Goal: Use online tool/utility: Utilize a website feature to perform a specific function

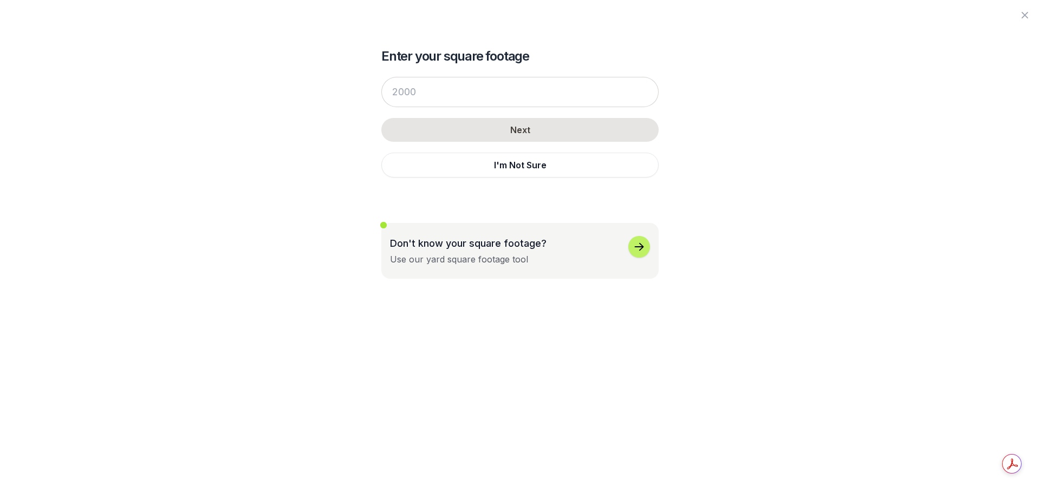
scroll to position [505, 0]
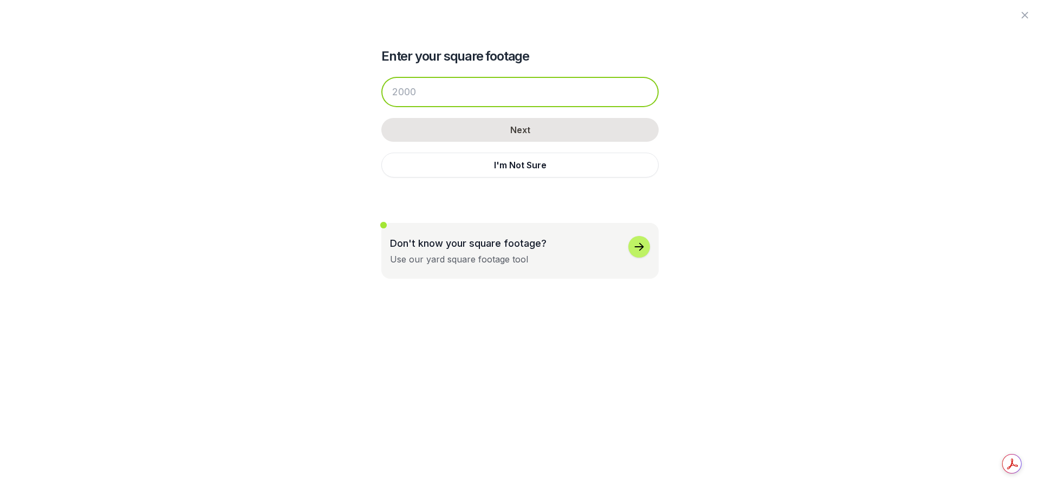
click at [459, 93] on input "number" at bounding box center [519, 92] width 277 height 30
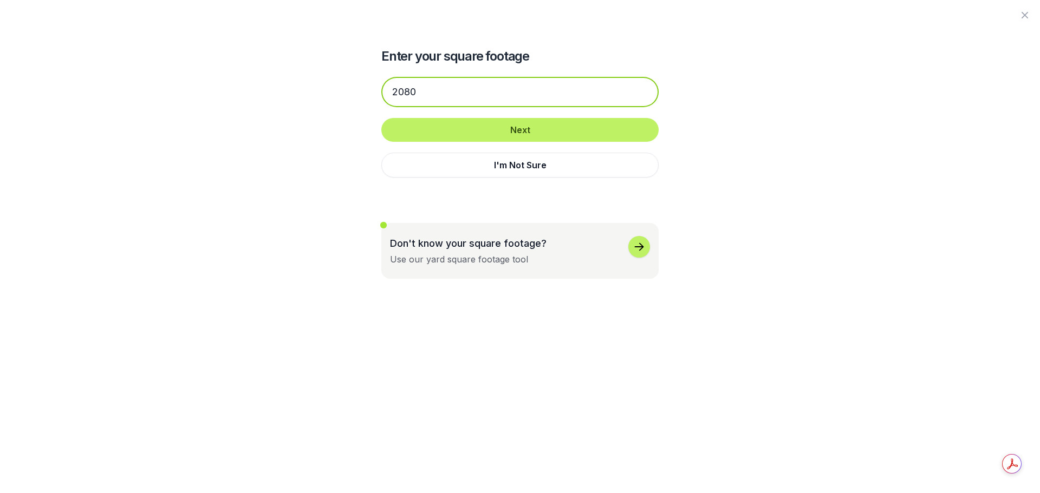
type input "2080"
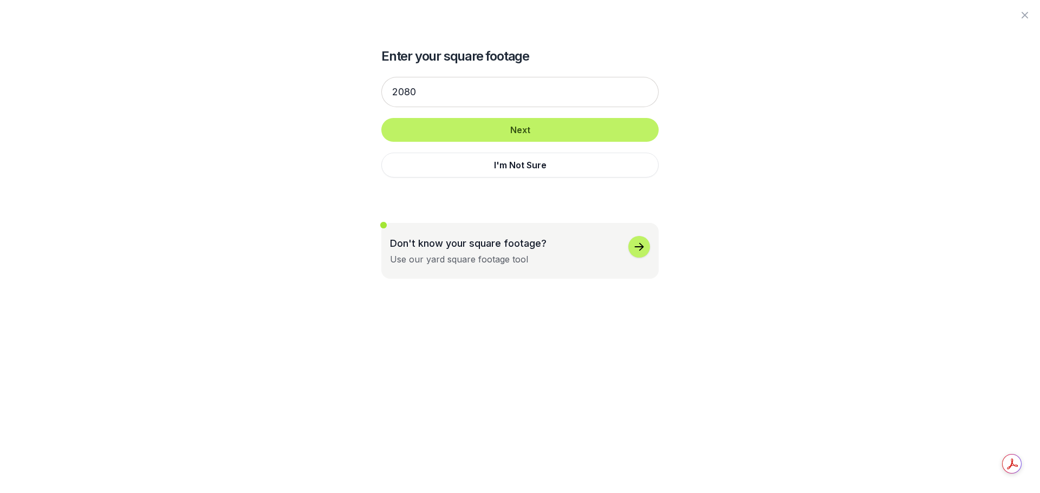
click at [641, 244] on icon "button" at bounding box center [638, 246] width 13 height 13
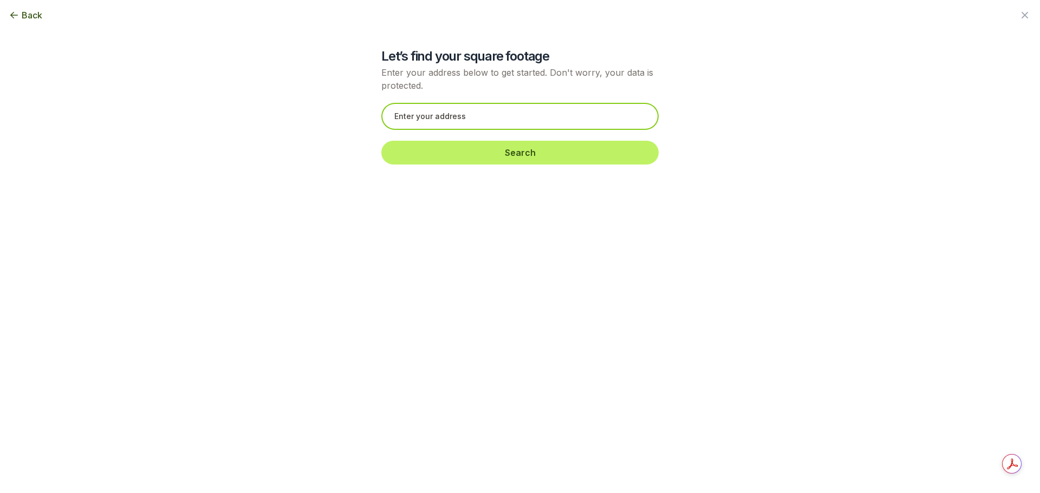
click at [523, 122] on input "text" at bounding box center [519, 116] width 277 height 27
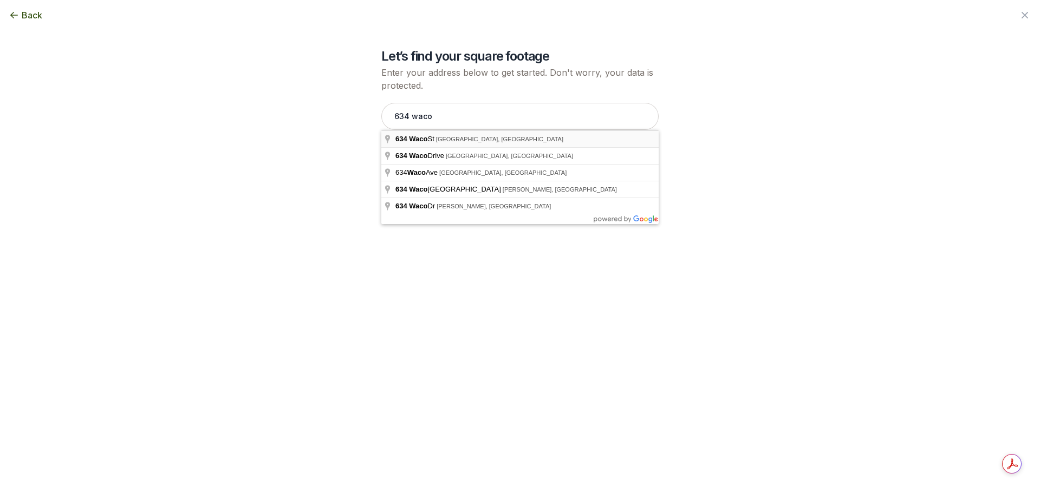
type input "[STREET_ADDRESS]"
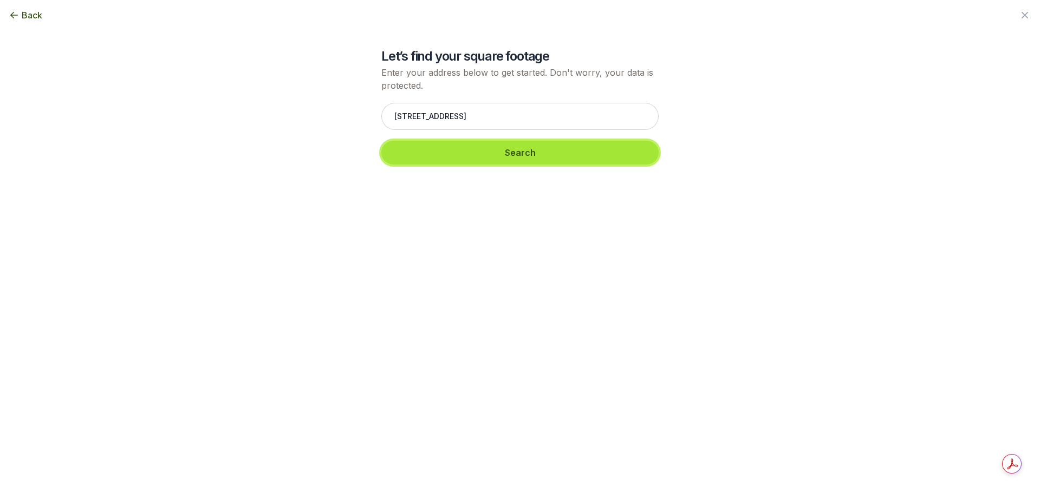
click at [539, 156] on button "Search" at bounding box center [519, 153] width 277 height 24
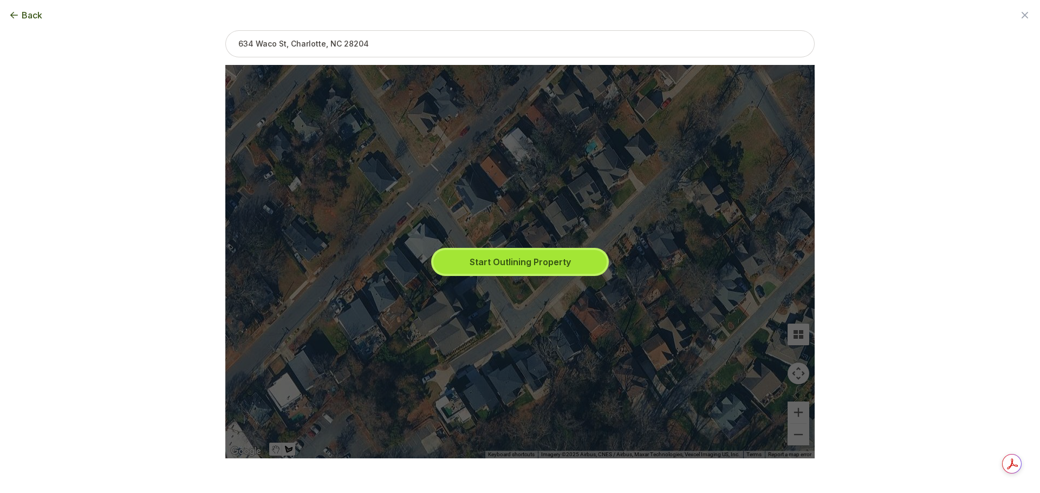
click at [487, 259] on button "Start Outlining Property" at bounding box center [519, 262] width 173 height 24
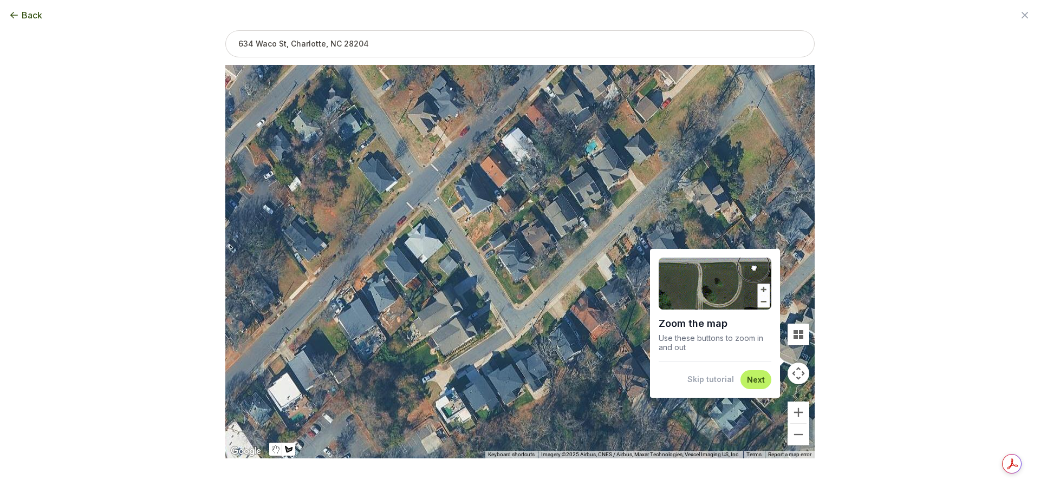
click at [761, 286] on img at bounding box center [714, 284] width 113 height 52
click at [759, 379] on button "Next" at bounding box center [756, 380] width 18 height 10
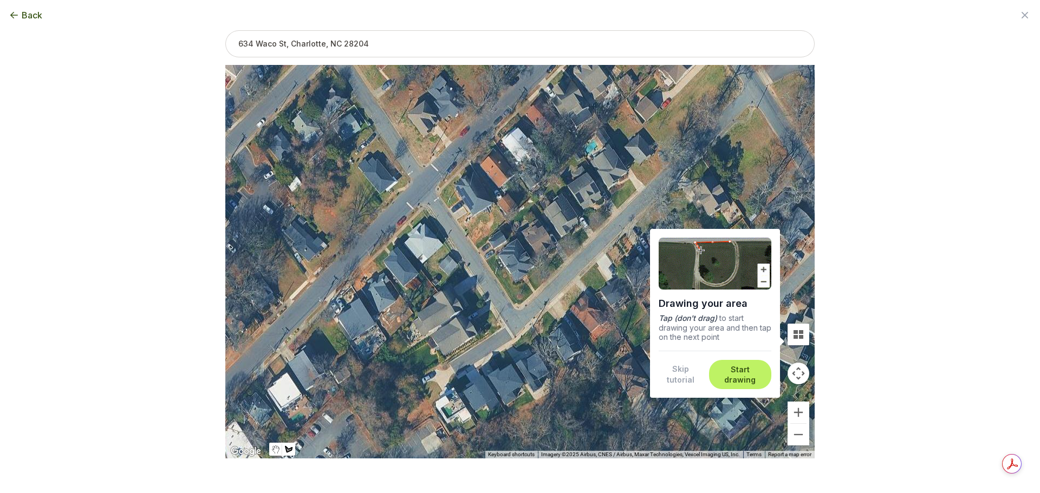
click at [743, 376] on button "Start drawing" at bounding box center [739, 374] width 49 height 21
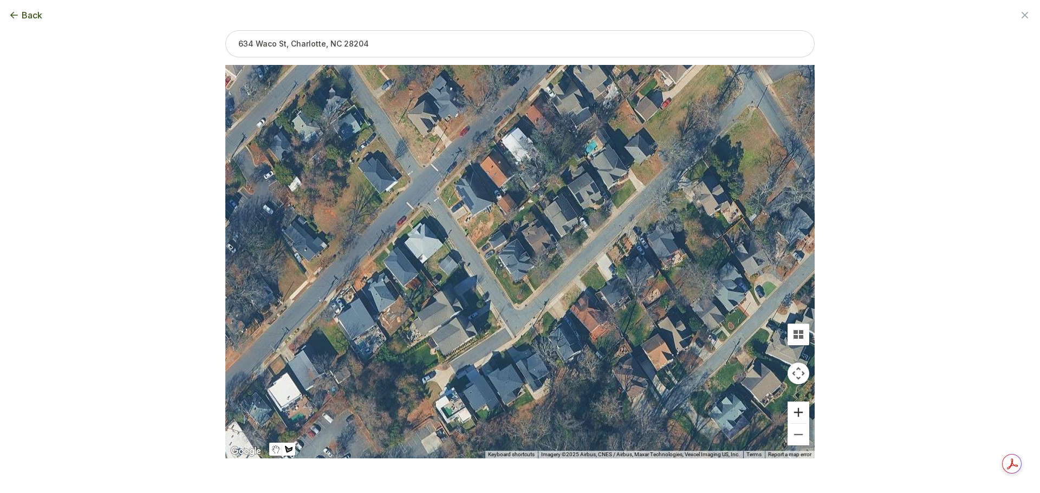
click at [796, 412] on button "Zoom in" at bounding box center [798, 413] width 22 height 22
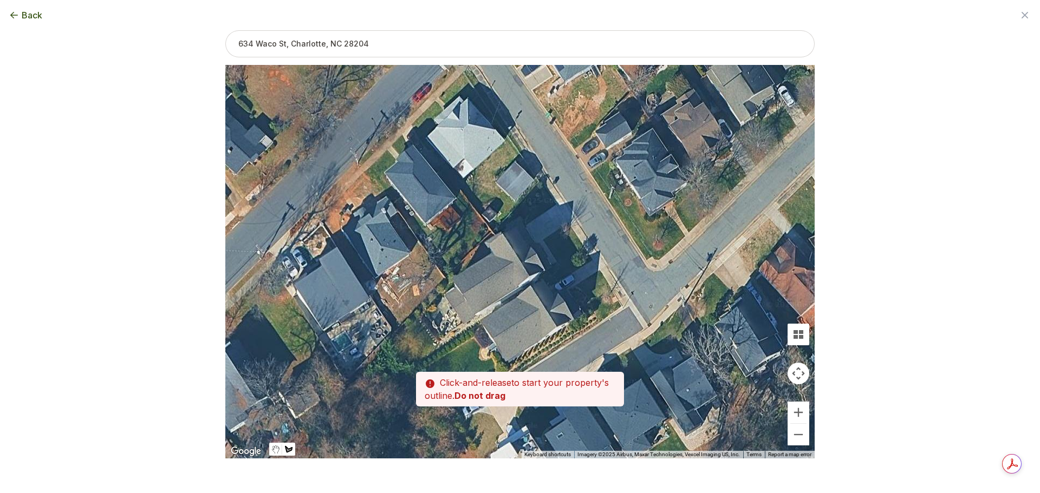
drag, startPoint x: 514, startPoint y: 378, endPoint x: 657, endPoint y: 289, distance: 168.1
click at [657, 289] on div at bounding box center [519, 263] width 589 height 394
click at [657, 287] on div at bounding box center [519, 263] width 589 height 394
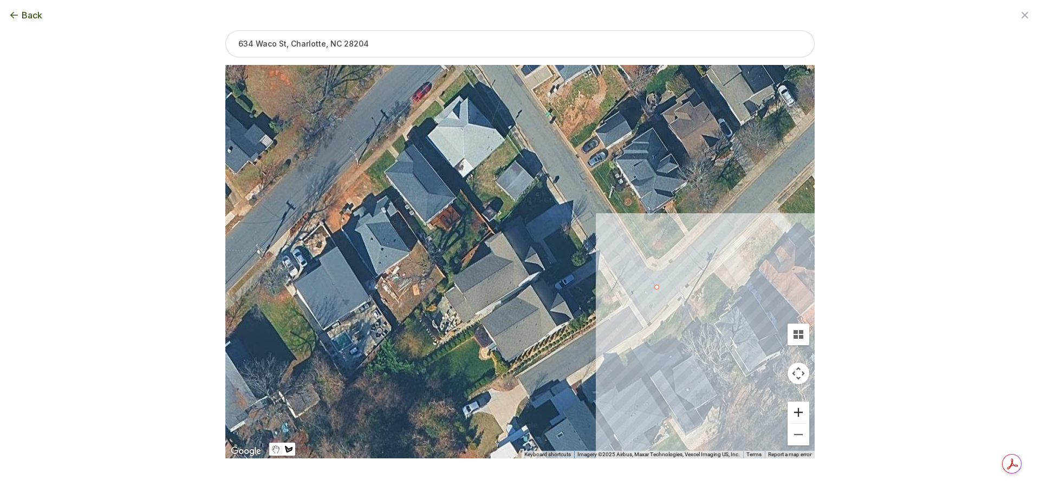
click at [800, 412] on button "Zoom in" at bounding box center [798, 413] width 22 height 22
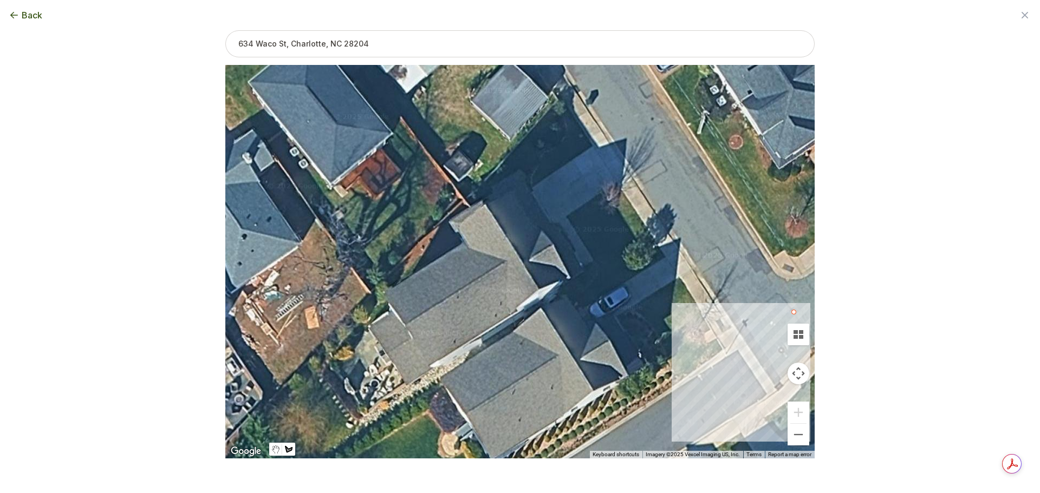
click at [790, 312] on div at bounding box center [519, 263] width 589 height 394
click at [791, 317] on div at bounding box center [519, 263] width 589 height 394
click at [792, 315] on div at bounding box center [519, 263] width 589 height 394
type input "1"
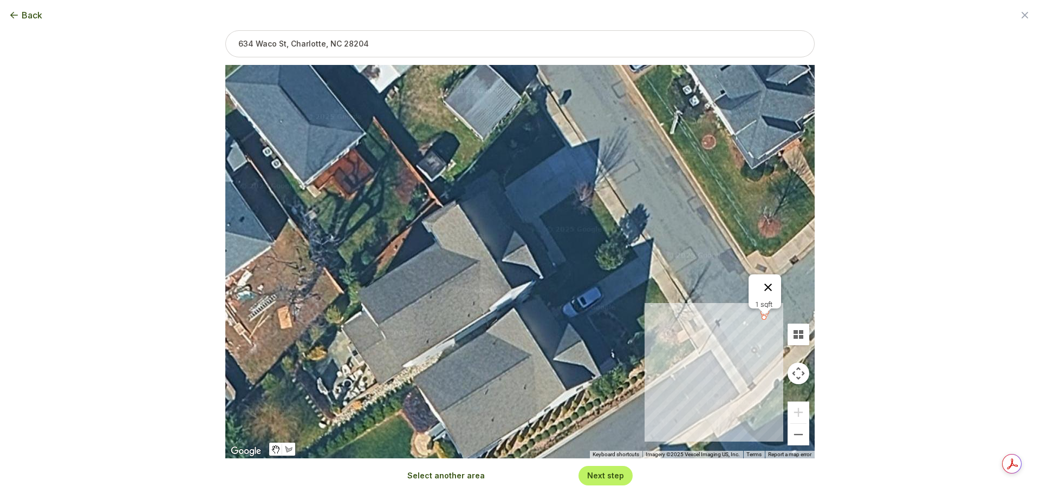
click at [780, 285] on button "Close" at bounding box center [768, 288] width 26 height 26
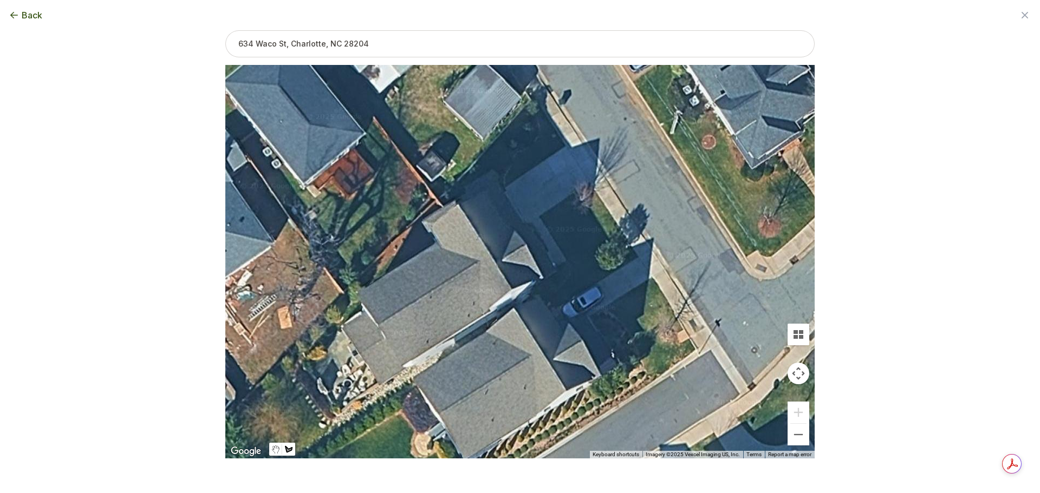
click at [540, 217] on div at bounding box center [519, 263] width 589 height 394
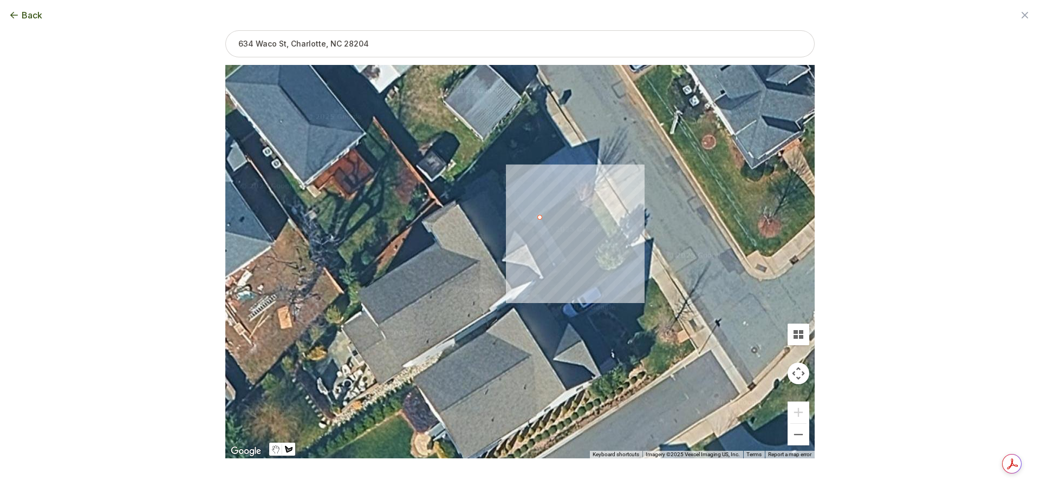
click at [554, 207] on div at bounding box center [519, 263] width 589 height 394
click at [574, 193] on div at bounding box center [519, 263] width 589 height 394
click at [589, 210] on div at bounding box center [519, 263] width 589 height 394
click at [603, 226] on div at bounding box center [519, 263] width 589 height 394
click at [609, 241] on div at bounding box center [519, 263] width 589 height 394
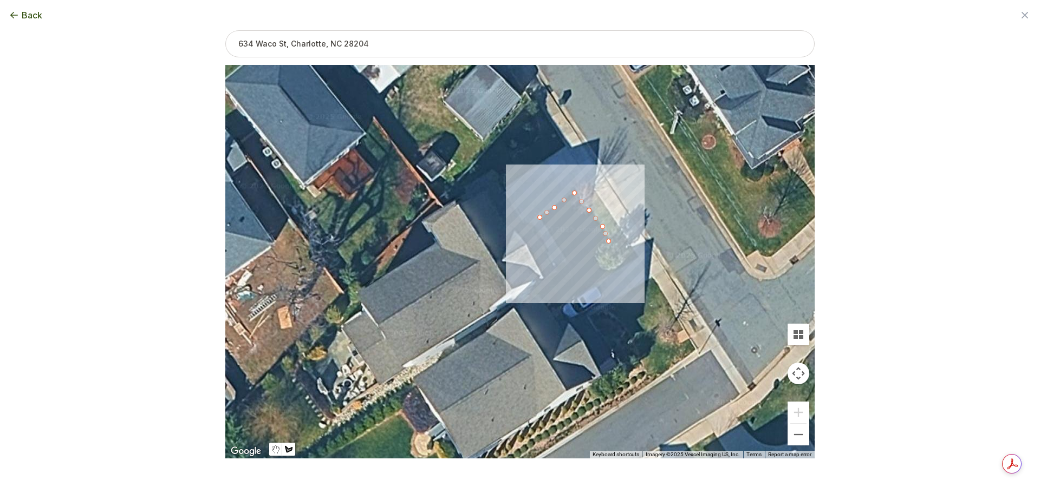
click at [598, 247] on div at bounding box center [519, 263] width 589 height 394
click at [586, 253] on div at bounding box center [519, 263] width 589 height 394
click at [573, 261] on div at bounding box center [519, 263] width 589 height 394
click at [590, 197] on button "Close" at bounding box center [584, 202] width 26 height 26
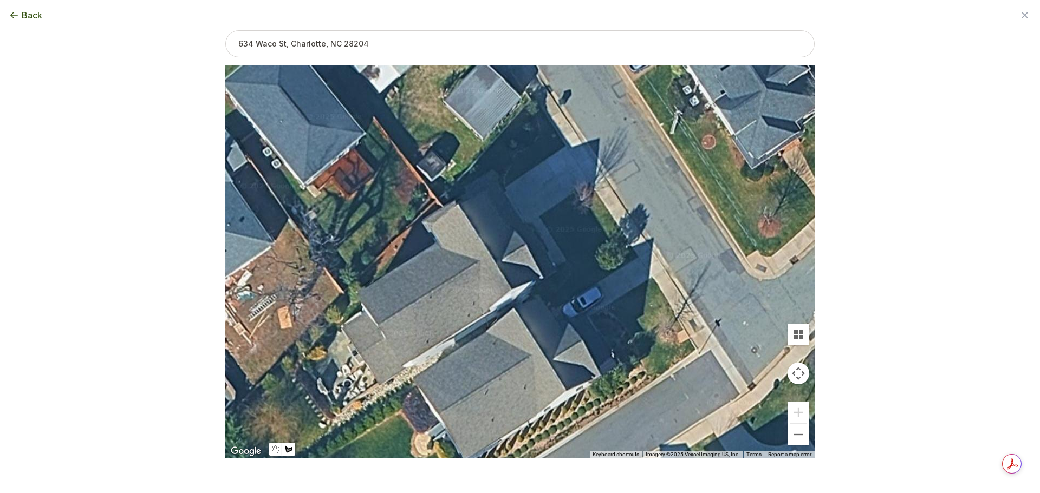
click at [607, 276] on div at bounding box center [519, 263] width 589 height 394
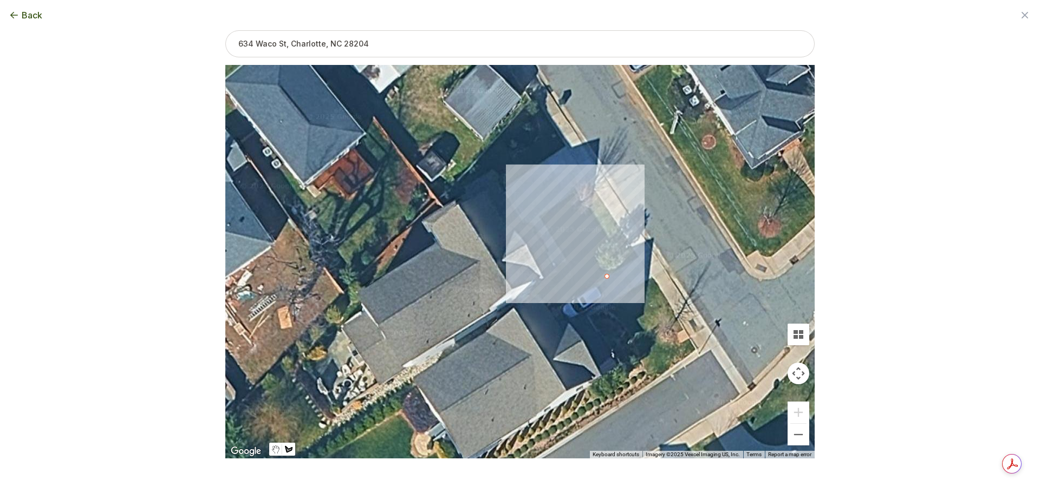
click at [587, 293] on div at bounding box center [519, 263] width 589 height 394
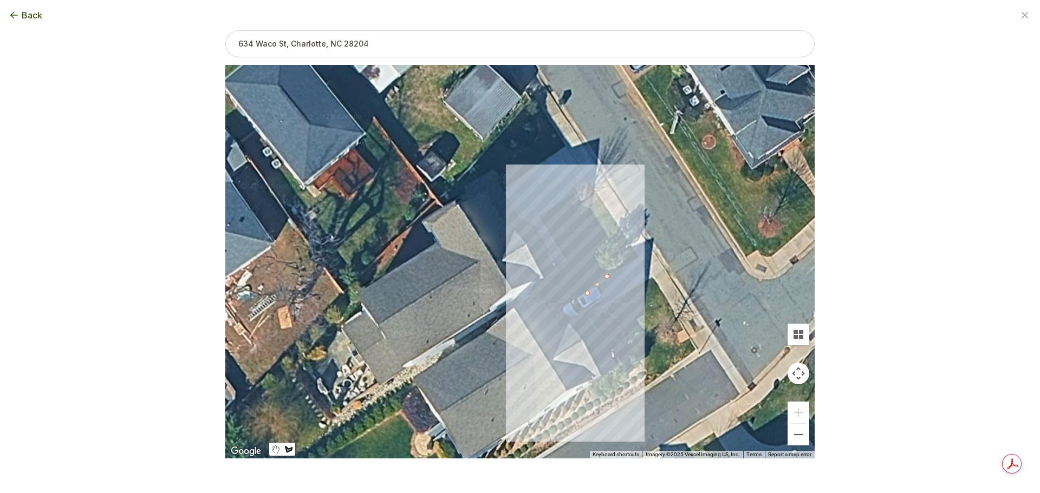
click at [563, 303] on div at bounding box center [519, 263] width 589 height 394
click at [552, 306] on div at bounding box center [519, 263] width 589 height 394
click at [541, 295] on div at bounding box center [519, 263] width 589 height 394
click at [539, 283] on div at bounding box center [519, 263] width 589 height 394
click at [543, 274] on div at bounding box center [519, 263] width 589 height 394
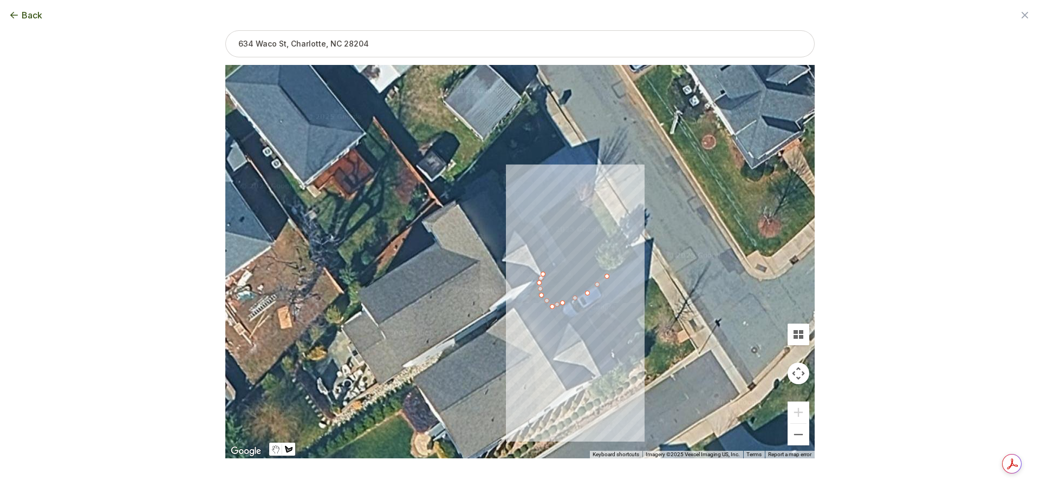
click at [558, 267] on div at bounding box center [519, 263] width 589 height 394
click at [567, 260] on div at bounding box center [519, 263] width 589 height 394
click at [560, 244] on div at bounding box center [519, 263] width 589 height 394
click at [546, 226] on div at bounding box center [519, 263] width 589 height 394
click at [540, 218] on div at bounding box center [519, 263] width 589 height 394
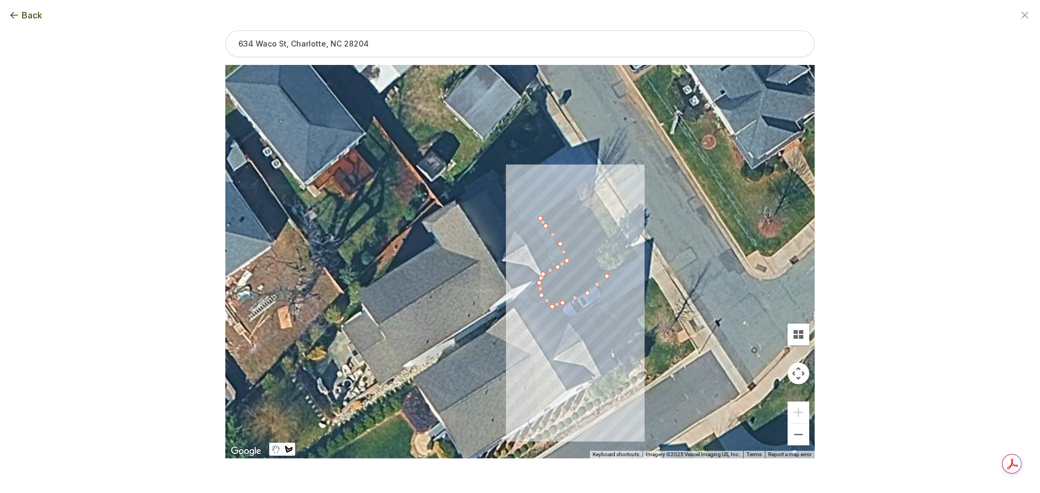
click at [550, 208] on div at bounding box center [519, 263] width 589 height 394
click at [561, 200] on div at bounding box center [519, 263] width 589 height 394
click at [573, 195] on div at bounding box center [519, 263] width 589 height 394
click at [579, 199] on div at bounding box center [519, 263] width 589 height 394
click at [583, 204] on div at bounding box center [519, 263] width 589 height 394
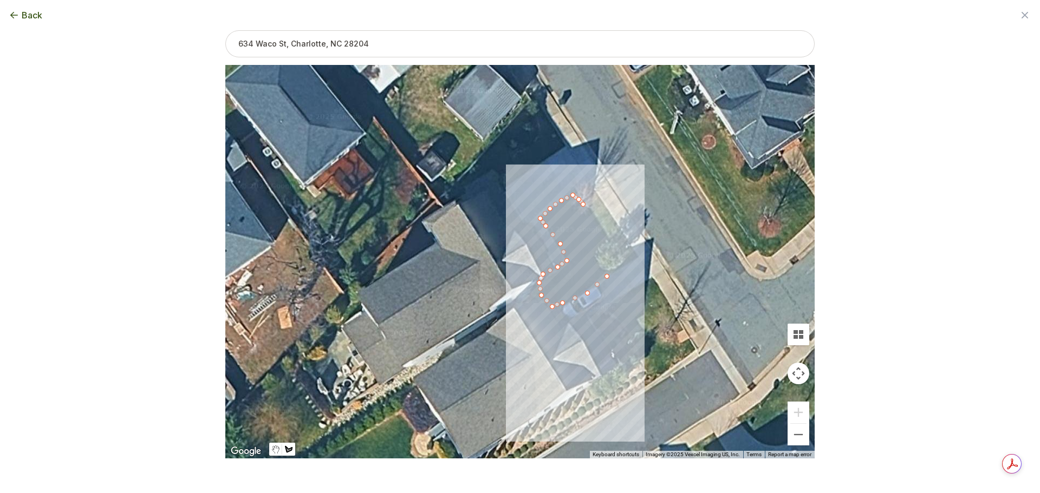
click at [593, 213] on div at bounding box center [519, 263] width 589 height 394
click at [600, 222] on div at bounding box center [519, 263] width 589 height 394
click at [605, 231] on div at bounding box center [519, 263] width 589 height 394
click at [610, 237] on div at bounding box center [519, 263] width 589 height 394
click at [623, 247] on div at bounding box center [519, 263] width 589 height 394
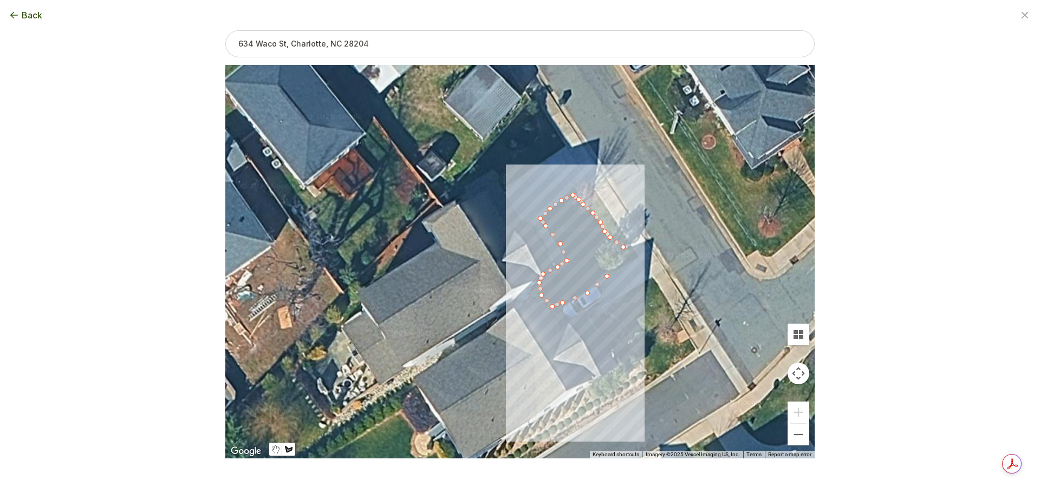
click at [632, 256] on div at bounding box center [519, 263] width 589 height 394
click at [626, 264] on div at bounding box center [519, 263] width 589 height 394
click at [614, 269] on div at bounding box center [519, 263] width 589 height 394
click at [607, 277] on div at bounding box center [519, 263] width 589 height 394
click at [585, 213] on button "Close" at bounding box center [581, 221] width 26 height 26
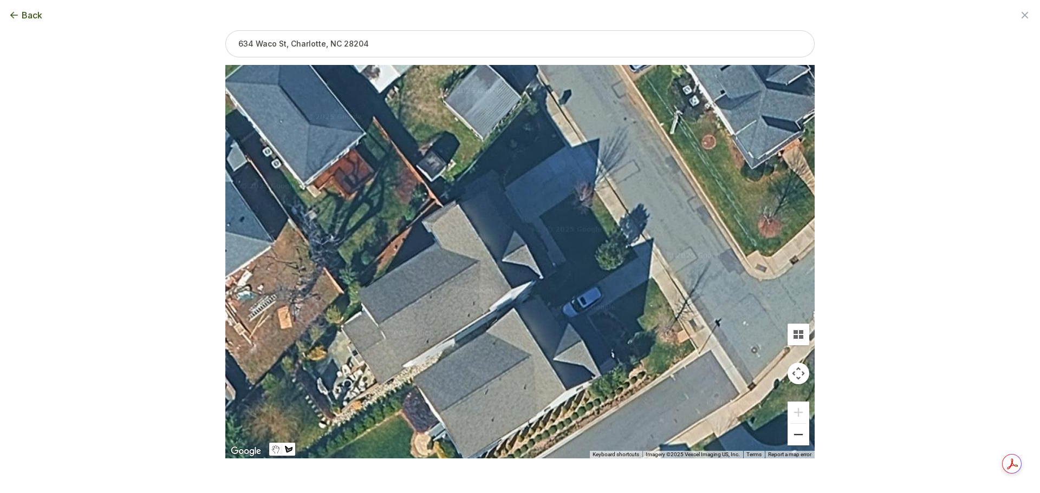
click at [795, 440] on button "Zoom out" at bounding box center [798, 435] width 22 height 22
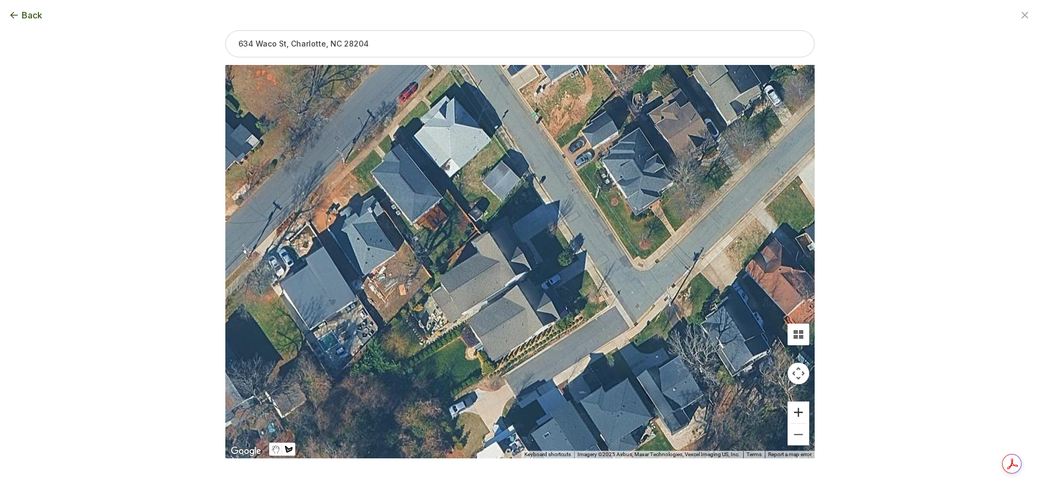
click at [796, 411] on button "Zoom in" at bounding box center [798, 413] width 22 height 22
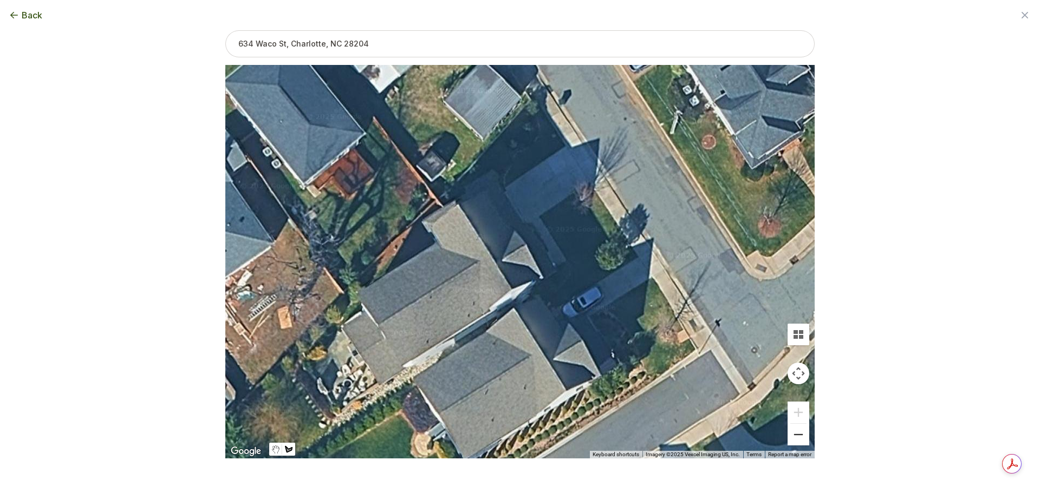
click at [798, 432] on button "Zoom out" at bounding box center [798, 435] width 22 height 22
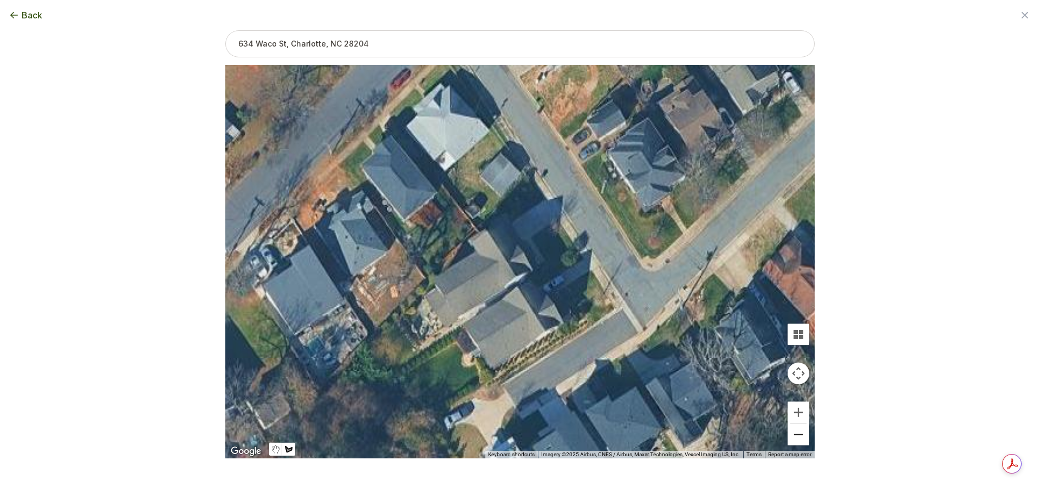
click at [798, 432] on button "Zoom out" at bounding box center [798, 435] width 22 height 22
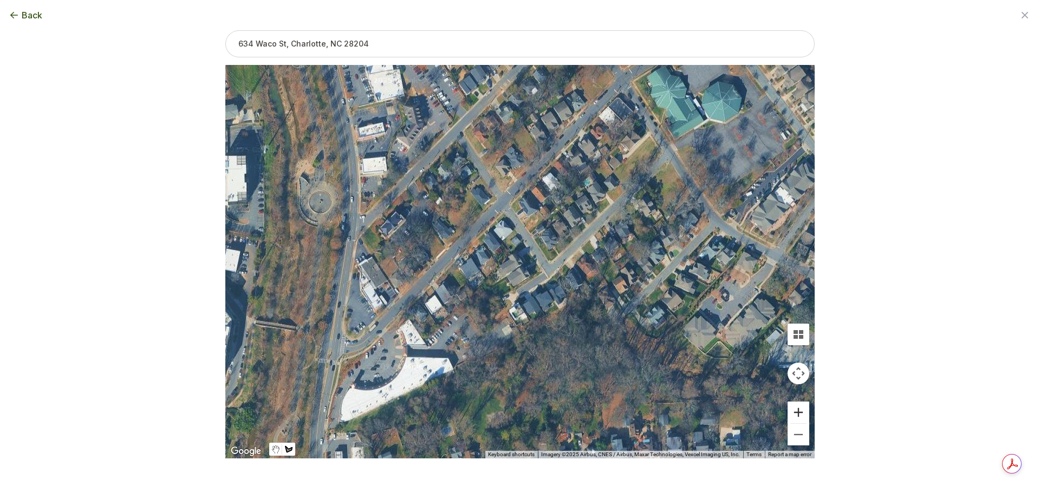
click at [803, 409] on button "Zoom in" at bounding box center [798, 413] width 22 height 22
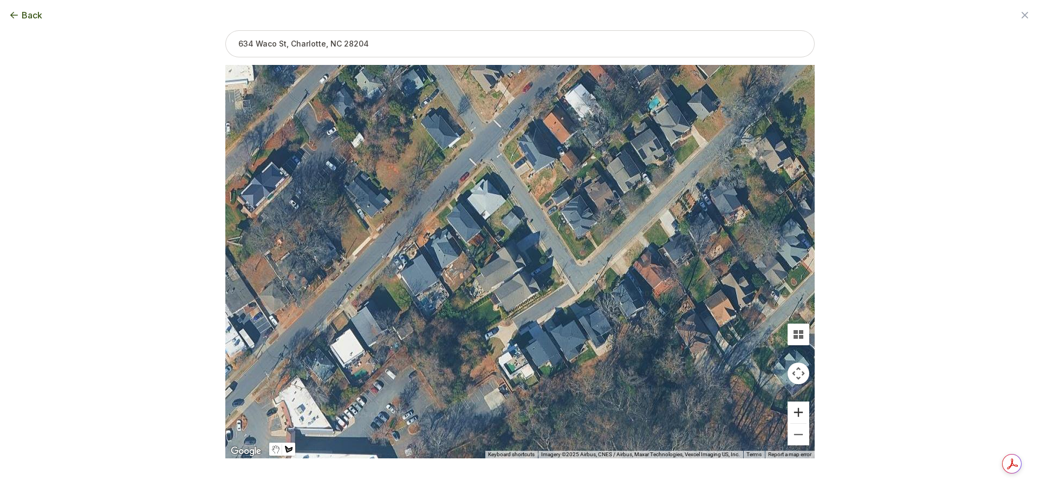
click at [803, 409] on button "Zoom in" at bounding box center [798, 413] width 22 height 22
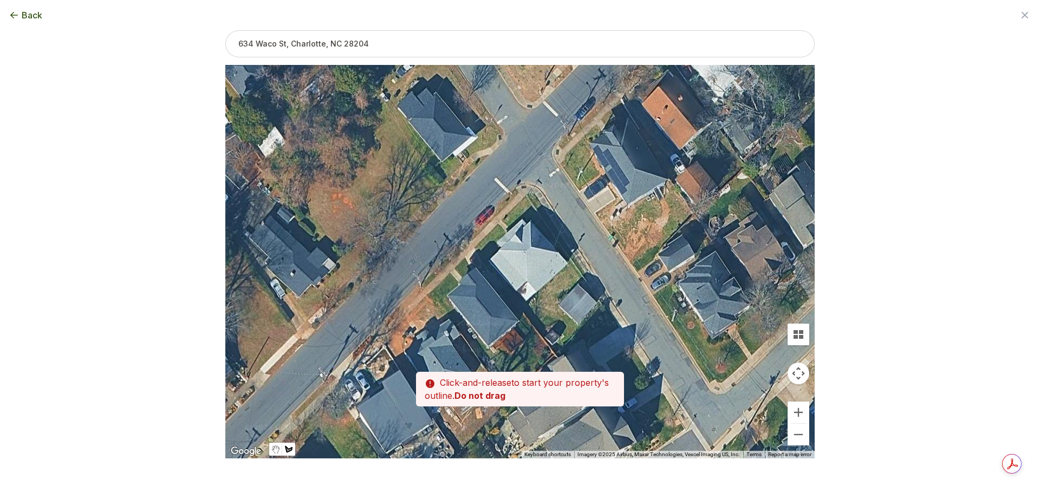
drag, startPoint x: 570, startPoint y: 182, endPoint x: 646, endPoint y: 306, distance: 145.1
click at [646, 306] on div at bounding box center [519, 263] width 589 height 394
click at [799, 413] on button "Zoom in" at bounding box center [798, 413] width 22 height 22
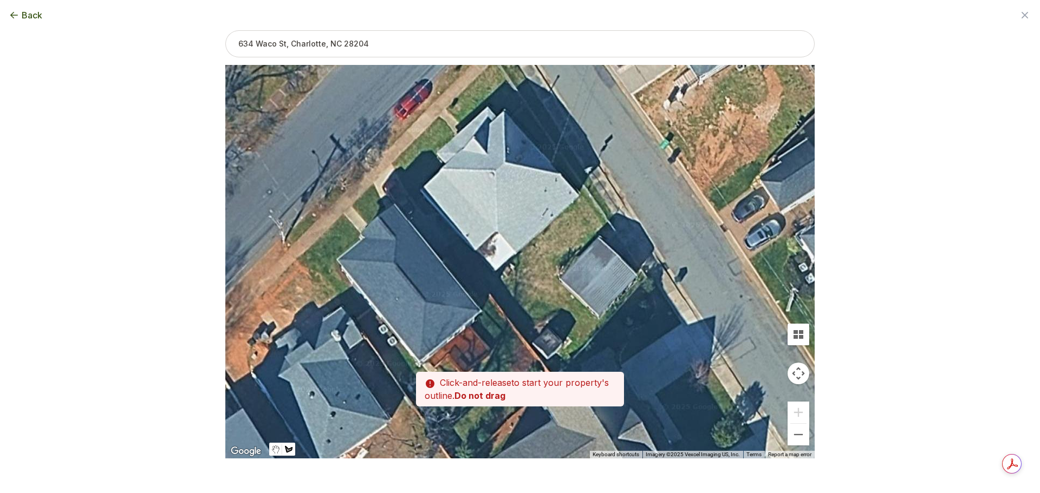
drag, startPoint x: 619, startPoint y: 350, endPoint x: 582, endPoint y: 277, distance: 81.4
click at [582, 277] on div at bounding box center [519, 262] width 589 height 394
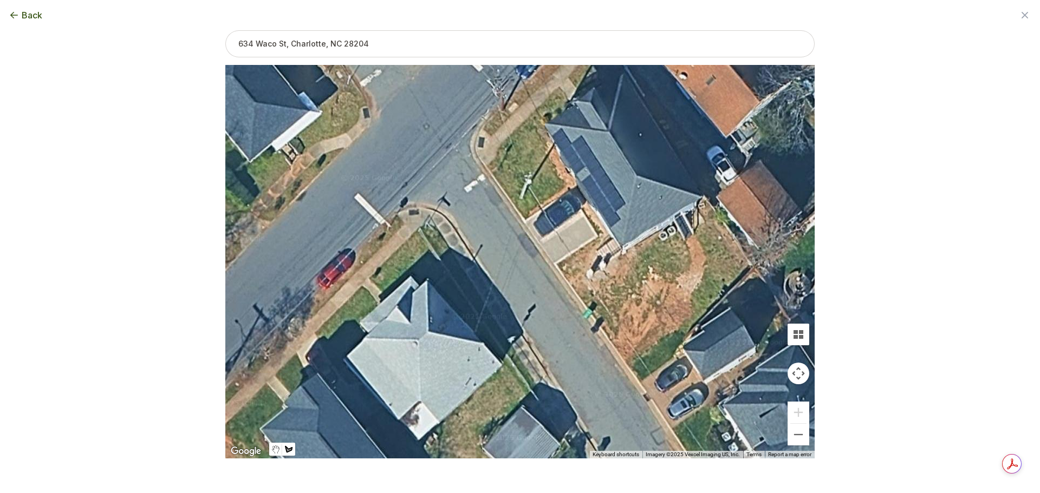
drag, startPoint x: 602, startPoint y: 308, endPoint x: 525, endPoint y: 479, distance: 187.4
click at [525, 479] on div "Back Enter your square footage 752 Next I'm Not Sure Don't know your square foo…" at bounding box center [520, 246] width 624 height 493
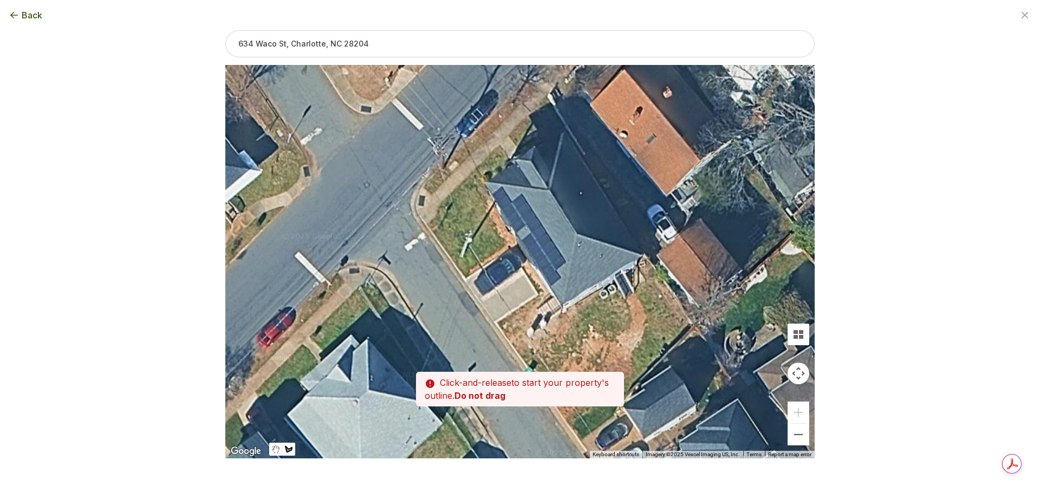
drag, startPoint x: 563, startPoint y: 357, endPoint x: 504, endPoint y: 407, distance: 76.9
click at [502, 407] on div at bounding box center [519, 262] width 589 height 394
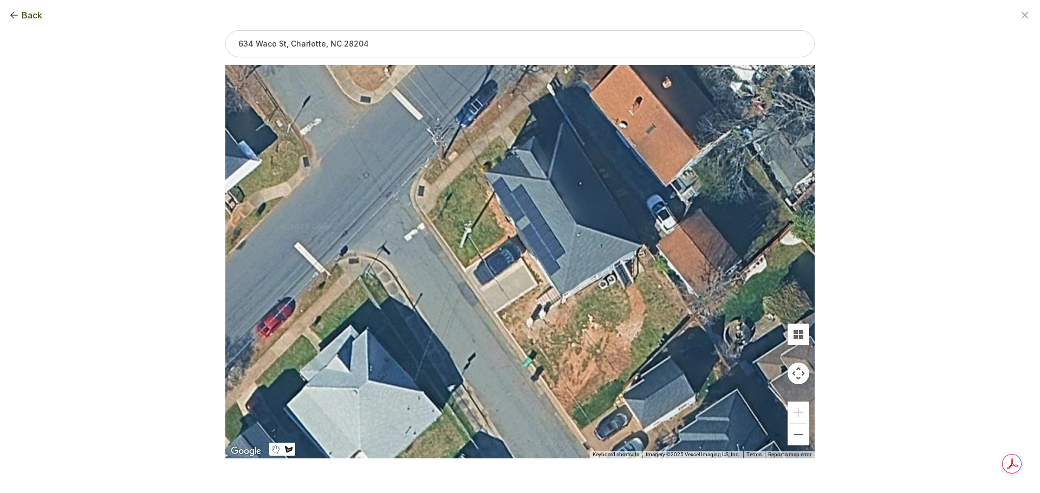
drag, startPoint x: 564, startPoint y: 466, endPoint x: 564, endPoint y: 442, distance: 23.3
click at [561, 443] on div "Back Enter your square footage 752 Next I'm Not Sure Don't know your square foo…" at bounding box center [520, 246] width 624 height 493
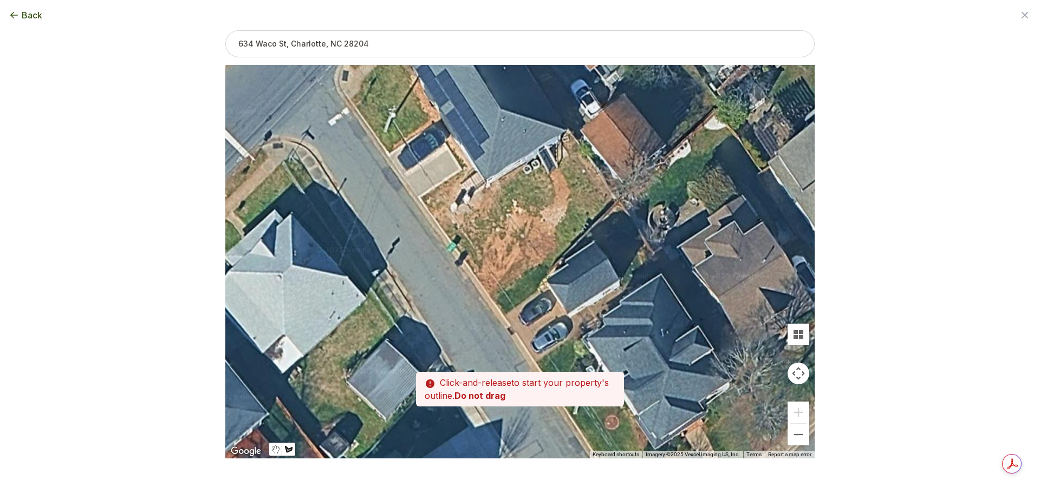
drag, startPoint x: 620, startPoint y: 428, endPoint x: 544, endPoint y: 312, distance: 139.2
click at [544, 312] on div at bounding box center [519, 263] width 589 height 394
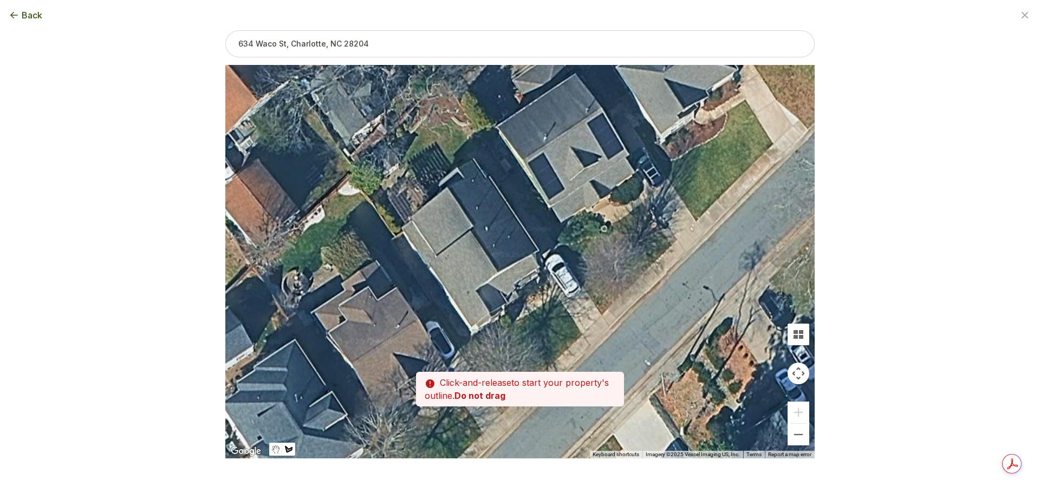
drag, startPoint x: 622, startPoint y: 290, endPoint x: 254, endPoint y: 355, distance: 372.7
click at [254, 355] on div at bounding box center [519, 263] width 589 height 394
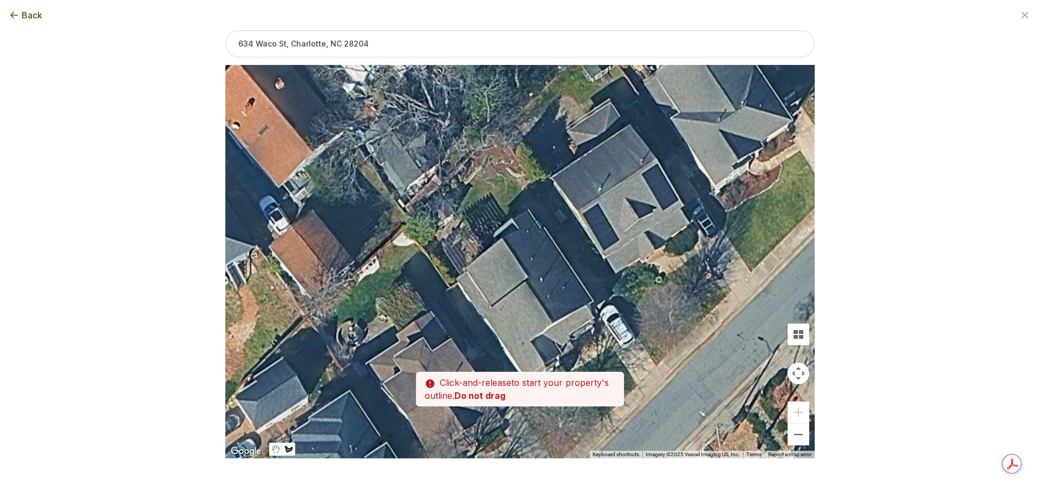
drag, startPoint x: 600, startPoint y: 140, endPoint x: 662, endPoint y: 175, distance: 71.8
click at [662, 175] on div at bounding box center [519, 263] width 589 height 394
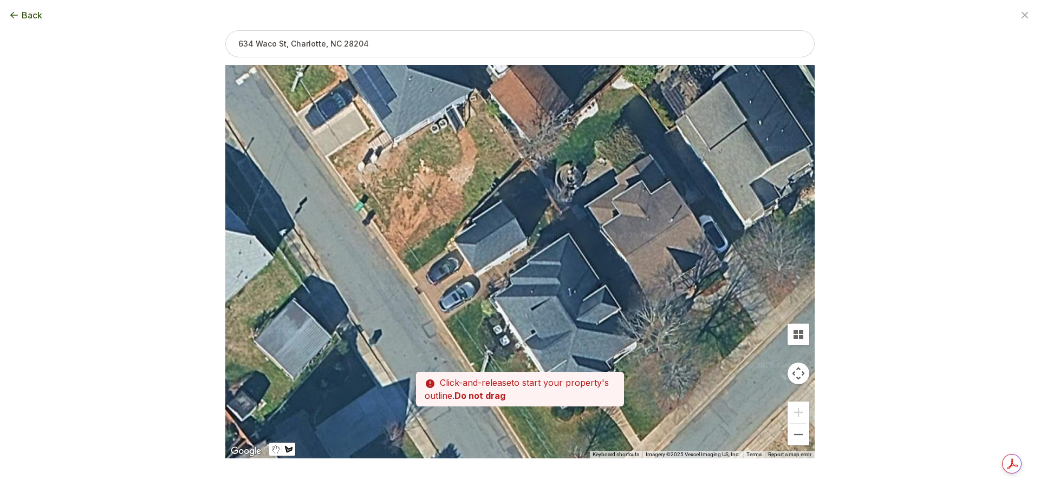
drag, startPoint x: 411, startPoint y: 322, endPoint x: 632, endPoint y: 147, distance: 281.8
click at [632, 147] on div at bounding box center [519, 262] width 589 height 394
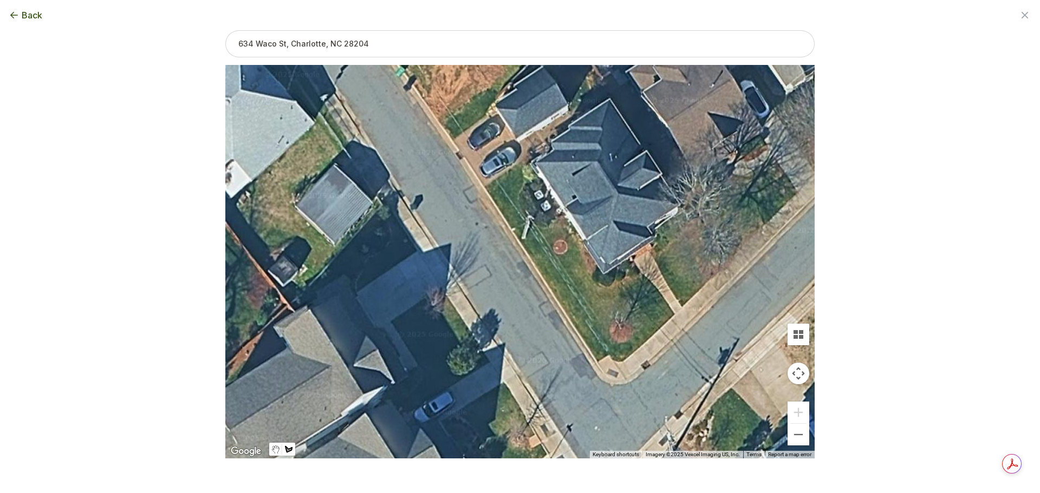
drag, startPoint x: 630, startPoint y: 265, endPoint x: 657, endPoint y: 167, distance: 101.5
click at [657, 167] on div at bounding box center [519, 263] width 589 height 394
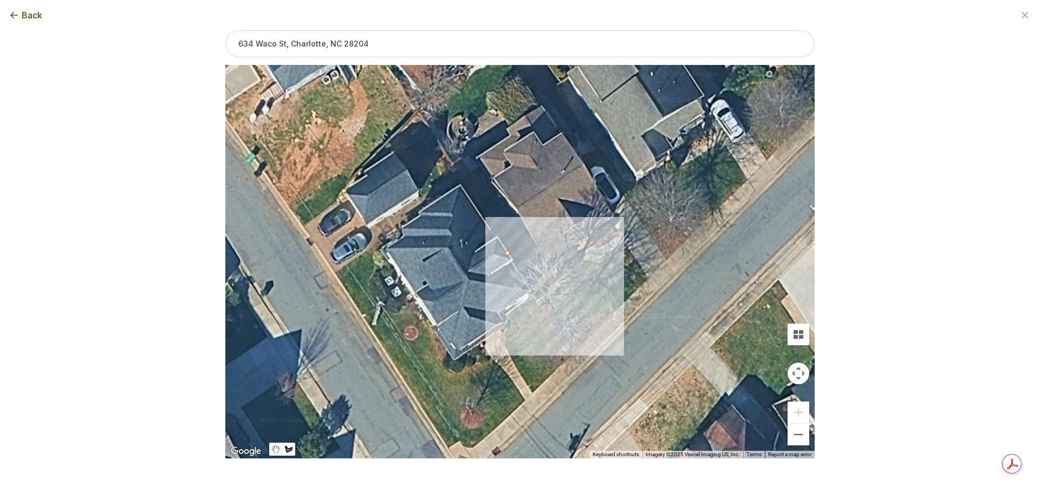
drag, startPoint x: 653, startPoint y: 242, endPoint x: 501, endPoint y: 330, distance: 175.1
click at [501, 330] on div at bounding box center [519, 263] width 589 height 394
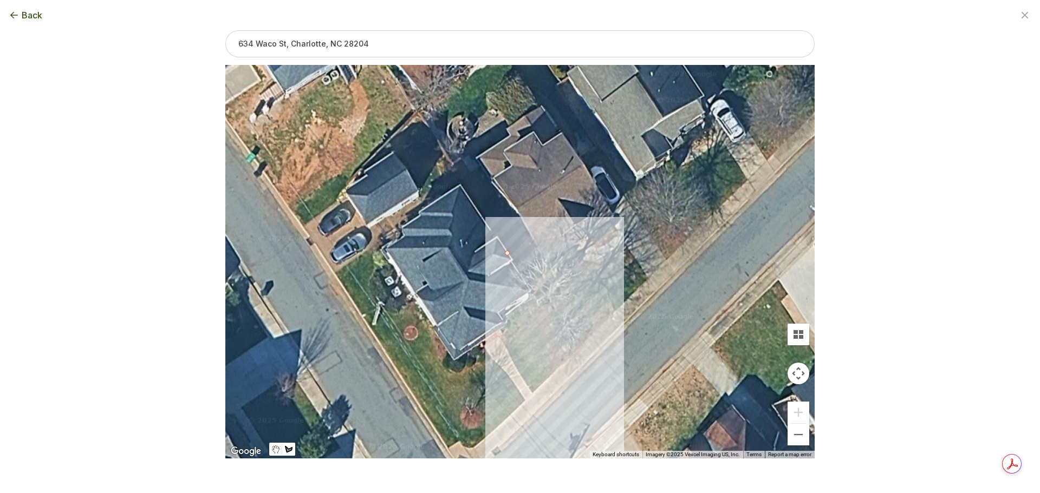
click at [536, 350] on div at bounding box center [519, 263] width 589 height 394
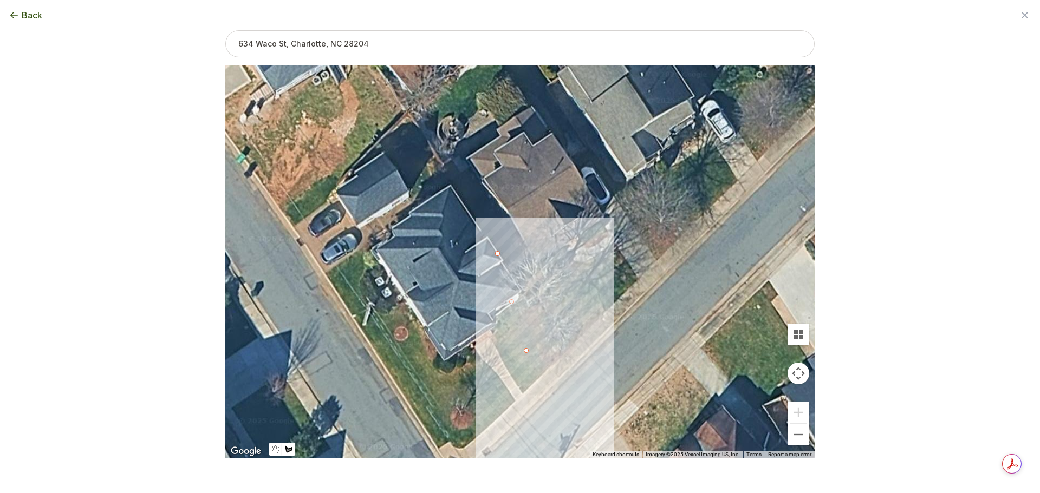
drag, startPoint x: 536, startPoint y: 350, endPoint x: 530, endPoint y: 345, distance: 7.4
click at [529, 349] on div at bounding box center [519, 263] width 589 height 394
click at [517, 321] on div at bounding box center [519, 263] width 589 height 394
click at [526, 352] on div at bounding box center [519, 263] width 589 height 394
click at [496, 253] on div at bounding box center [519, 263] width 589 height 394
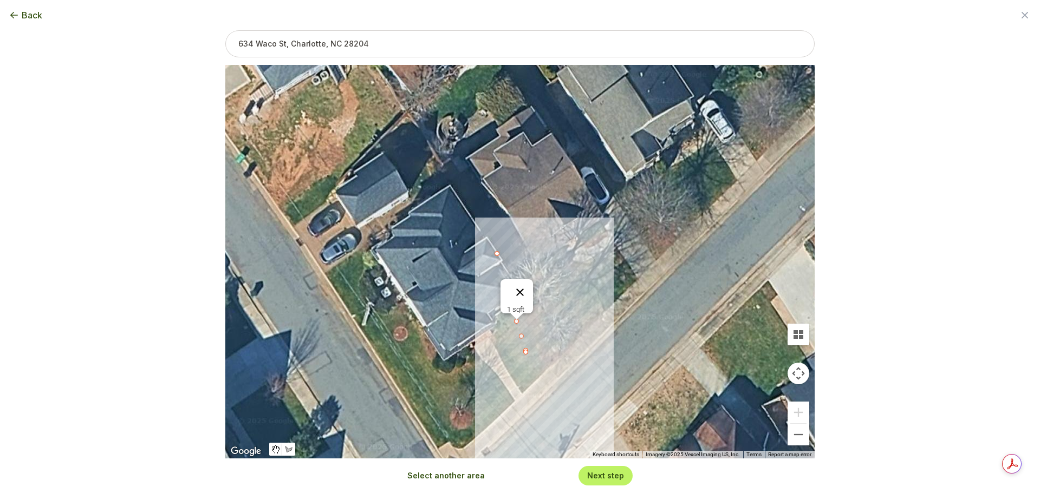
click at [520, 283] on button "Close" at bounding box center [520, 292] width 26 height 26
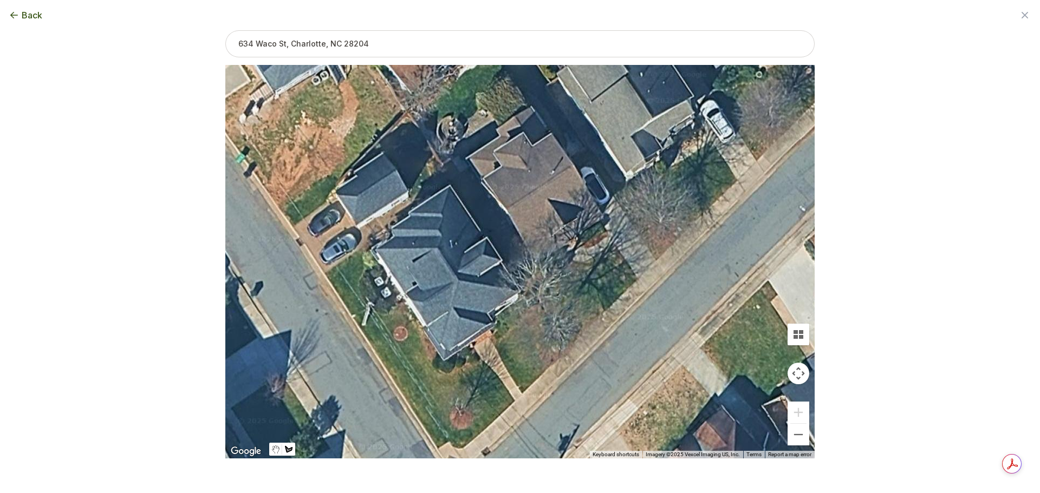
click at [522, 395] on div at bounding box center [519, 263] width 589 height 394
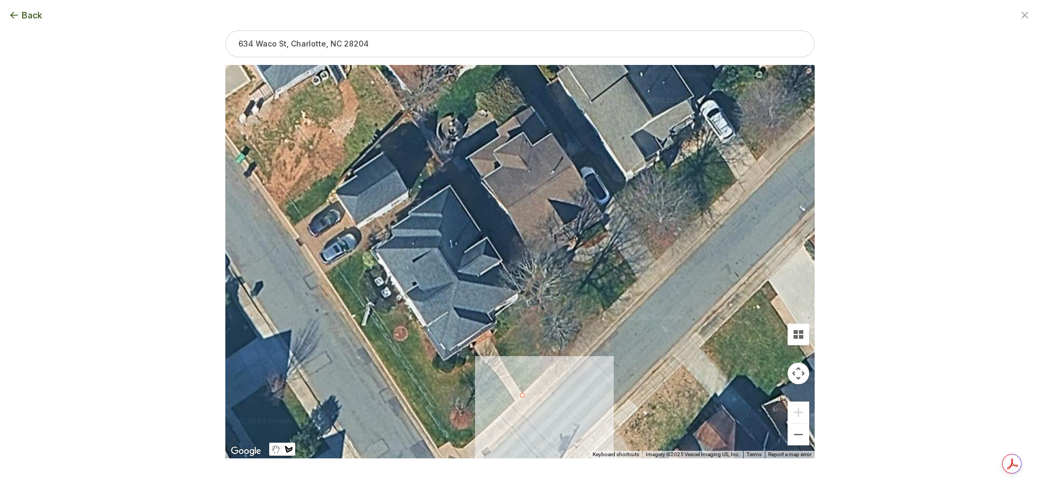
click at [539, 376] on div at bounding box center [519, 263] width 589 height 394
click at [554, 367] on div at bounding box center [519, 263] width 589 height 394
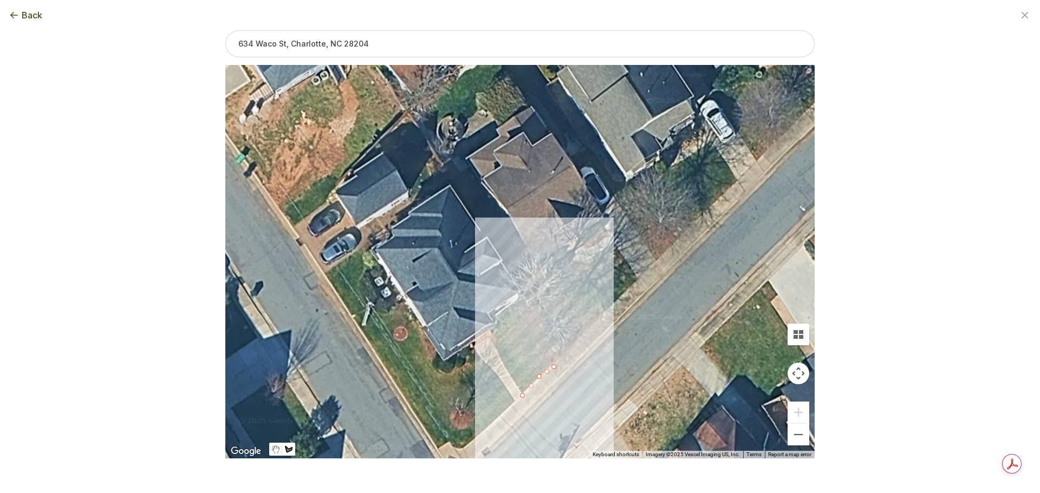
click at [563, 349] on div at bounding box center [519, 263] width 589 height 394
click at [554, 329] on div at bounding box center [519, 263] width 589 height 394
click at [544, 309] on div at bounding box center [519, 263] width 589 height 394
click at [538, 299] on div at bounding box center [519, 263] width 589 height 394
click at [526, 310] on div at bounding box center [519, 263] width 589 height 394
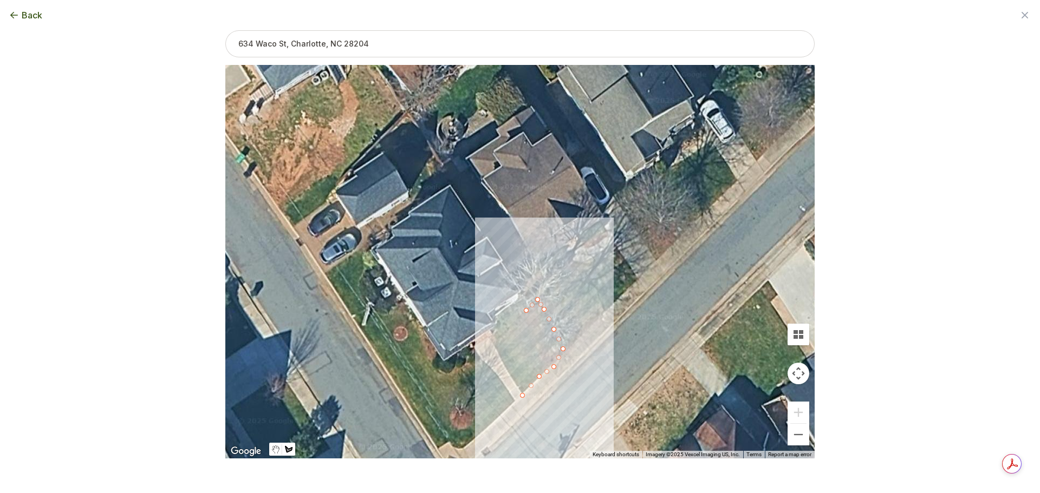
click at [520, 318] on div at bounding box center [519, 263] width 589 height 394
click at [512, 328] on div at bounding box center [519, 263] width 589 height 394
click at [500, 337] on div at bounding box center [519, 263] width 589 height 394
click at [494, 346] on div at bounding box center [519, 263] width 589 height 394
click at [499, 360] on div at bounding box center [519, 263] width 589 height 394
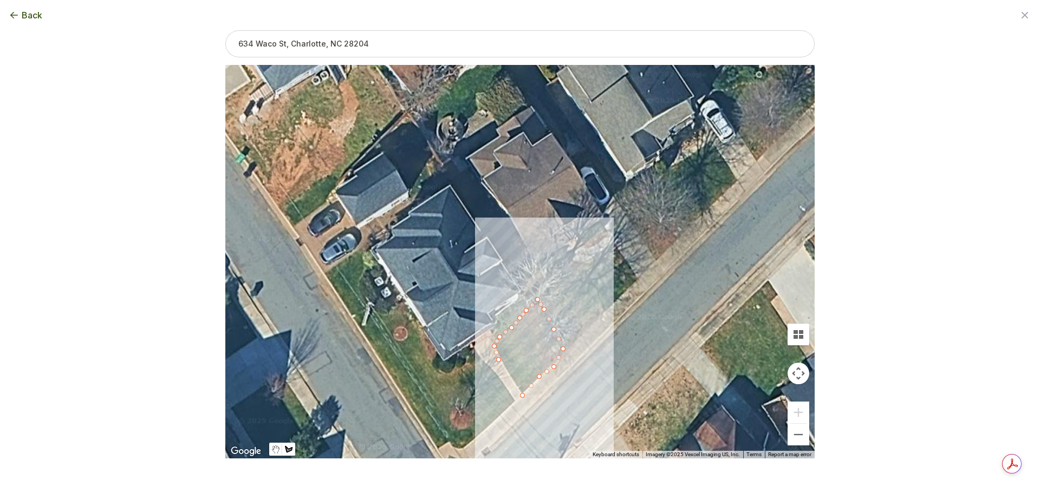
click at [508, 373] on div at bounding box center [519, 263] width 589 height 394
click at [515, 386] on div at bounding box center [519, 263] width 589 height 394
click at [521, 396] on div at bounding box center [519, 263] width 589 height 394
click at [534, 308] on button "Close" at bounding box center [530, 319] width 26 height 26
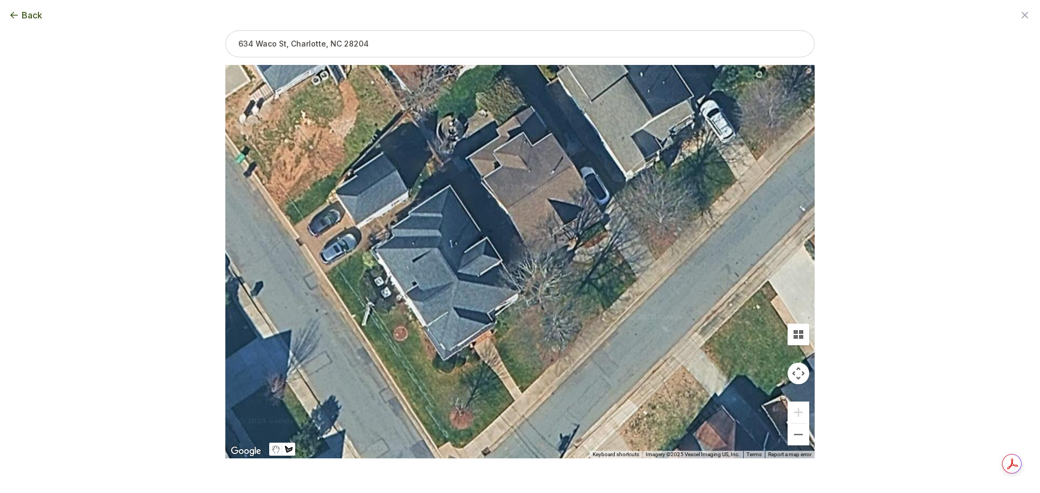
click at [514, 402] on div at bounding box center [519, 263] width 589 height 394
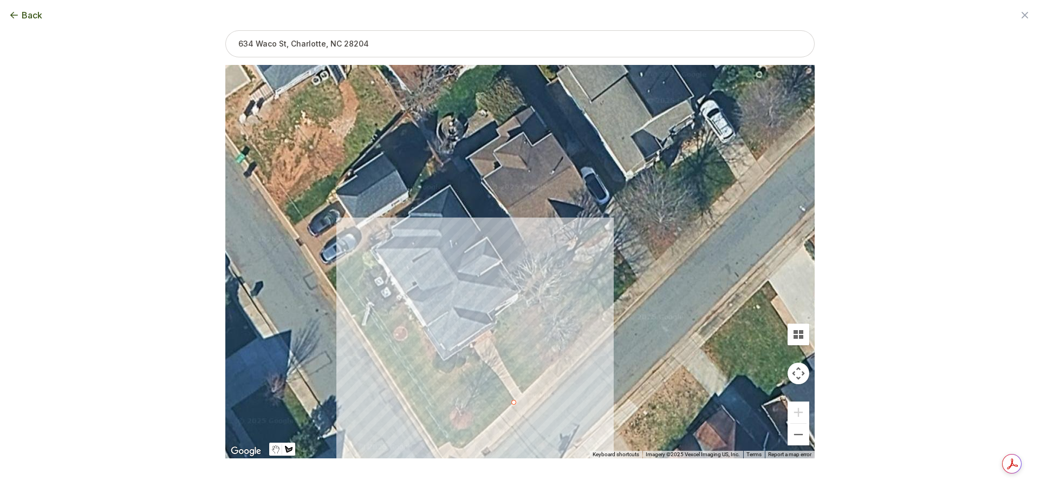
click at [481, 358] on div at bounding box center [519, 263] width 589 height 394
click at [447, 376] on div at bounding box center [519, 263] width 589 height 394
click at [463, 399] on div at bounding box center [519, 263] width 589 height 394
click at [473, 394] on div at bounding box center [519, 263] width 589 height 394
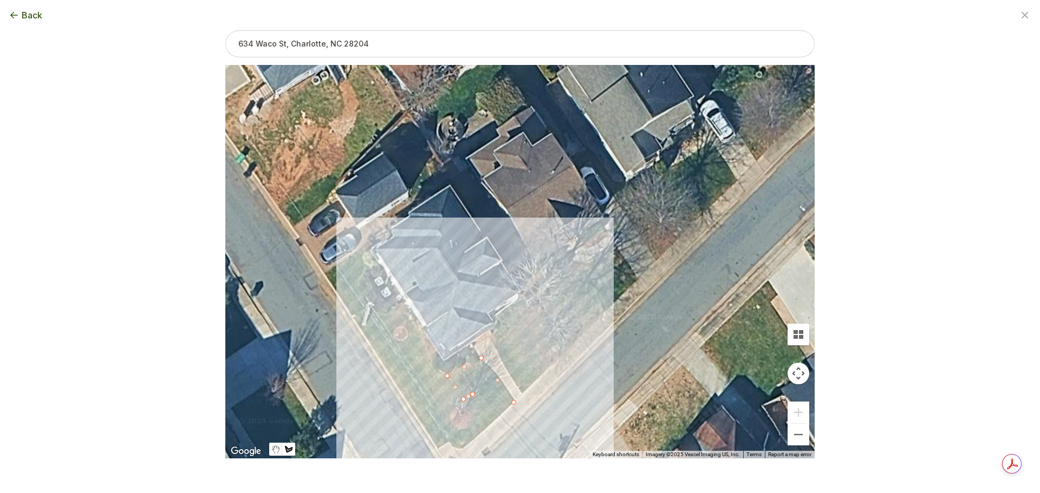
type input "201"
click at [481, 358] on button "Close" at bounding box center [479, 359] width 26 height 26
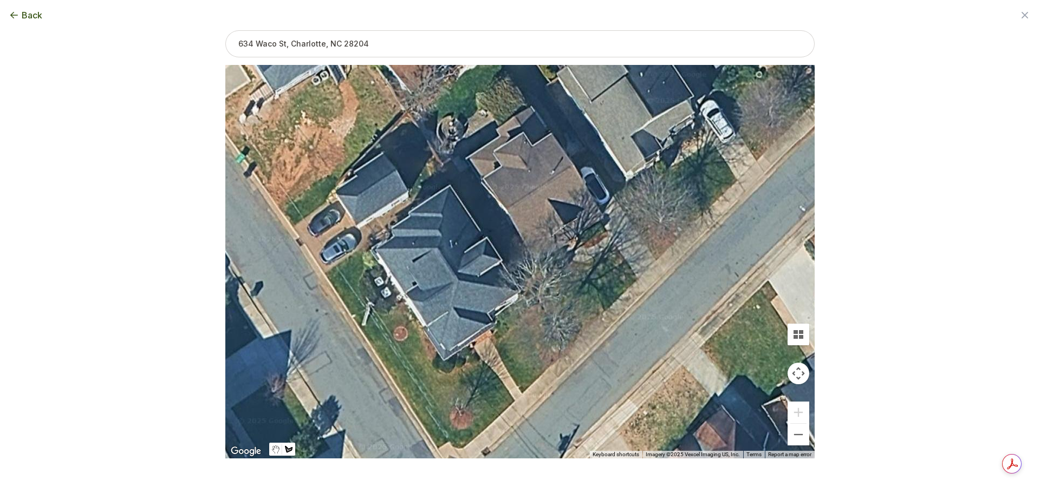
click at [513, 403] on div at bounding box center [519, 263] width 589 height 394
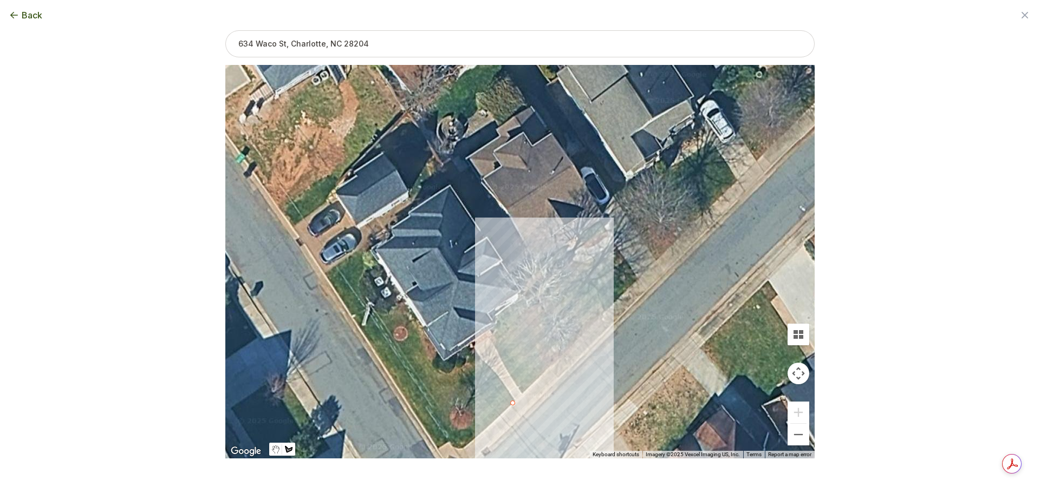
click at [485, 363] on div at bounding box center [519, 263] width 589 height 394
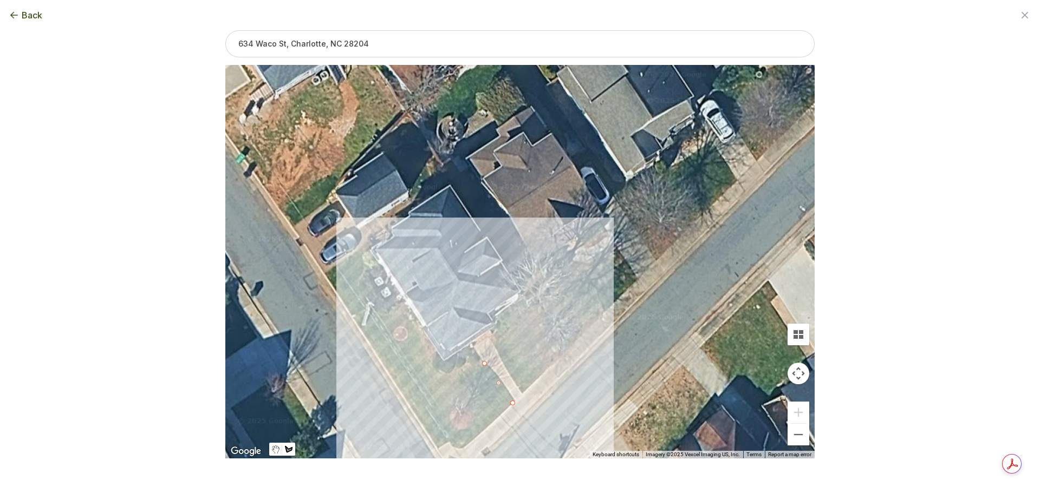
click at [465, 367] on div at bounding box center [519, 263] width 589 height 394
click at [456, 377] on div at bounding box center [519, 263] width 589 height 394
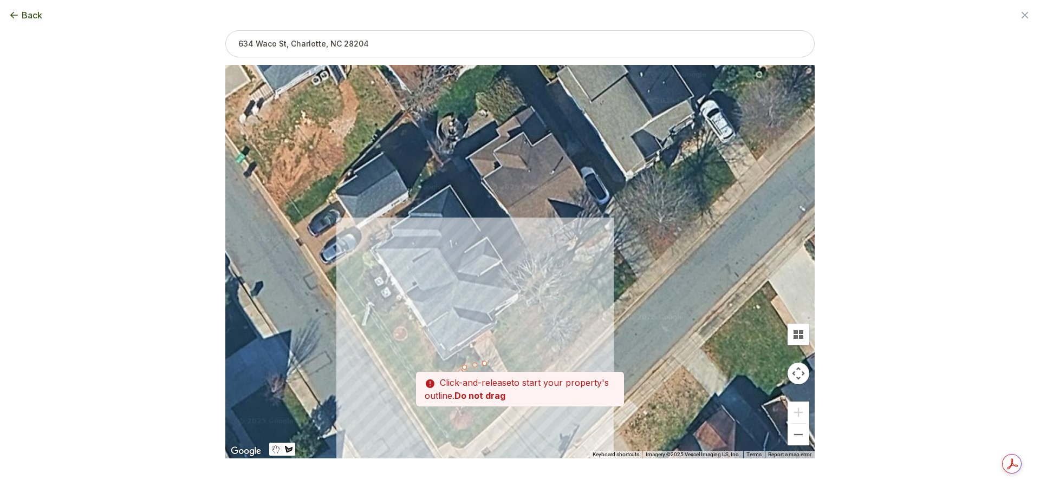
click at [489, 427] on div at bounding box center [519, 263] width 589 height 394
click at [482, 421] on div at bounding box center [519, 263] width 589 height 394
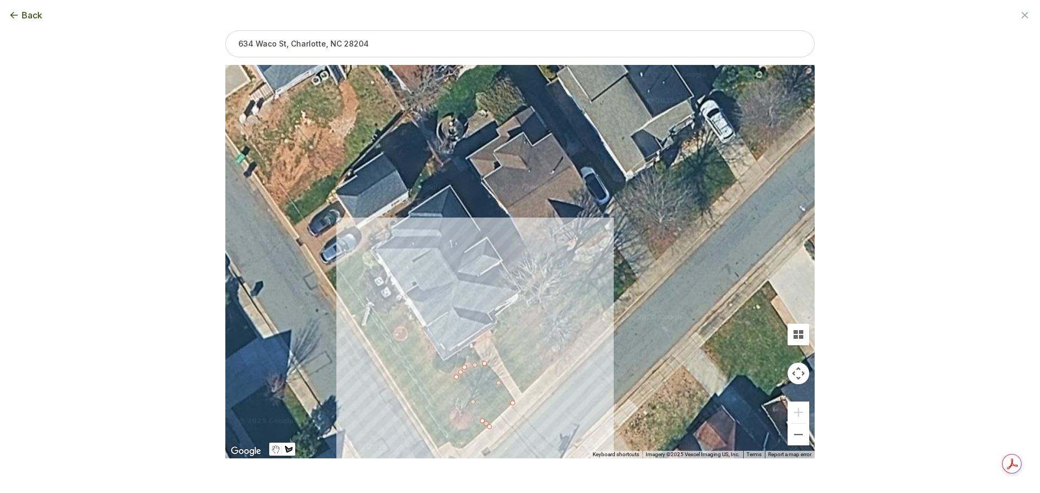
click at [500, 416] on div at bounding box center [519, 263] width 589 height 394
click at [509, 410] on div at bounding box center [519, 263] width 589 height 394
click at [513, 401] on div at bounding box center [519, 263] width 589 height 394
click at [439, 404] on div "241 sqft" at bounding box center [519, 262] width 589 height 394
click at [499, 363] on button "Close" at bounding box center [491, 371] width 26 height 26
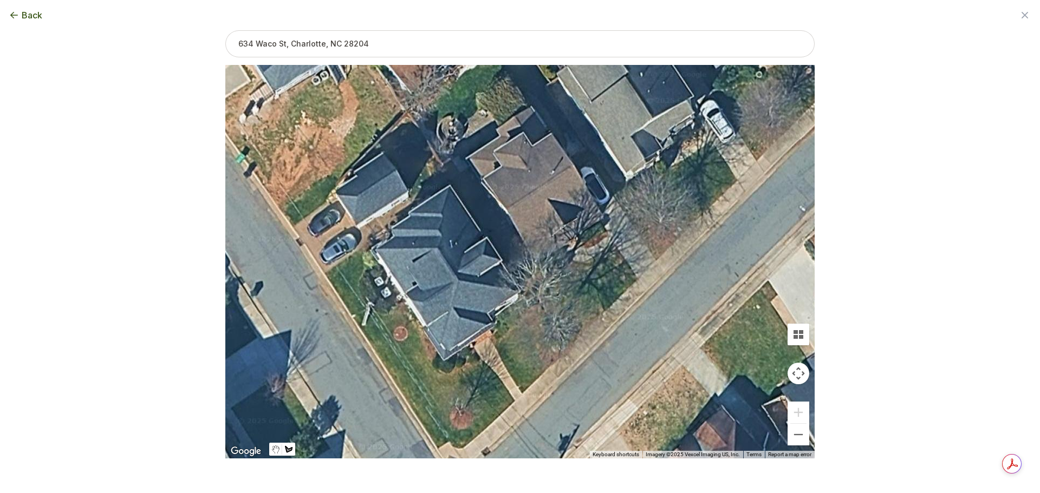
click at [496, 419] on div at bounding box center [519, 263] width 589 height 394
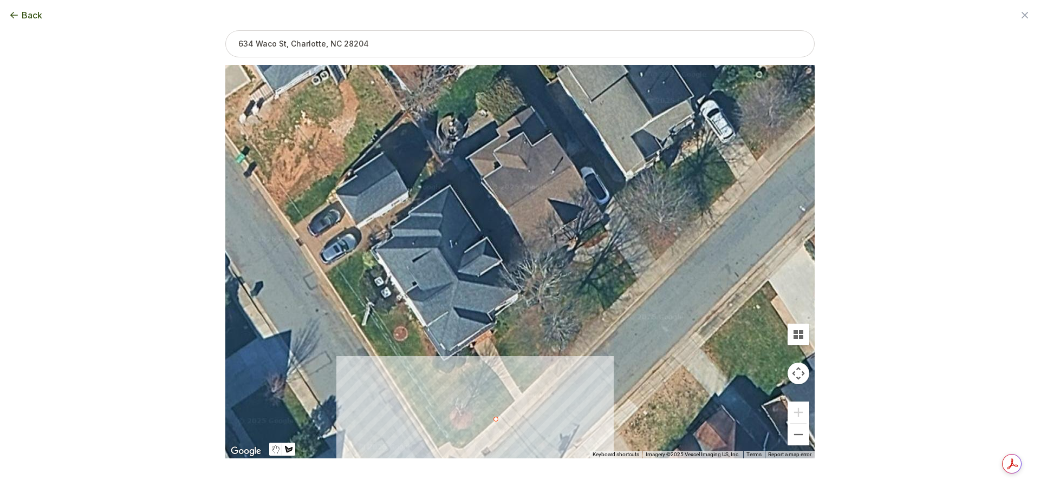
click at [456, 449] on div at bounding box center [519, 263] width 589 height 394
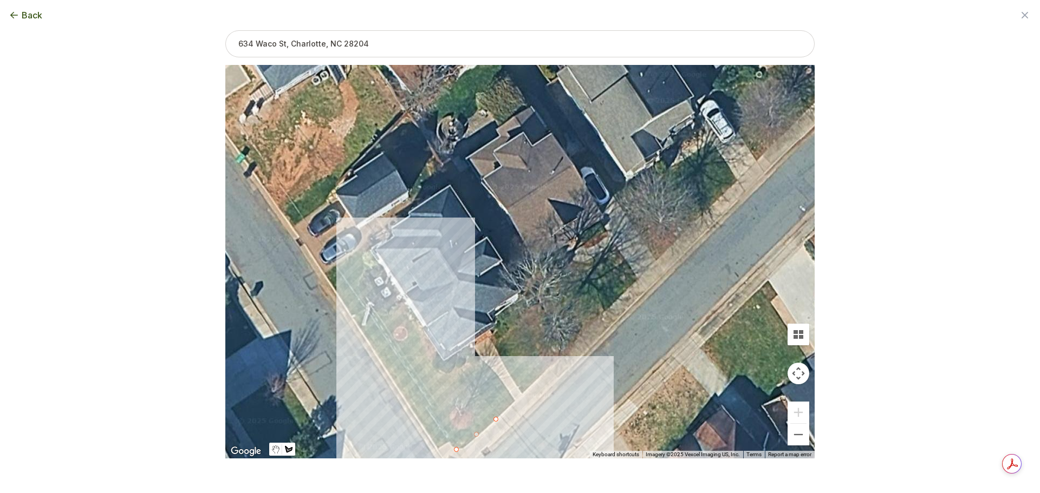
click at [360, 331] on div at bounding box center [519, 263] width 589 height 394
click at [389, 317] on div at bounding box center [519, 263] width 589 height 394
click at [416, 355] on div at bounding box center [519, 263] width 589 height 394
click at [431, 381] on div at bounding box center [519, 263] width 589 height 394
click at [453, 408] on div at bounding box center [519, 263] width 589 height 394
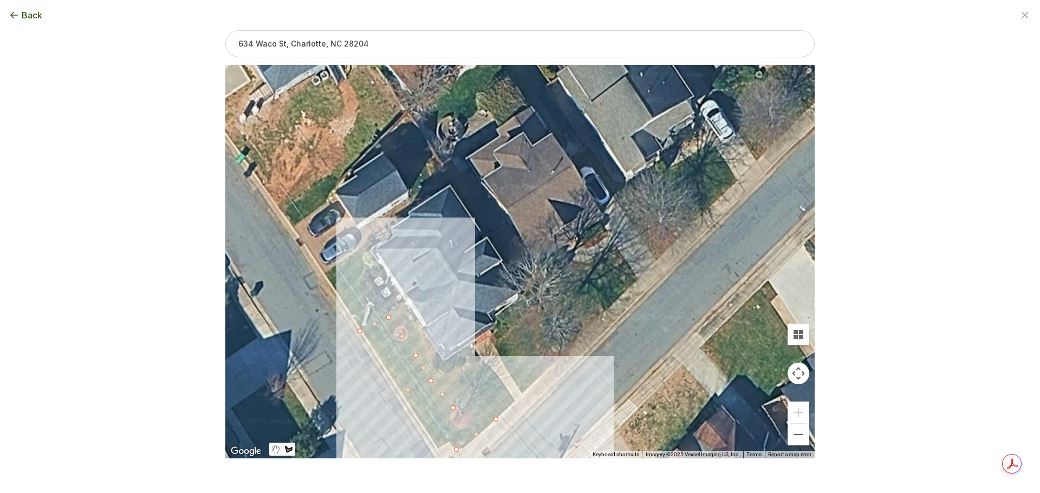
click at [470, 426] on div at bounding box center [519, 263] width 589 height 394
click at [479, 435] on div at bounding box center [519, 263] width 589 height 394
click at [477, 434] on div at bounding box center [519, 263] width 589 height 394
click at [447, 361] on button "Close" at bounding box center [442, 364] width 26 height 26
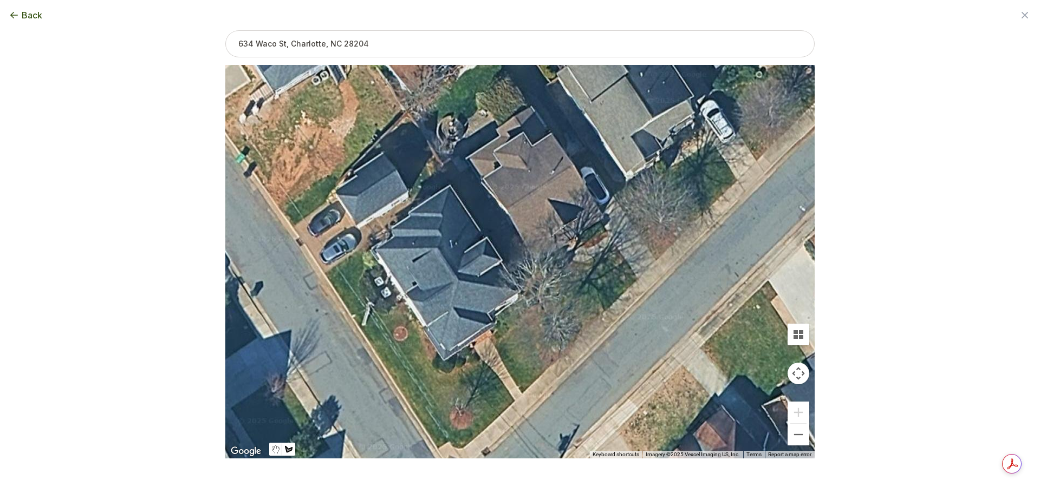
click at [383, 317] on div at bounding box center [519, 263] width 589 height 394
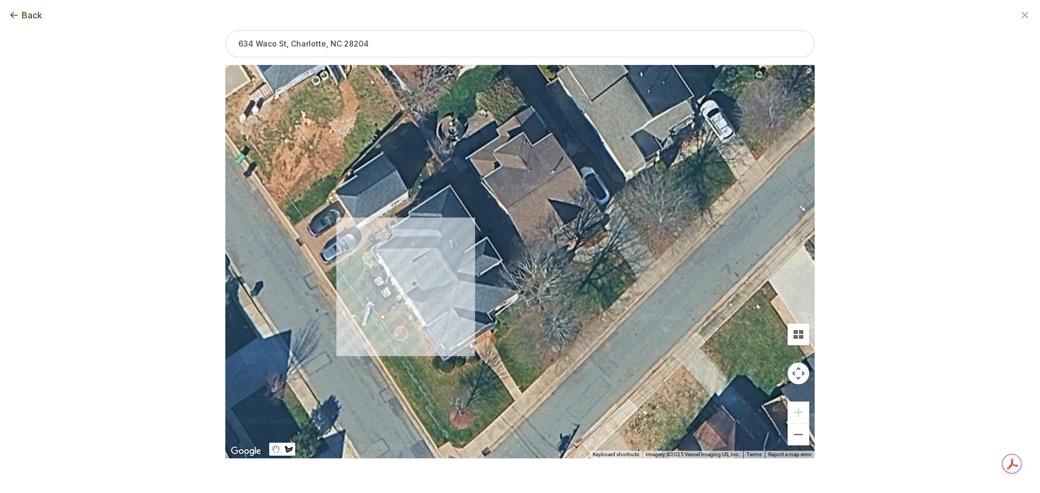
click at [396, 306] on div at bounding box center [519, 263] width 589 height 394
click at [413, 322] on div at bounding box center [519, 263] width 589 height 394
click at [420, 338] on div at bounding box center [519, 263] width 589 height 394
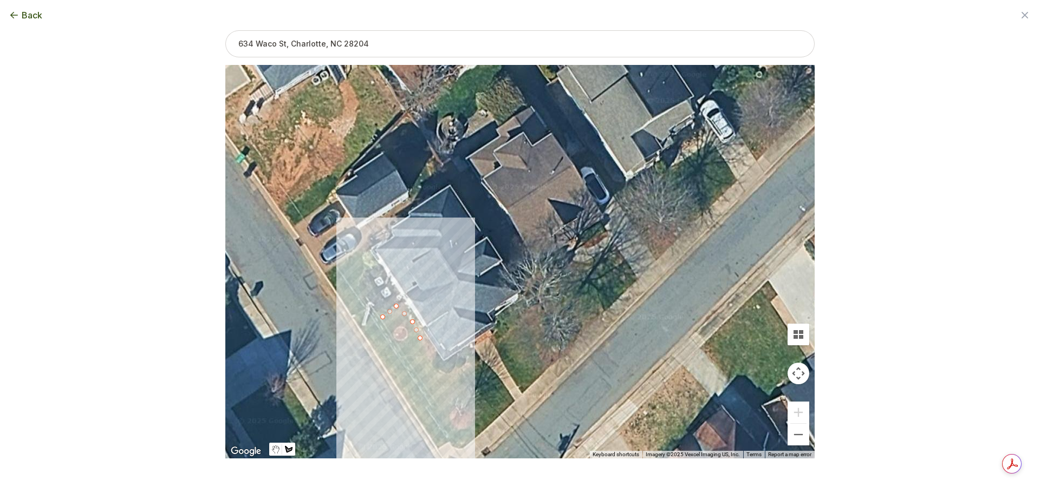
click at [429, 356] on div at bounding box center [519, 263] width 589 height 394
click at [413, 367] on div at bounding box center [519, 263] width 589 height 394
click at [398, 346] on div at bounding box center [519, 263] width 589 height 394
click at [384, 327] on div at bounding box center [519, 263] width 589 height 394
click at [383, 317] on div at bounding box center [519, 263] width 589 height 394
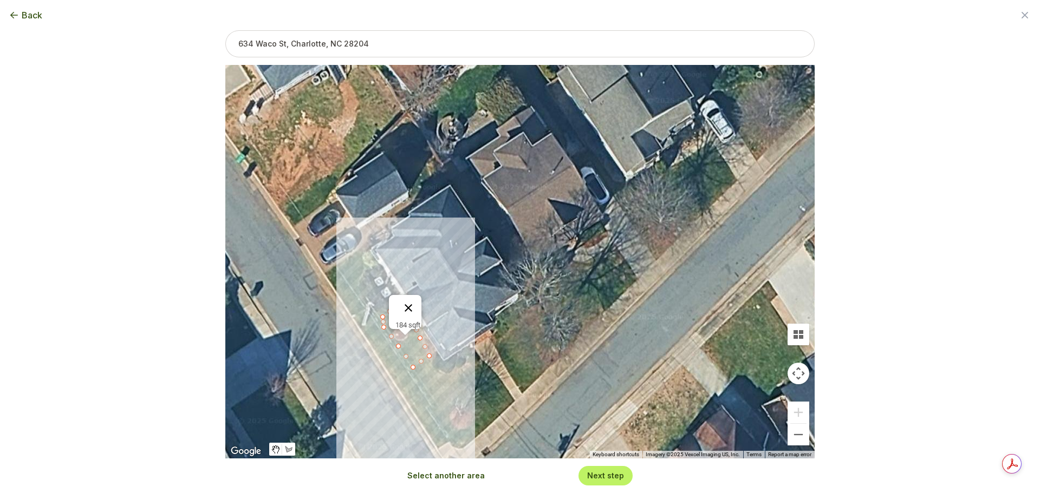
click at [413, 303] on button "Close" at bounding box center [408, 308] width 26 height 26
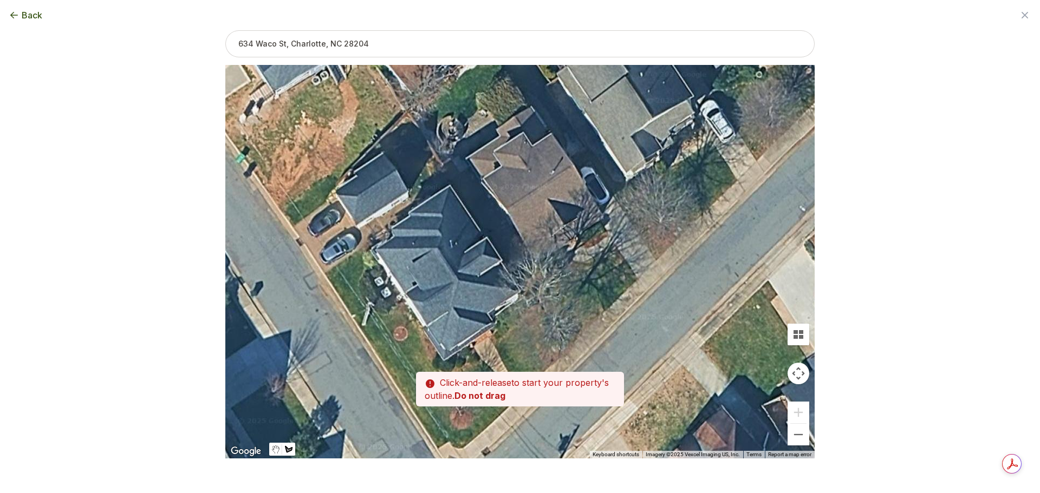
click at [351, 315] on div at bounding box center [519, 263] width 589 height 394
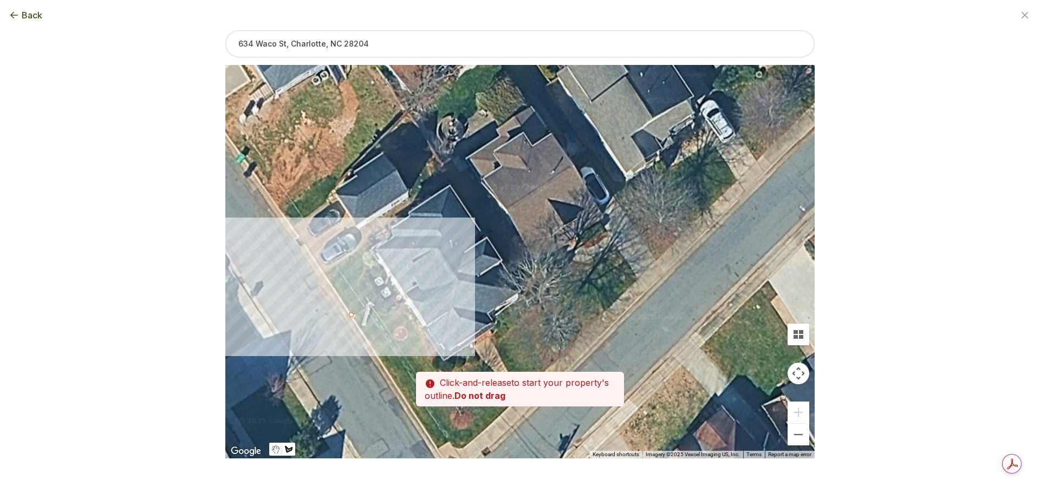
click at [341, 299] on div at bounding box center [519, 263] width 589 height 394
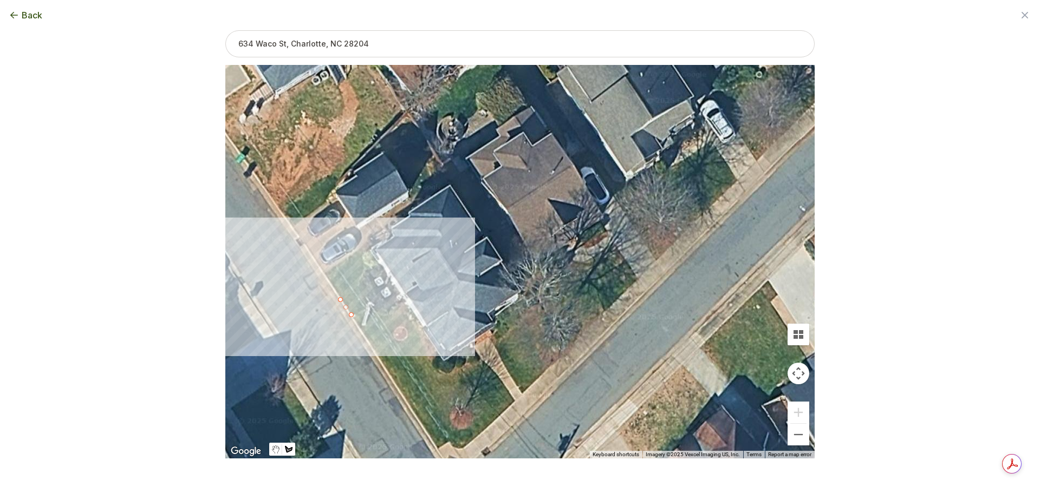
click at [327, 278] on div at bounding box center [519, 263] width 589 height 394
click at [328, 271] on div at bounding box center [519, 263] width 589 height 394
click at [338, 264] on div at bounding box center [519, 263] width 589 height 394
click at [345, 279] on div at bounding box center [519, 263] width 589 height 394
click at [355, 293] on div at bounding box center [519, 263] width 589 height 394
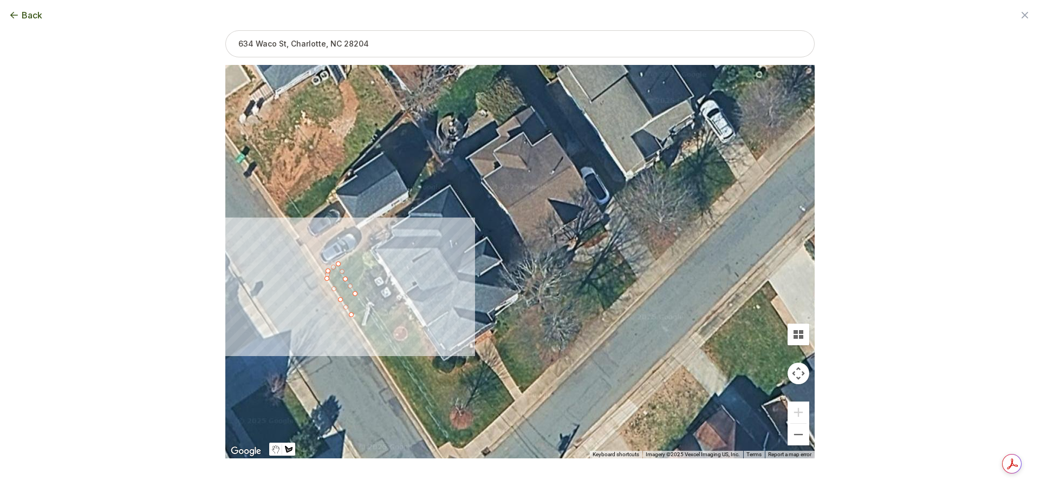
click at [363, 304] on div at bounding box center [519, 263] width 589 height 394
click at [364, 312] on div at bounding box center [519, 263] width 589 height 394
click at [357, 314] on div at bounding box center [519, 263] width 589 height 394
click at [351, 315] on div at bounding box center [519, 263] width 589 height 394
click at [354, 259] on button "Close" at bounding box center [350, 266] width 26 height 26
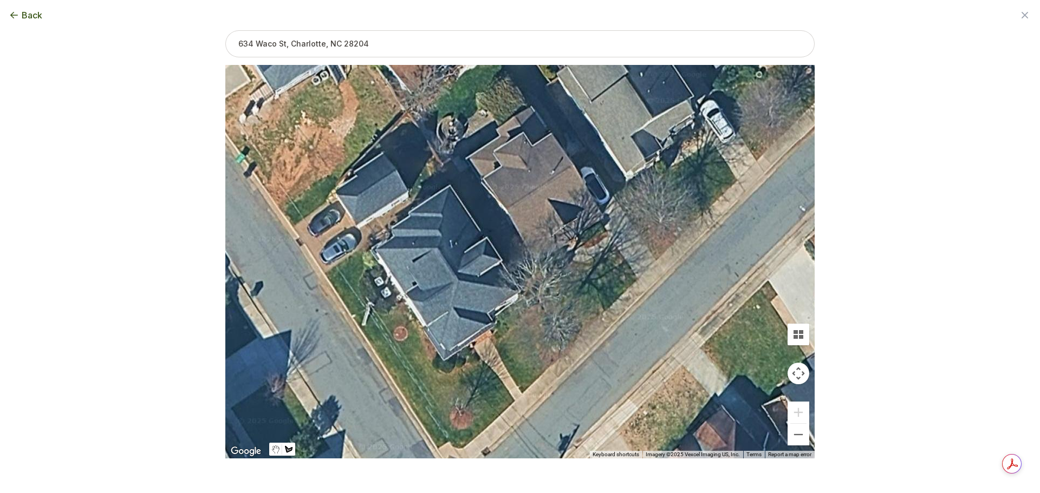
click at [354, 317] on div at bounding box center [519, 263] width 589 height 394
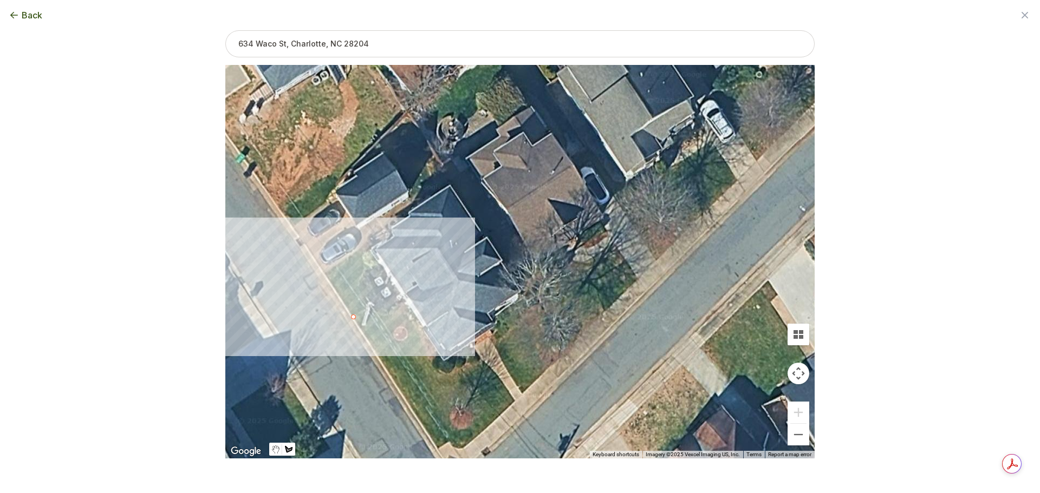
click at [337, 298] on div at bounding box center [519, 263] width 589 height 394
click at [326, 276] on div at bounding box center [519, 263] width 589 height 394
click at [331, 267] on div at bounding box center [519, 263] width 589 height 394
click at [343, 262] on div at bounding box center [519, 263] width 589 height 394
click at [349, 258] on div at bounding box center [519, 263] width 589 height 394
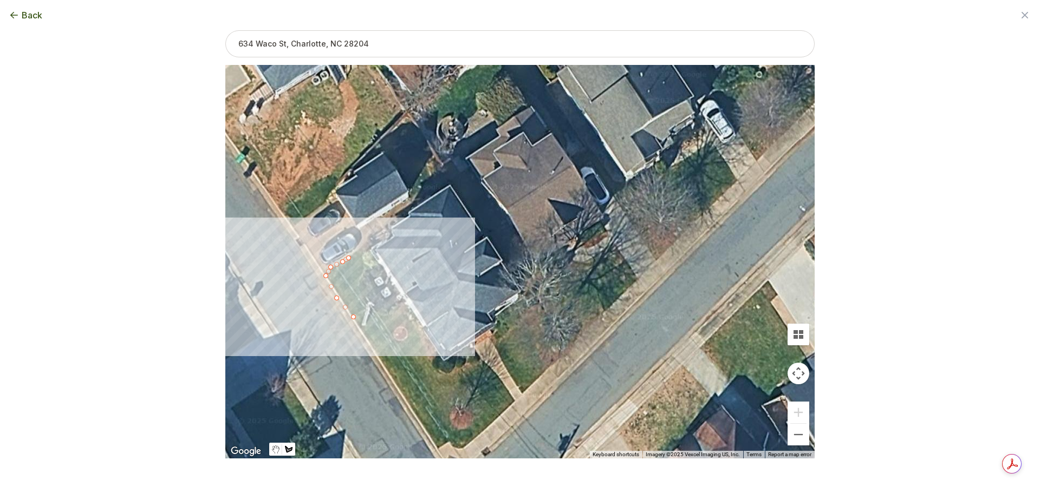
click at [355, 276] on div at bounding box center [519, 263] width 589 height 394
click at [358, 285] on div at bounding box center [519, 263] width 589 height 394
click at [363, 299] on div at bounding box center [519, 263] width 589 height 394
click at [365, 312] on div at bounding box center [519, 263] width 589 height 394
click at [359, 317] on div at bounding box center [519, 263] width 589 height 394
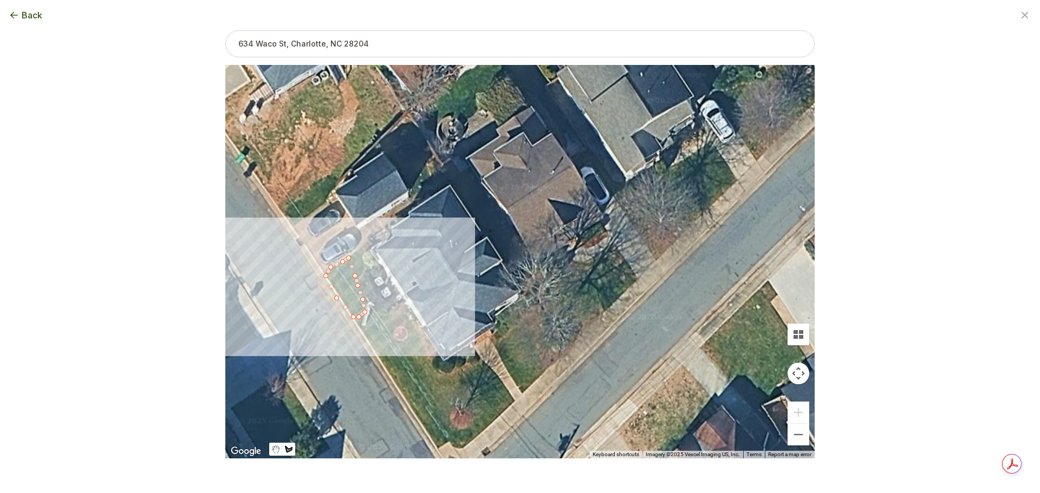
click at [352, 318] on div at bounding box center [519, 263] width 589 height 394
click at [355, 256] on button "Close" at bounding box center [352, 261] width 26 height 26
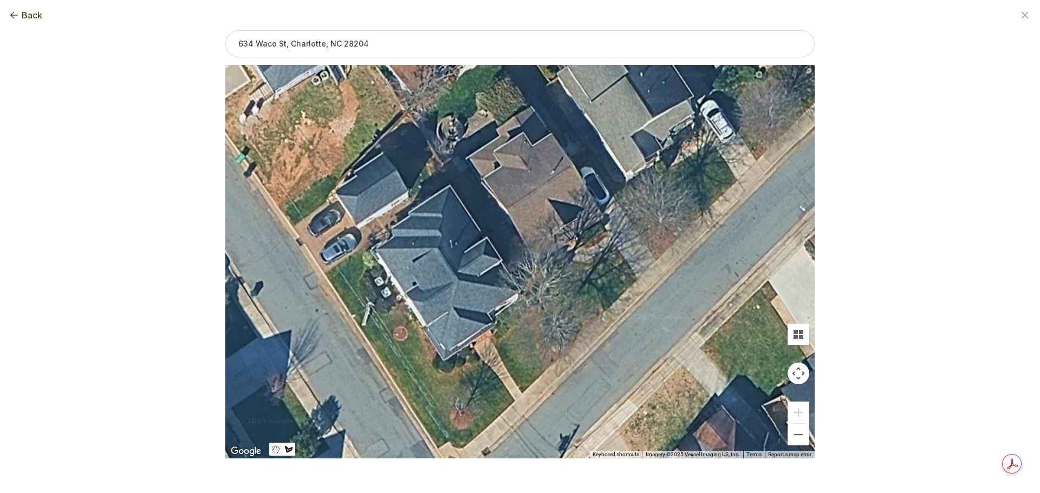
click at [347, 256] on div at bounding box center [519, 263] width 589 height 394
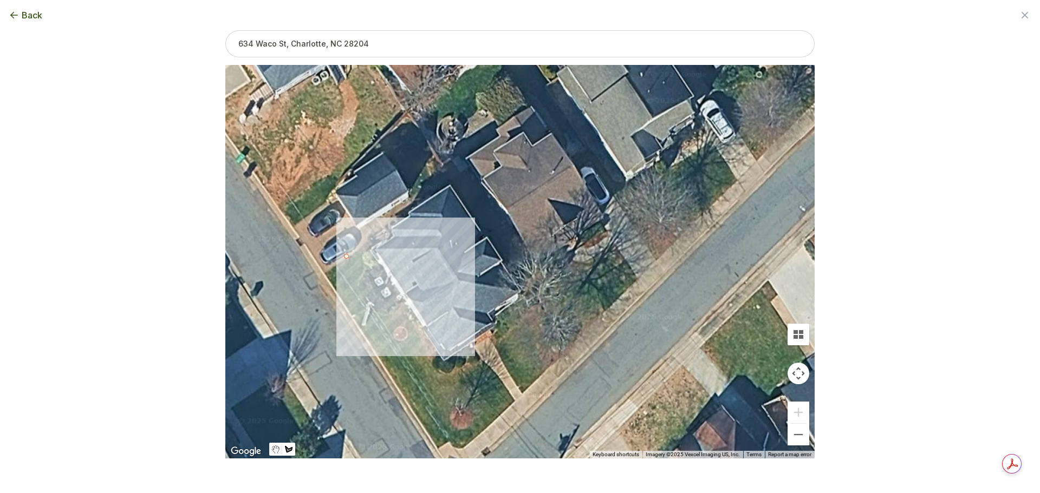
click at [360, 250] on div at bounding box center [519, 263] width 589 height 394
click at [364, 262] on div at bounding box center [519, 263] width 589 height 394
click at [365, 268] on div at bounding box center [519, 263] width 589 height 394
click at [362, 278] on div at bounding box center [519, 263] width 589 height 394
click at [358, 285] on div at bounding box center [519, 263] width 589 height 394
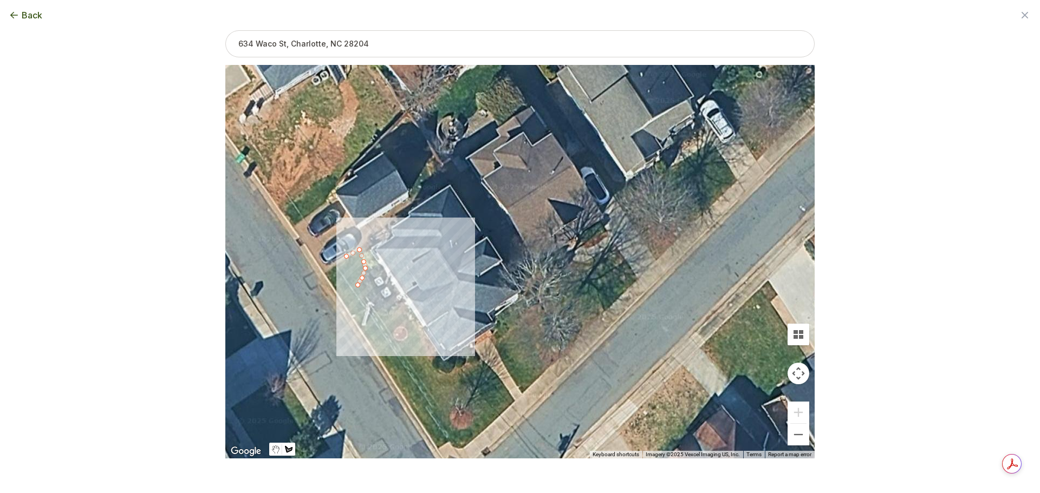
click at [354, 275] on div at bounding box center [519, 263] width 589 height 394
click at [349, 266] on div at bounding box center [519, 263] width 589 height 394
click at [346, 258] on div at bounding box center [519, 263] width 589 height 394
click at [364, 236] on button "Close" at bounding box center [361, 240] width 26 height 26
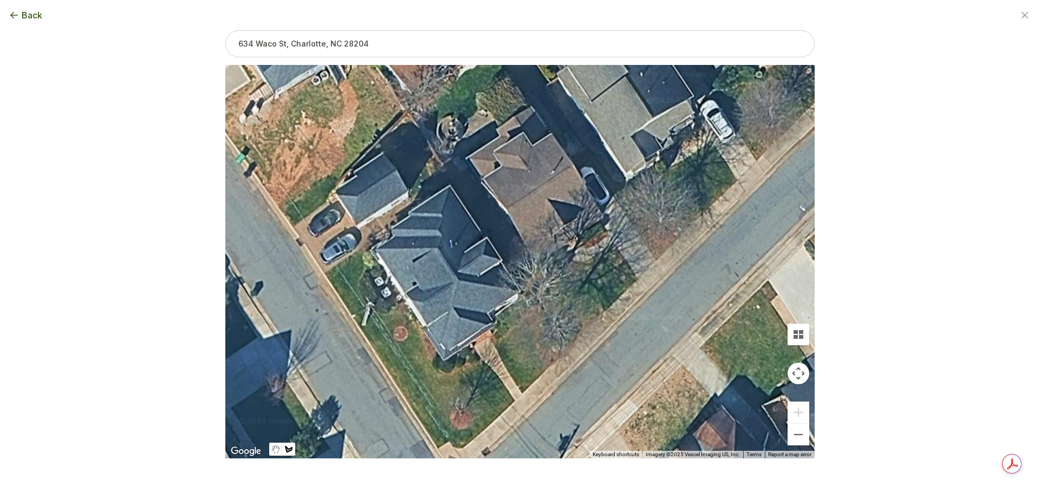
click at [522, 393] on div at bounding box center [519, 263] width 589 height 394
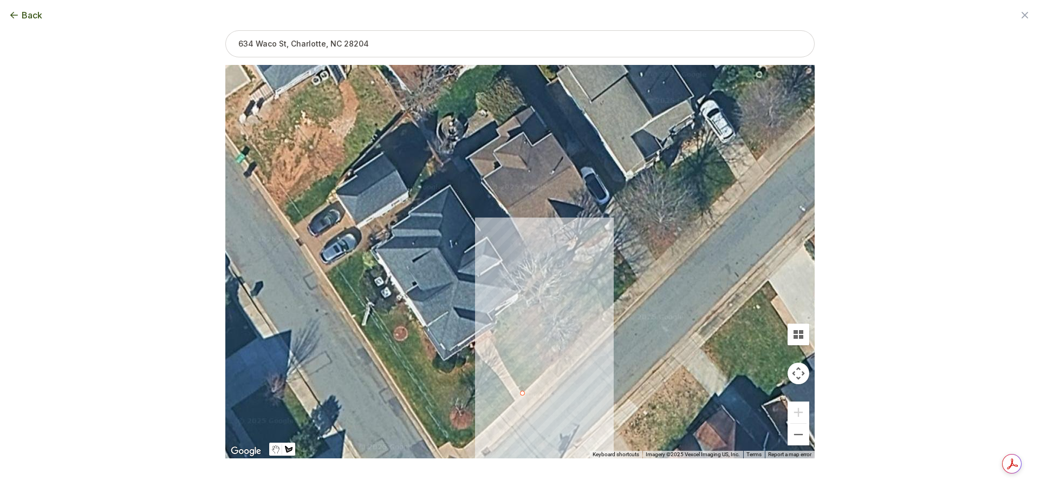
click at [559, 361] on div at bounding box center [519, 263] width 589 height 394
click at [538, 325] on div at bounding box center [519, 263] width 589 height 394
click at [537, 315] on div at bounding box center [519, 263] width 589 height 394
click at [528, 312] on div at bounding box center [519, 263] width 589 height 394
click at [519, 321] on div at bounding box center [519, 263] width 589 height 394
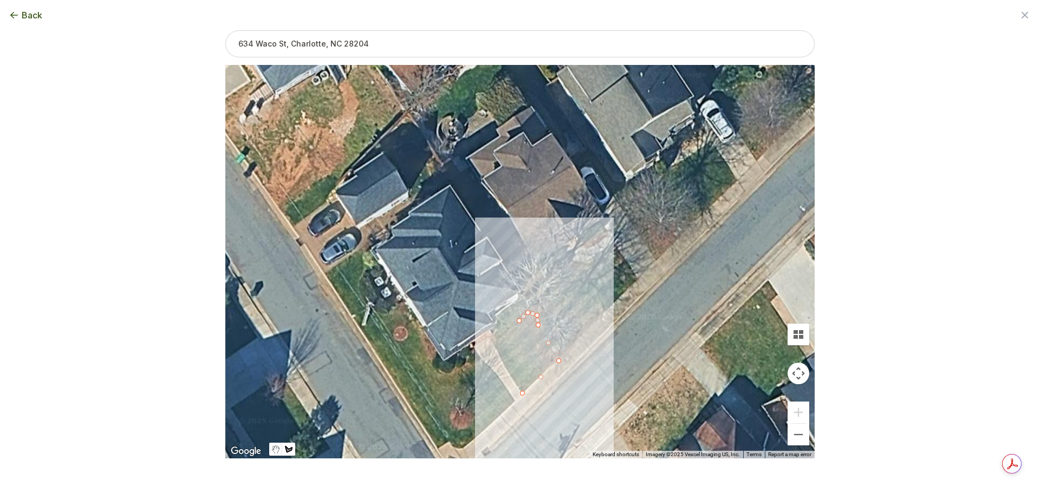
click at [513, 331] on div at bounding box center [519, 263] width 589 height 394
click at [512, 341] on div at bounding box center [519, 263] width 589 height 394
click at [504, 348] on div at bounding box center [519, 263] width 589 height 394
click at [501, 356] on div at bounding box center [519, 263] width 589 height 394
click at [505, 368] on div at bounding box center [519, 263] width 589 height 394
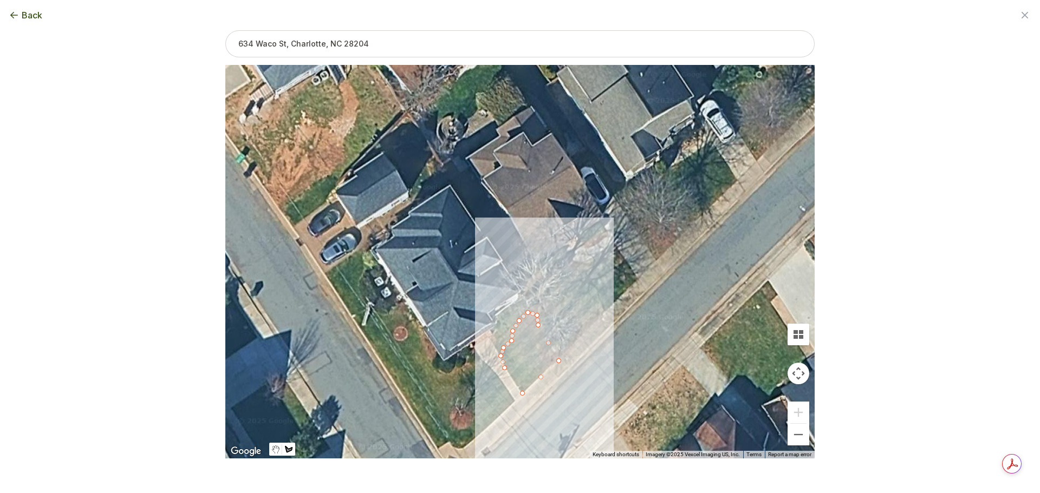
click at [509, 375] on div at bounding box center [519, 263] width 589 height 394
click at [515, 386] on div at bounding box center [519, 263] width 589 height 394
click at [524, 391] on div at bounding box center [519, 263] width 589 height 394
click at [531, 311] on button "Close" at bounding box center [524, 322] width 26 height 26
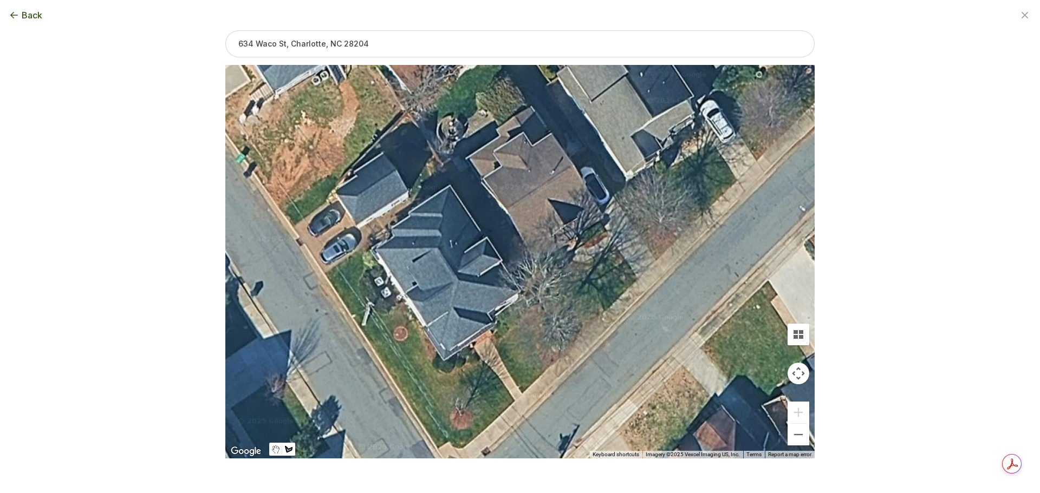
click at [520, 395] on div at bounding box center [519, 263] width 589 height 394
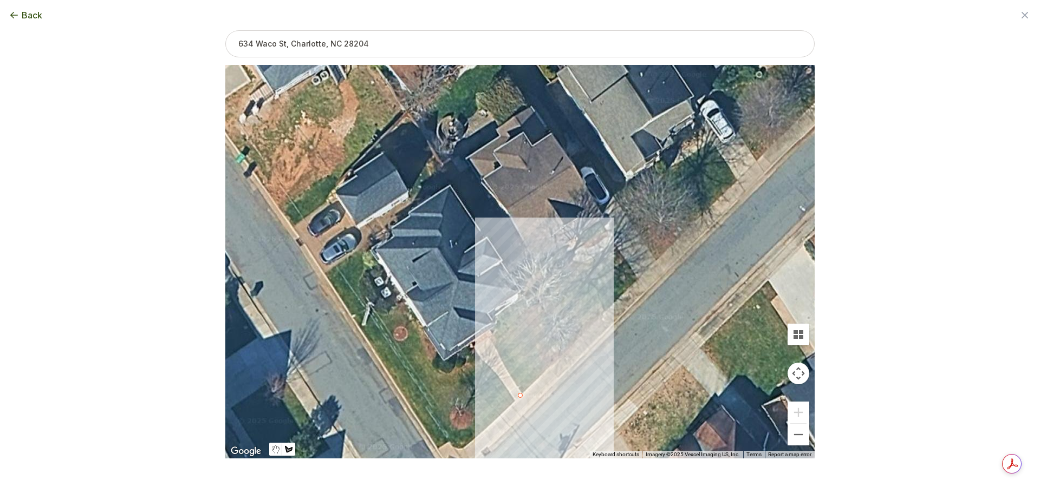
click at [553, 363] on div at bounding box center [519, 263] width 589 height 394
click at [545, 349] on div at bounding box center [519, 263] width 589 height 394
click at [534, 335] on div at bounding box center [519, 263] width 589 height 394
click at [524, 322] on div at bounding box center [519, 263] width 589 height 394
click at [521, 328] on div at bounding box center [519, 263] width 589 height 394
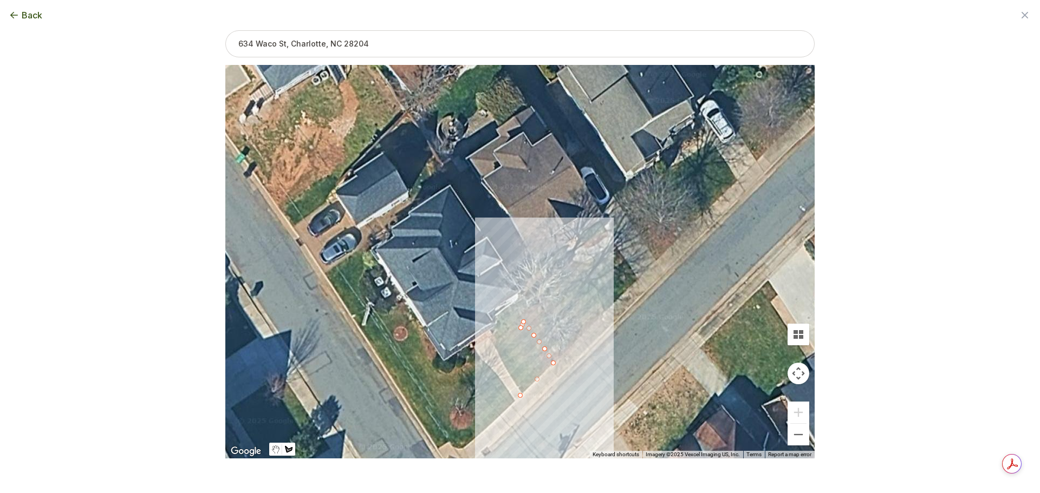
click at [512, 338] on div at bounding box center [519, 263] width 589 height 394
click at [506, 346] on div at bounding box center [519, 263] width 589 height 394
click at [500, 354] on div at bounding box center [519, 263] width 589 height 394
click at [506, 367] on div at bounding box center [519, 263] width 589 height 394
click at [511, 376] on div at bounding box center [519, 263] width 589 height 394
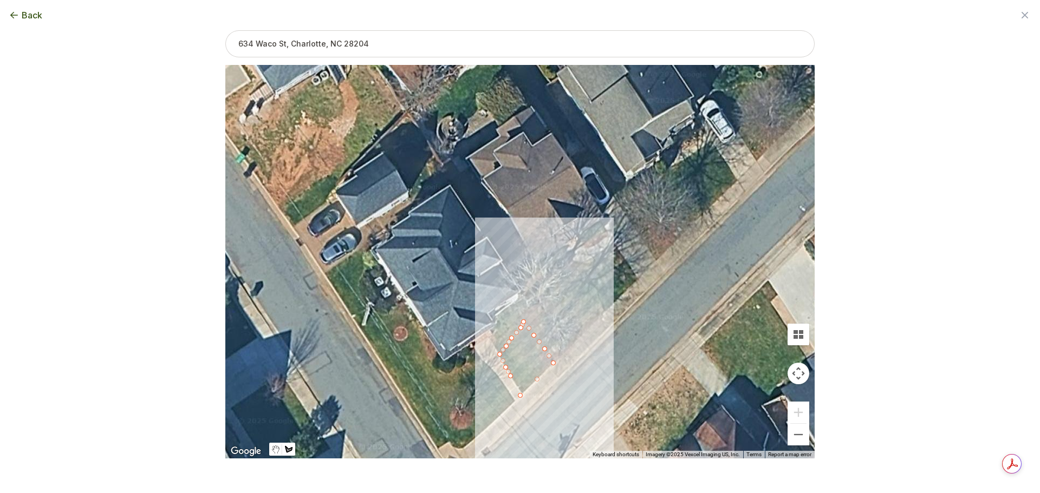
click at [515, 383] on div at bounding box center [519, 263] width 589 height 394
click at [520, 391] on div at bounding box center [519, 263] width 589 height 394
click at [521, 393] on div at bounding box center [519, 263] width 589 height 394
click at [531, 325] on button "Close" at bounding box center [524, 331] width 26 height 26
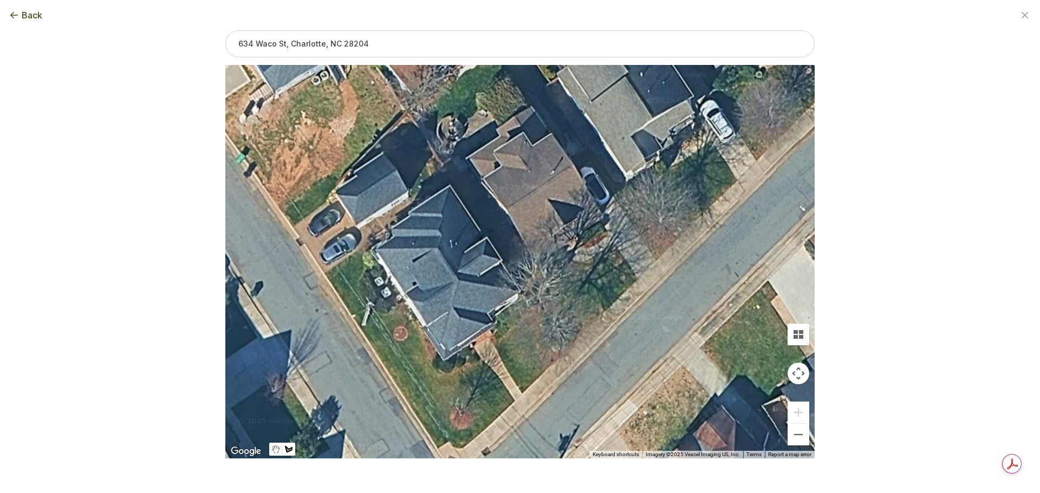
click at [514, 402] on div at bounding box center [519, 263] width 589 height 394
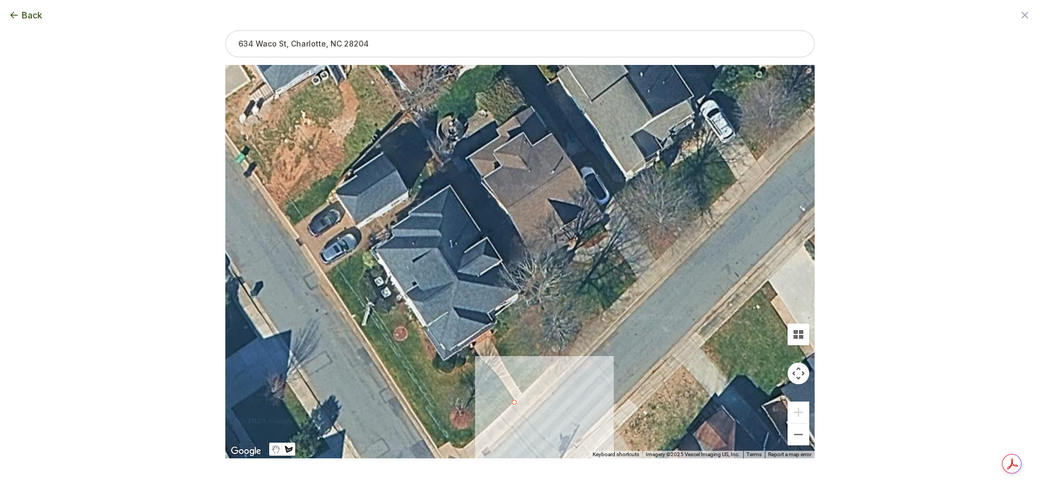
click at [502, 382] on div at bounding box center [519, 263] width 589 height 394
click at [493, 370] on div at bounding box center [519, 263] width 589 height 394
click at [488, 365] on div at bounding box center [519, 263] width 589 height 394
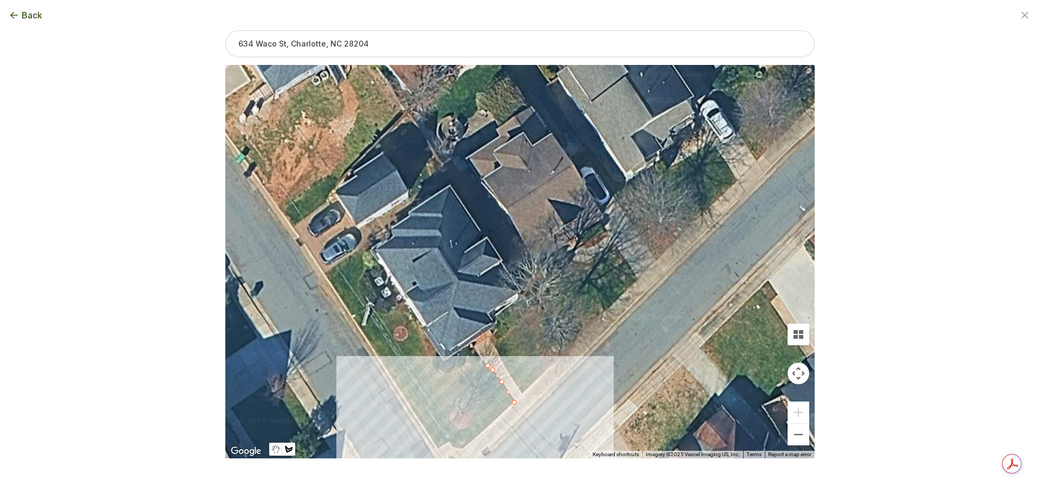
click at [448, 387] on div at bounding box center [519, 263] width 589 height 394
click at [411, 407] on div at bounding box center [519, 263] width 589 height 394
click at [436, 448] on div at bounding box center [519, 263] width 589 height 394
click at [449, 441] on div at bounding box center [519, 263] width 589 height 394
click at [454, 448] on div at bounding box center [519, 263] width 589 height 394
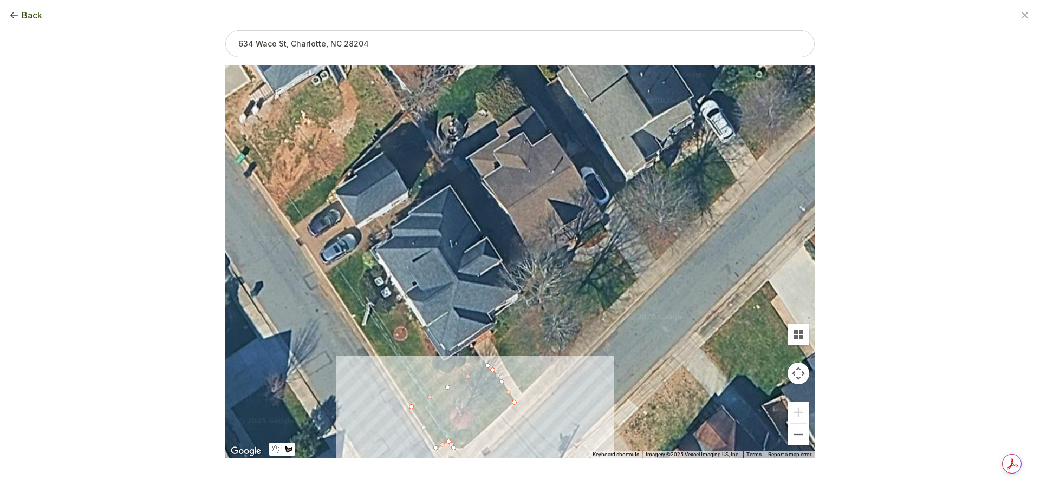
click at [468, 444] on div at bounding box center [519, 263] width 589 height 394
click at [480, 432] on div at bounding box center [519, 263] width 589 height 394
click at [494, 421] on div at bounding box center [519, 263] width 589 height 394
click at [505, 411] on div at bounding box center [519, 263] width 589 height 394
click at [514, 402] on div at bounding box center [519, 263] width 589 height 394
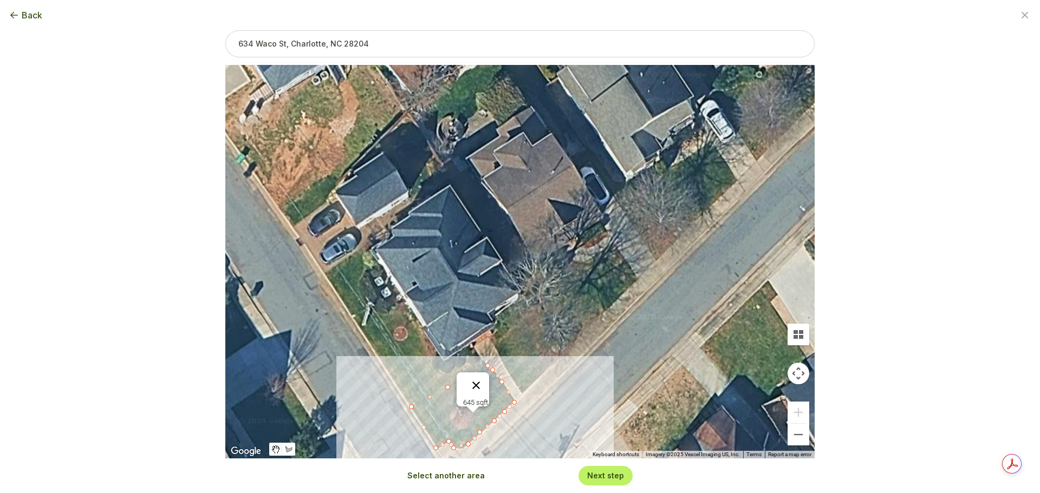
click at [481, 378] on button "Close" at bounding box center [476, 386] width 26 height 26
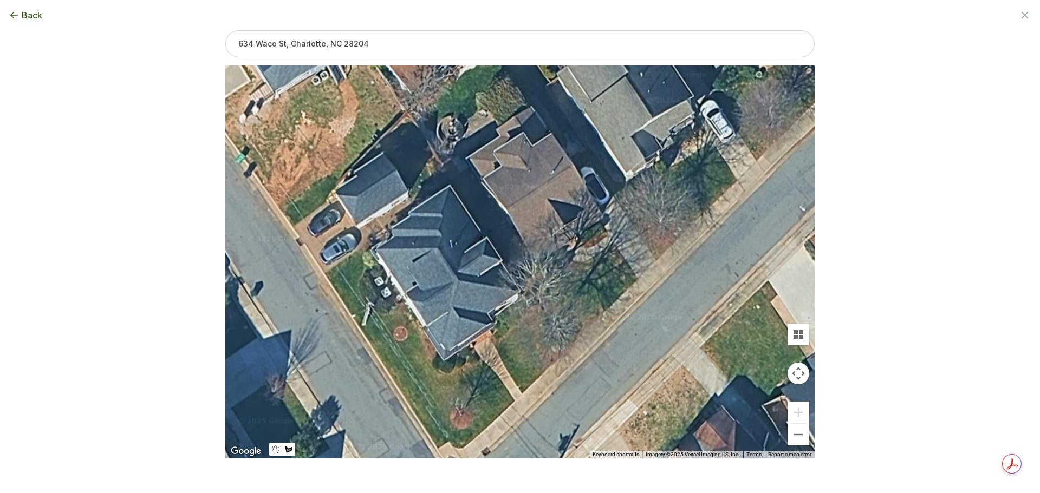
click at [515, 403] on div at bounding box center [519, 263] width 589 height 394
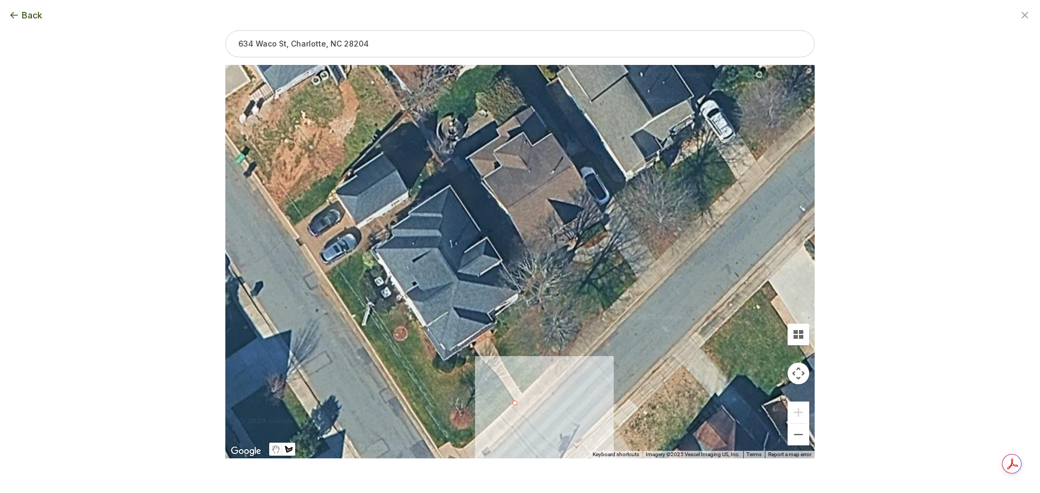
click at [501, 381] on div at bounding box center [519, 263] width 589 height 394
click at [490, 369] on div at bounding box center [519, 263] width 589 height 394
click at [484, 365] on div at bounding box center [519, 263] width 589 height 394
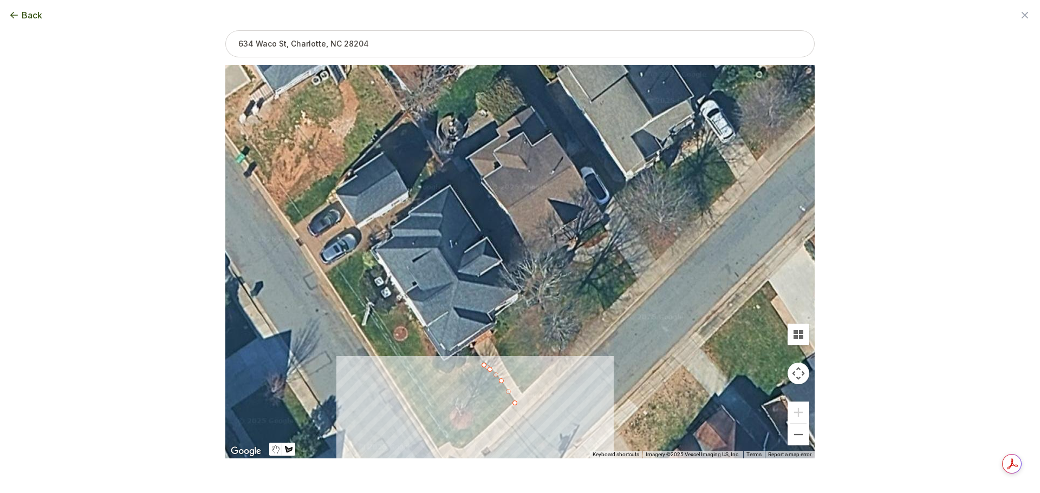
click at [414, 411] on div at bounding box center [519, 263] width 589 height 394
click at [447, 459] on div "Back Enter your square footage 645 Next I'm Not Sure Don't know your square foo…" at bounding box center [520, 246] width 624 height 493
click at [461, 447] on div at bounding box center [519, 263] width 589 height 394
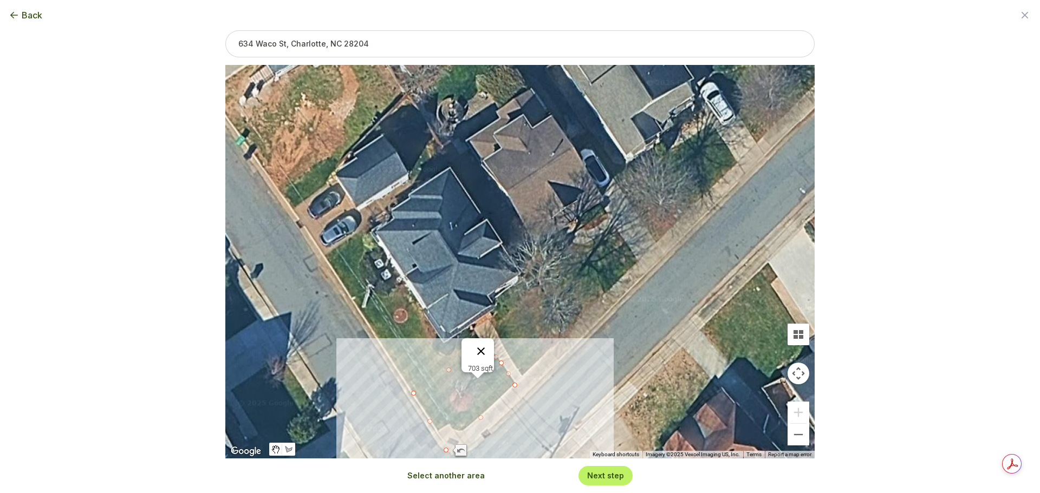
click at [483, 345] on button "Close" at bounding box center [481, 351] width 26 height 26
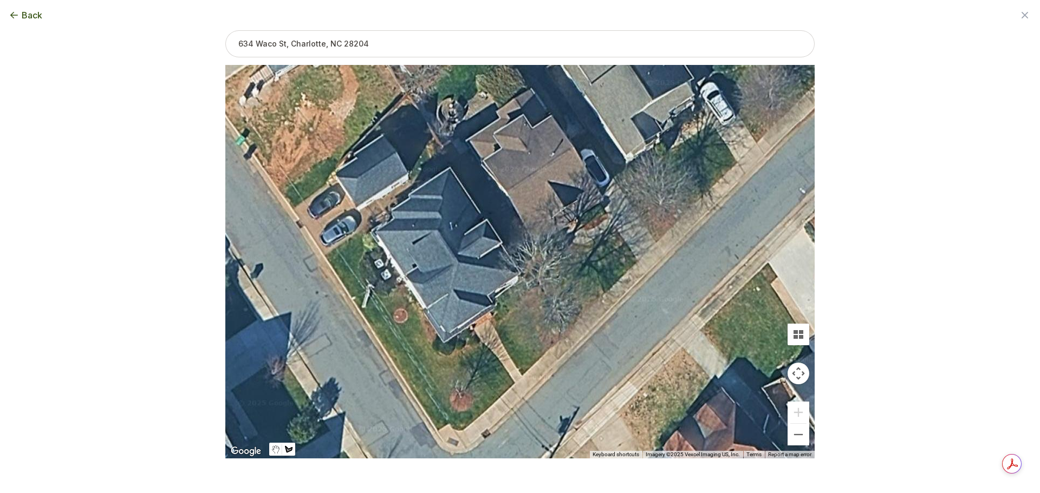
click at [514, 383] on div at bounding box center [519, 263] width 589 height 394
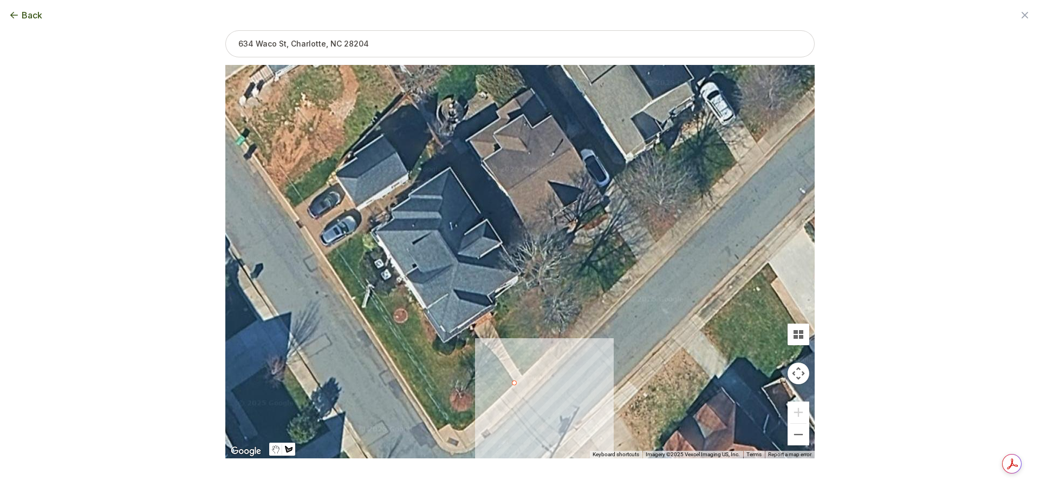
click at [502, 364] on div at bounding box center [519, 263] width 589 height 394
click at [488, 349] on div at bounding box center [519, 263] width 589 height 394
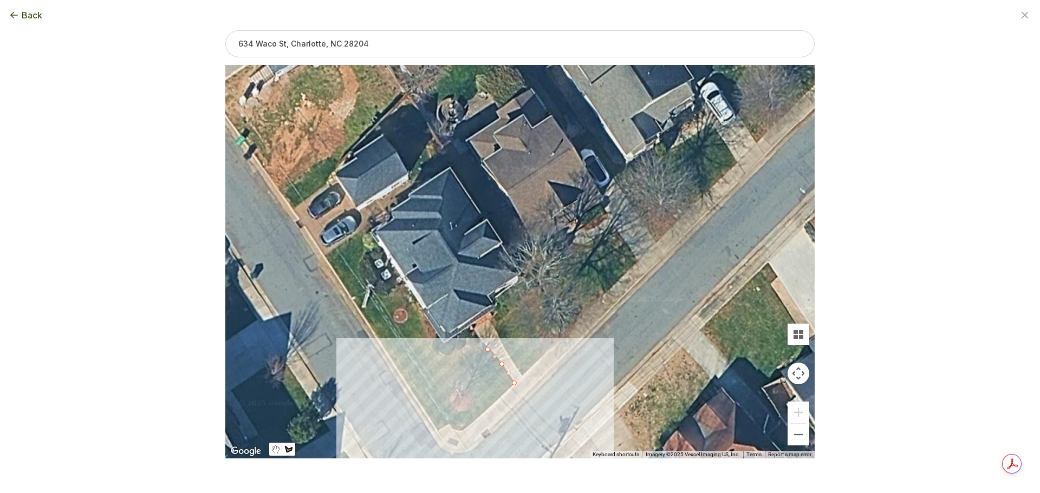
click at [419, 402] on div at bounding box center [519, 263] width 589 height 394
click at [429, 416] on div at bounding box center [519, 263] width 589 height 394
click at [438, 429] on div at bounding box center [519, 263] width 589 height 394
click at [447, 440] on div at bounding box center [519, 263] width 589 height 394
click at [462, 430] on div at bounding box center [519, 263] width 589 height 394
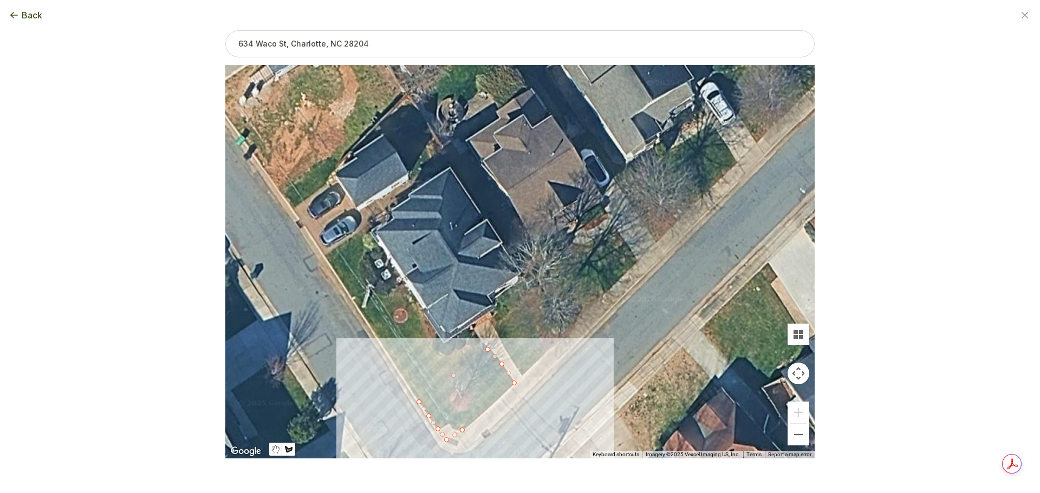
click at [475, 420] on div at bounding box center [519, 263] width 589 height 394
click at [487, 413] on div at bounding box center [519, 263] width 589 height 394
click at [501, 397] on div at bounding box center [519, 263] width 589 height 394
click at [508, 391] on div at bounding box center [519, 263] width 589 height 394
click at [514, 383] on div "Drawing your area Tap (don't drag) to start drawing your area and then tap on t…" at bounding box center [519, 227] width 589 height 394
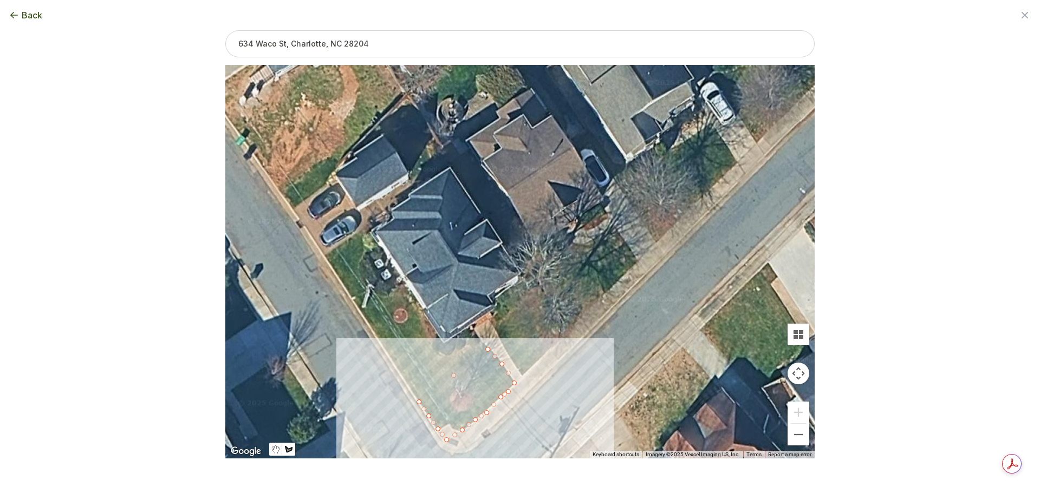
click at [467, 411] on div at bounding box center [519, 263] width 589 height 394
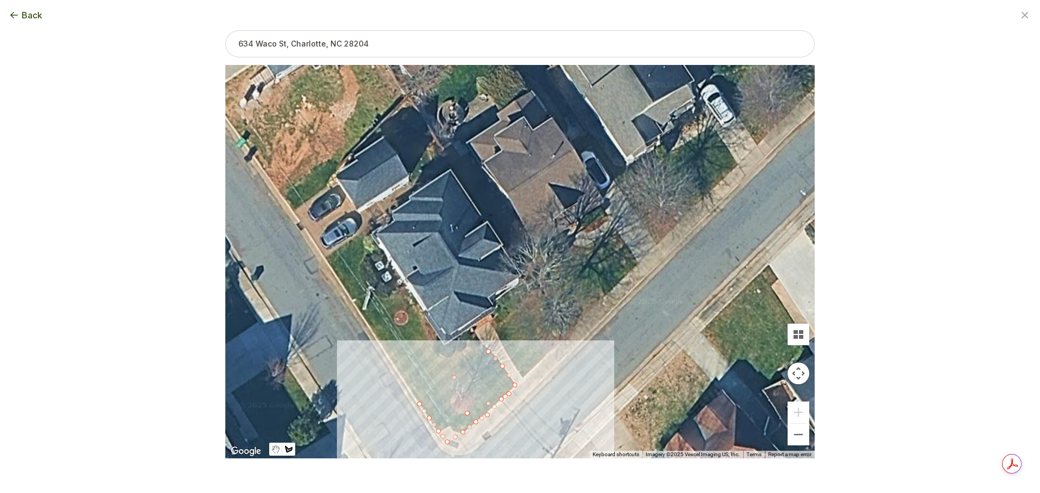
click at [469, 414] on div at bounding box center [519, 263] width 589 height 394
click at [467, 411] on div at bounding box center [519, 263] width 589 height 394
click at [479, 370] on button "Close" at bounding box center [476, 379] width 26 height 26
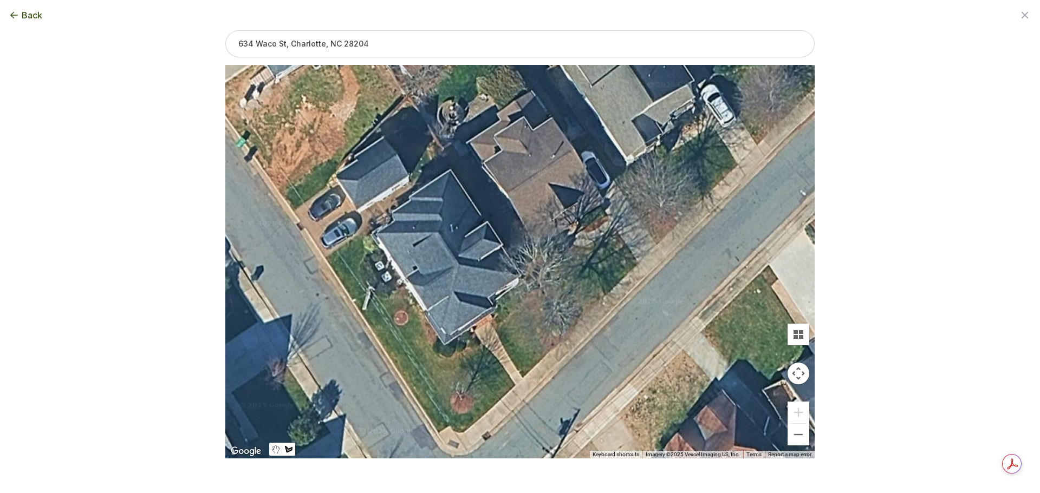
click at [514, 385] on div at bounding box center [519, 263] width 589 height 394
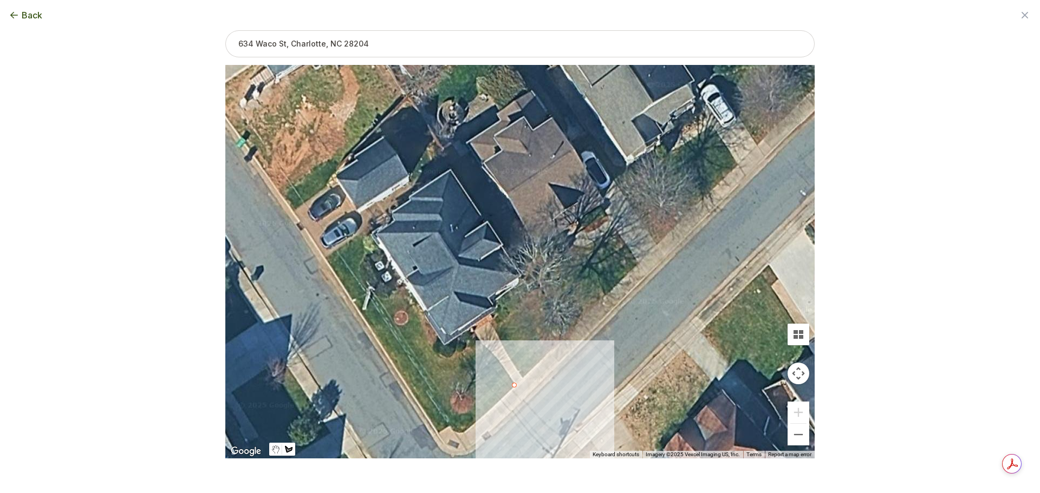
click at [507, 374] on div at bounding box center [519, 263] width 589 height 394
click at [499, 363] on div at bounding box center [519, 263] width 589 height 394
click at [491, 354] on div at bounding box center [519, 263] width 589 height 394
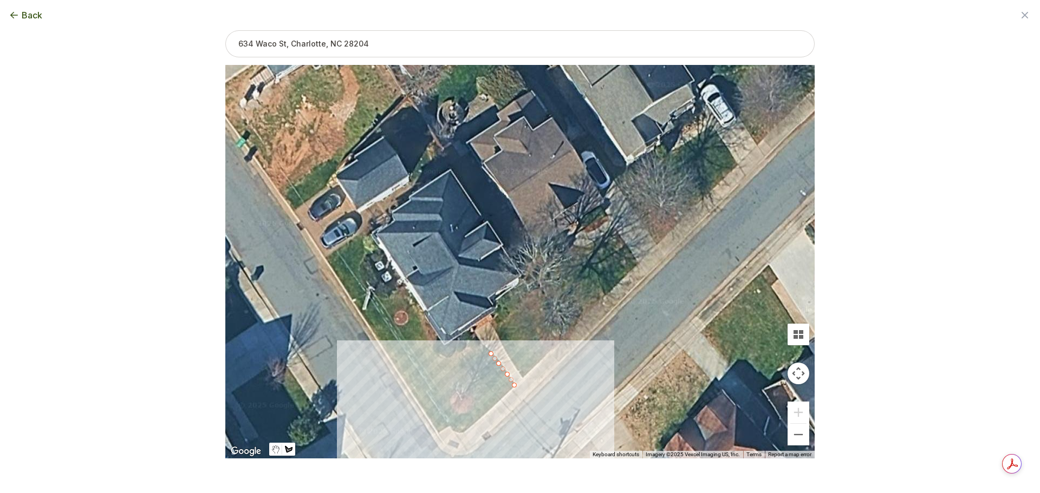
click at [419, 401] on div at bounding box center [519, 263] width 589 height 394
click at [430, 421] on div at bounding box center [519, 263] width 589 height 394
click at [439, 432] on div at bounding box center [519, 263] width 589 height 394
click at [447, 443] on div at bounding box center [519, 263] width 589 height 394
click at [461, 433] on div at bounding box center [519, 263] width 589 height 394
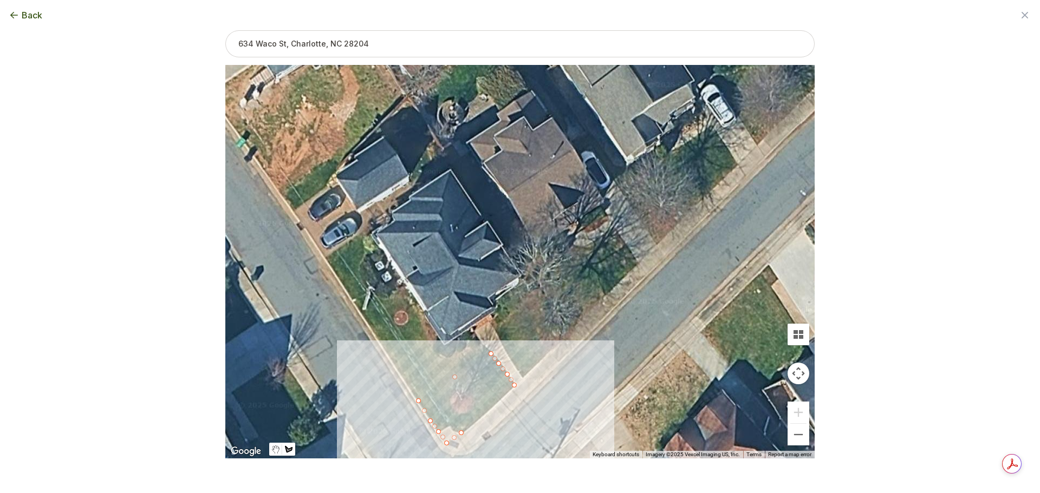
click at [475, 424] on div at bounding box center [519, 263] width 589 height 394
click at [514, 385] on div at bounding box center [519, 263] width 589 height 394
click at [476, 369] on button "Close" at bounding box center [472, 376] width 26 height 26
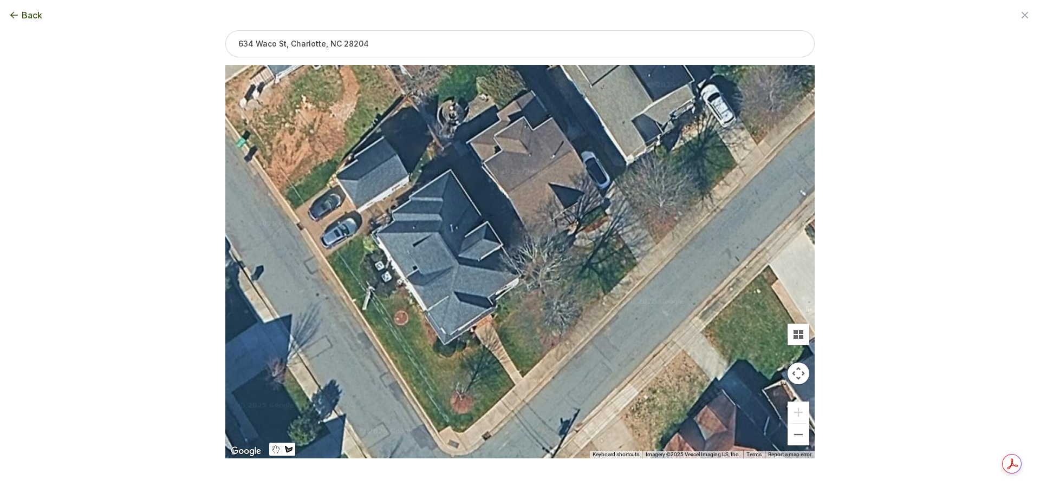
click at [514, 386] on div at bounding box center [519, 263] width 589 height 394
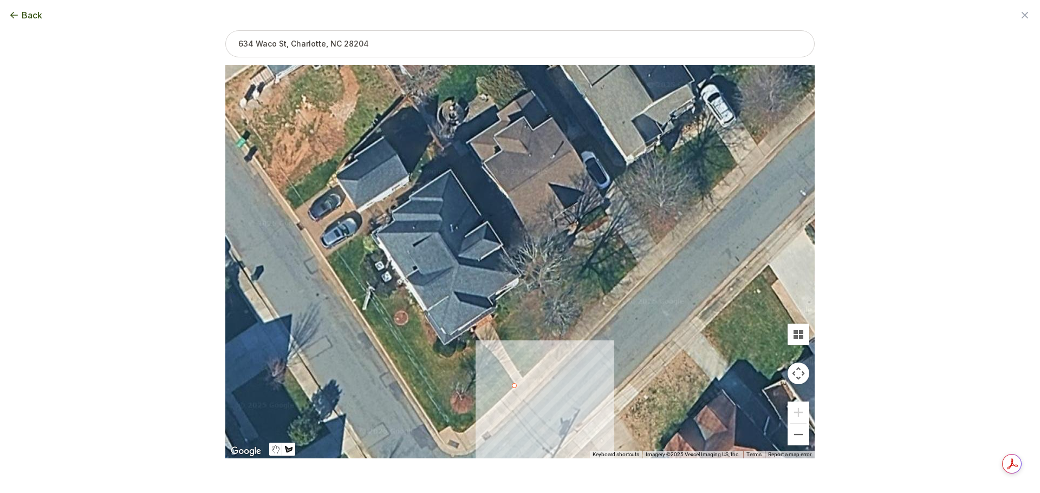
click at [507, 370] on div at bounding box center [519, 263] width 589 height 394
click at [500, 362] on div at bounding box center [519, 263] width 589 height 394
click at [494, 356] on div at bounding box center [519, 263] width 589 height 394
click at [489, 351] on div at bounding box center [519, 263] width 589 height 394
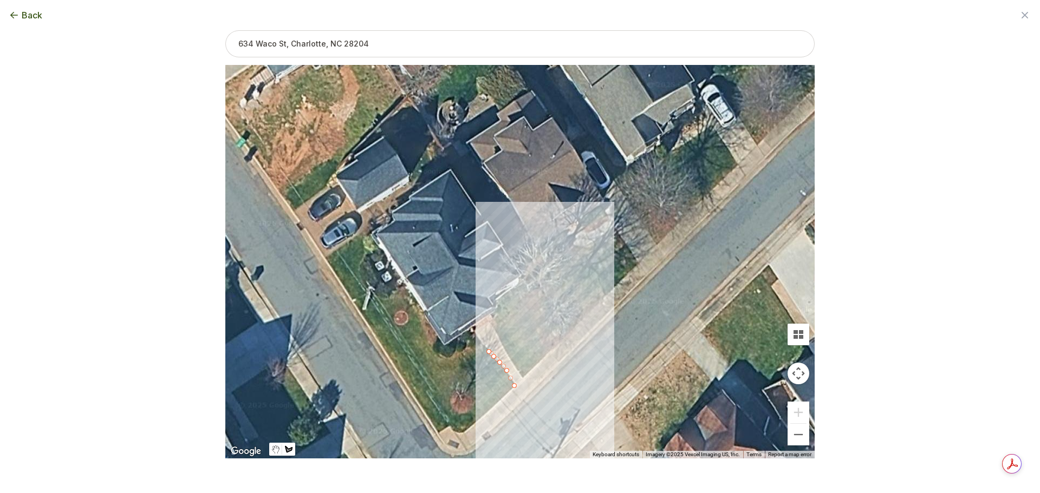
click at [486, 347] on div at bounding box center [519, 263] width 589 height 394
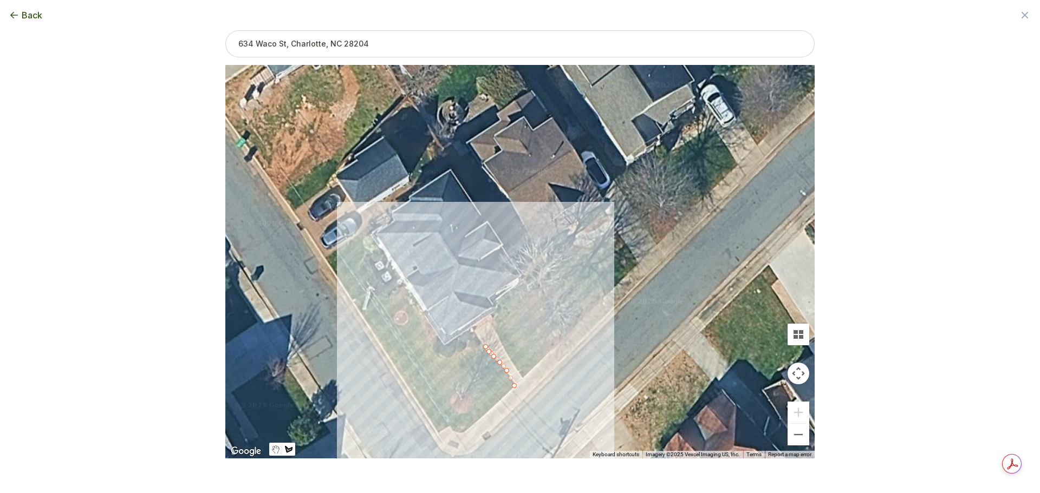
click at [418, 398] on div at bounding box center [519, 263] width 589 height 394
click at [426, 411] on div at bounding box center [519, 263] width 589 height 394
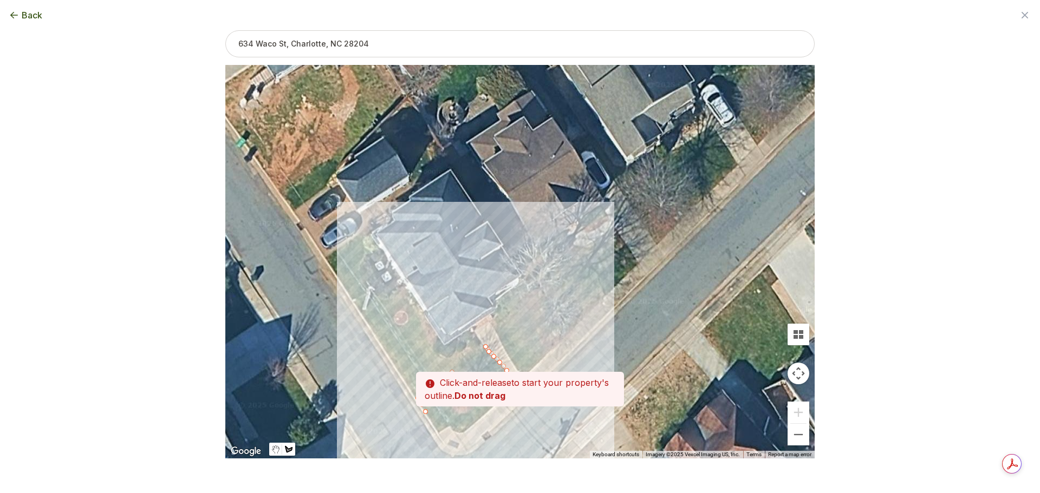
click at [436, 428] on div at bounding box center [519, 263] width 589 height 394
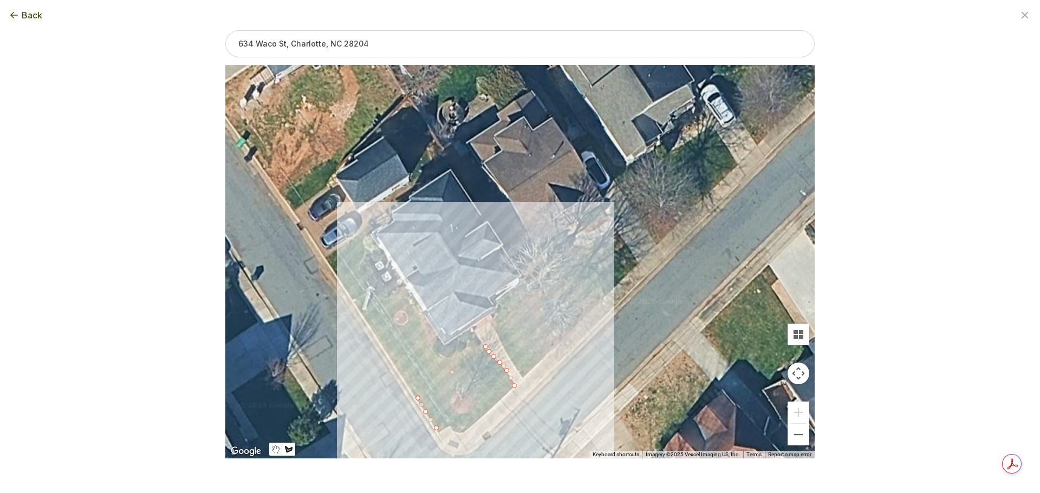
click at [446, 439] on div at bounding box center [519, 263] width 589 height 394
click at [460, 434] on div at bounding box center [519, 263] width 589 height 394
click at [472, 426] on div at bounding box center [519, 263] width 589 height 394
click at [488, 412] on div at bounding box center [519, 263] width 589 height 394
click at [498, 403] on div at bounding box center [519, 263] width 589 height 394
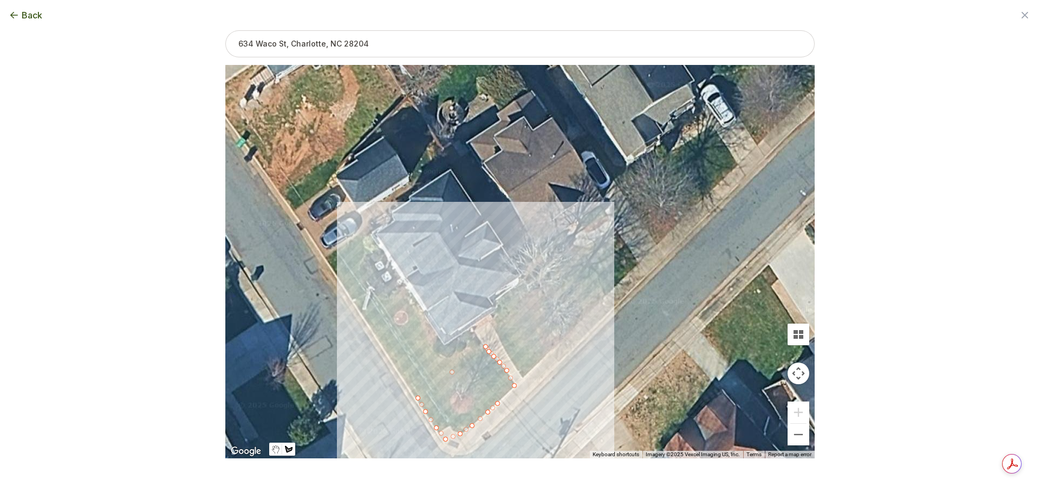
click at [506, 395] on div at bounding box center [519, 263] width 589 height 394
click at [514, 386] on div at bounding box center [519, 263] width 589 height 394
click at [484, 362] on button "Close" at bounding box center [479, 368] width 26 height 26
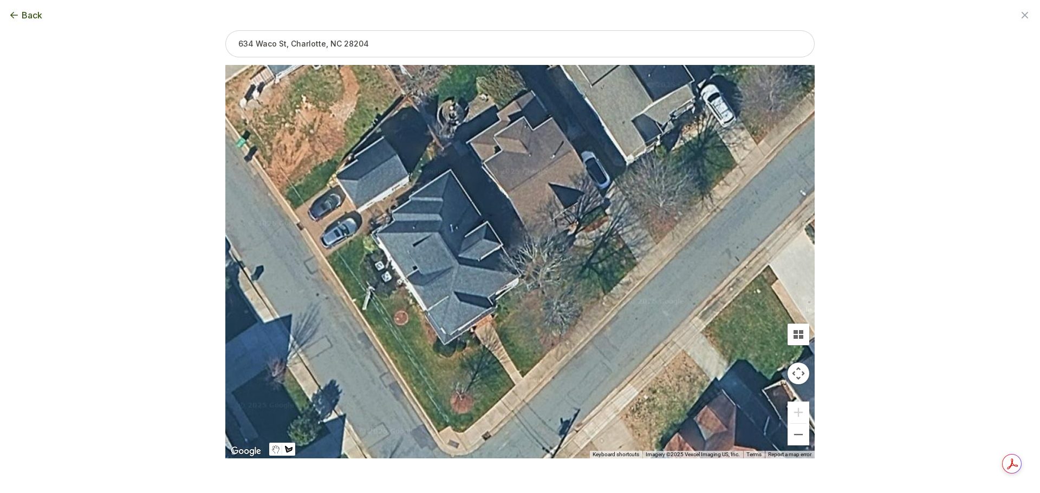
click at [517, 386] on div at bounding box center [519, 263] width 589 height 394
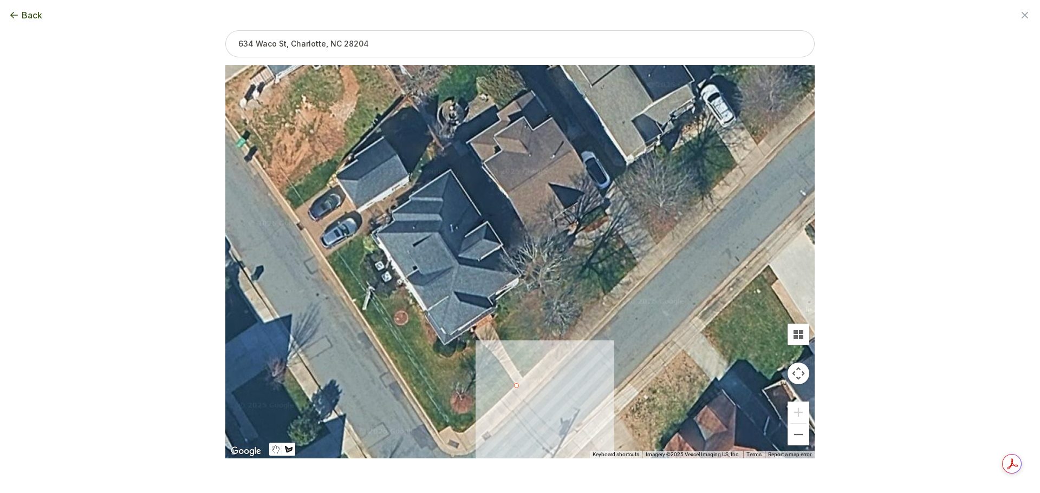
click at [504, 368] on div at bounding box center [519, 263] width 589 height 394
click at [492, 357] on div "0 sqft" at bounding box center [519, 262] width 589 height 394
click at [513, 345] on button "Close" at bounding box center [514, 350] width 26 height 26
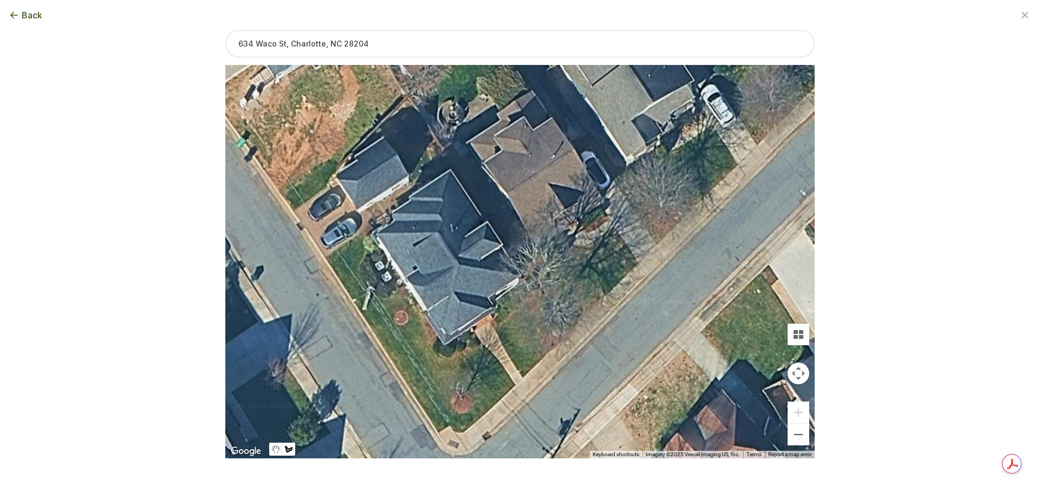
click at [515, 386] on div at bounding box center [519, 263] width 589 height 394
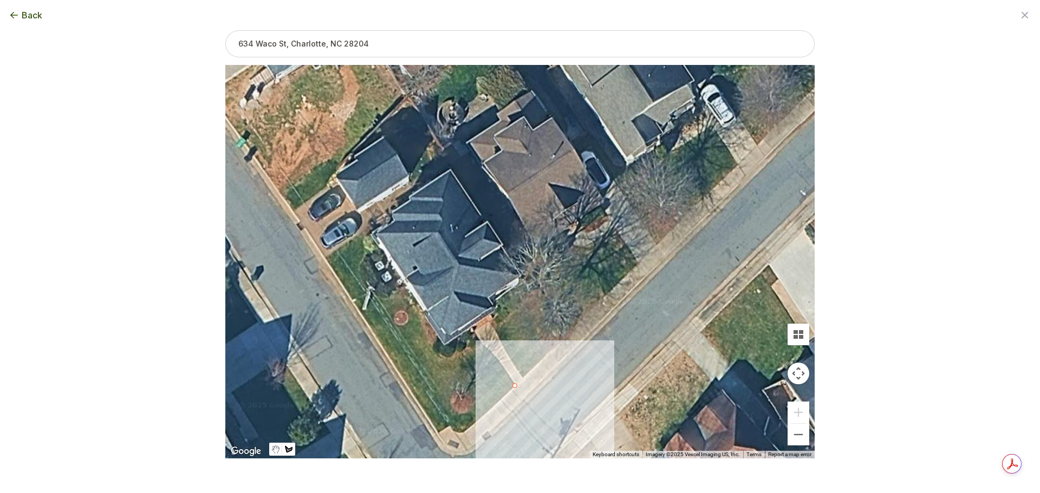
click at [505, 370] on div at bounding box center [519, 263] width 589 height 394
click at [495, 358] on div at bounding box center [519, 263] width 589 height 394
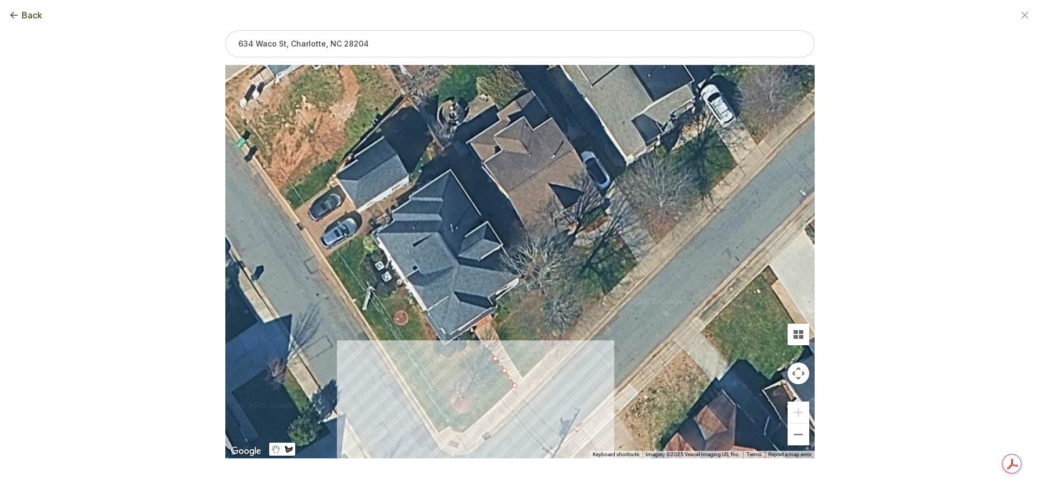
click at [457, 387] on div at bounding box center [519, 263] width 589 height 394
click at [506, 392] on div "Drawing your area Tap (don't drag) to start drawing your area and then tap on t…" at bounding box center [519, 227] width 589 height 394
click at [495, 357] on div at bounding box center [519, 263] width 589 height 394
click at [514, 385] on div at bounding box center [519, 263] width 589 height 394
type input "3"
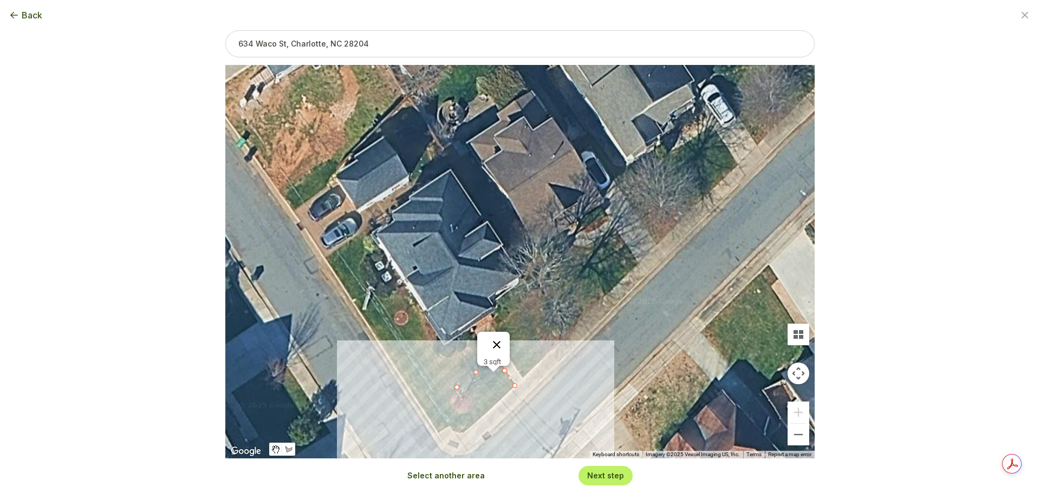
click at [498, 346] on button "Close" at bounding box center [497, 345] width 26 height 26
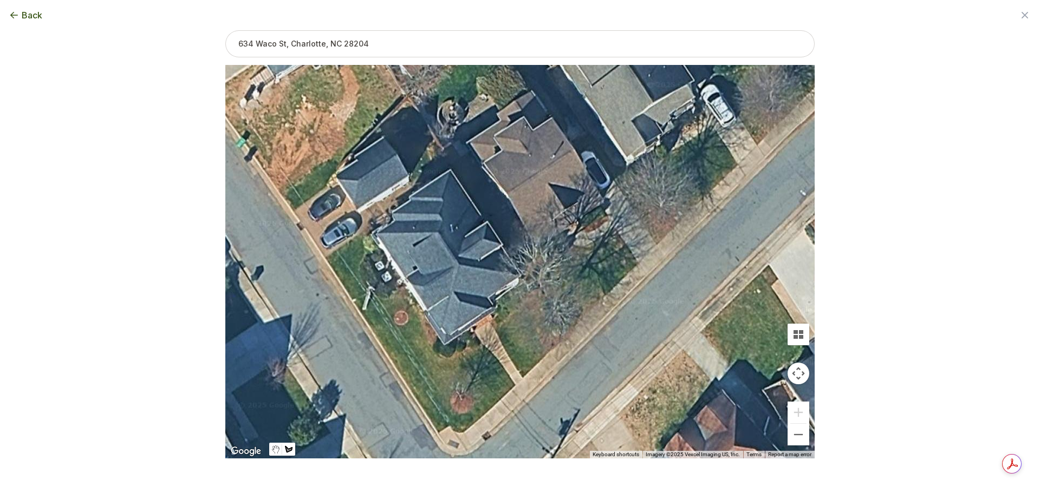
click at [515, 385] on div at bounding box center [519, 263] width 589 height 394
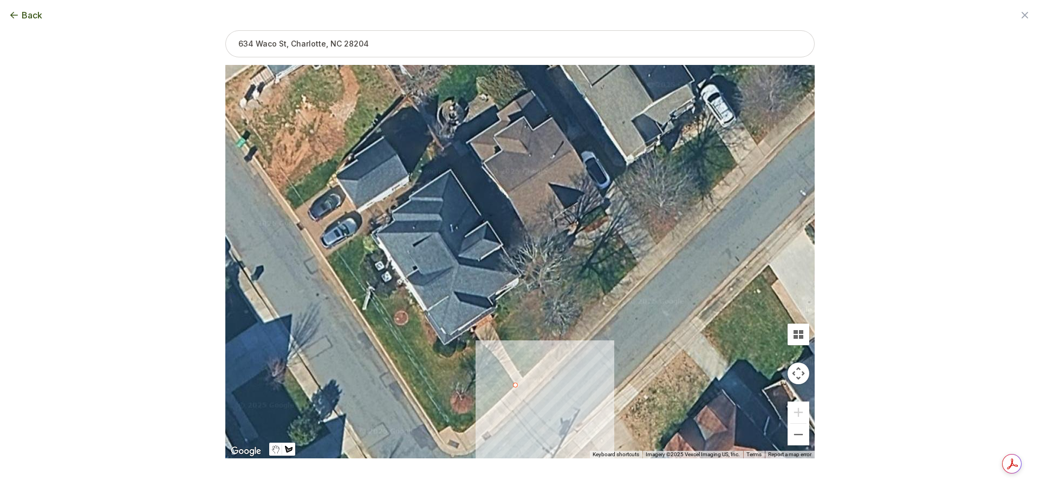
click at [508, 375] on div at bounding box center [519, 263] width 589 height 394
click at [502, 365] on div at bounding box center [519, 263] width 589 height 394
click at [495, 356] on div at bounding box center [519, 263] width 589 height 394
click at [489, 351] on div at bounding box center [519, 263] width 589 height 394
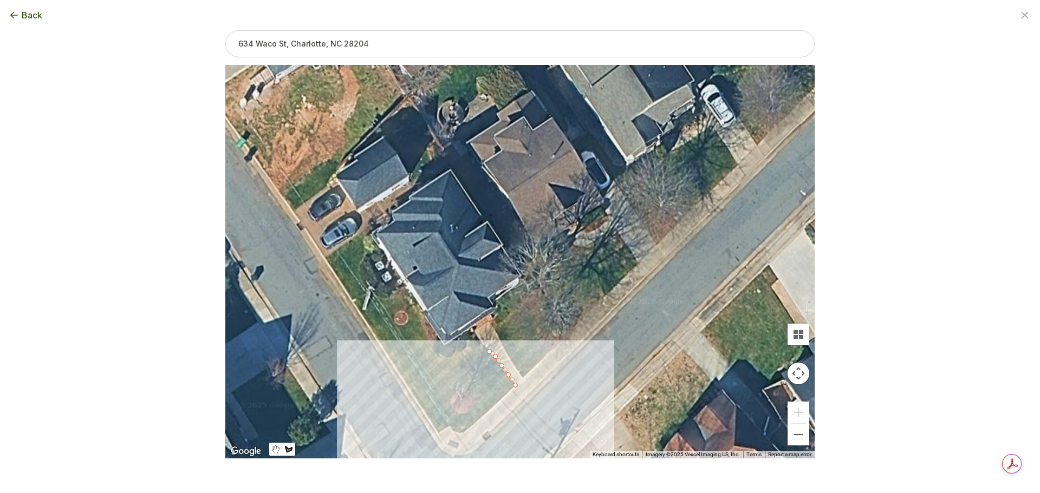
click at [460, 373] on div at bounding box center [519, 263] width 589 height 394
click at [489, 411] on div at bounding box center [519, 263] width 589 height 394
click at [515, 387] on div at bounding box center [519, 263] width 589 height 394
click at [504, 342] on button "Close" at bounding box center [498, 347] width 26 height 26
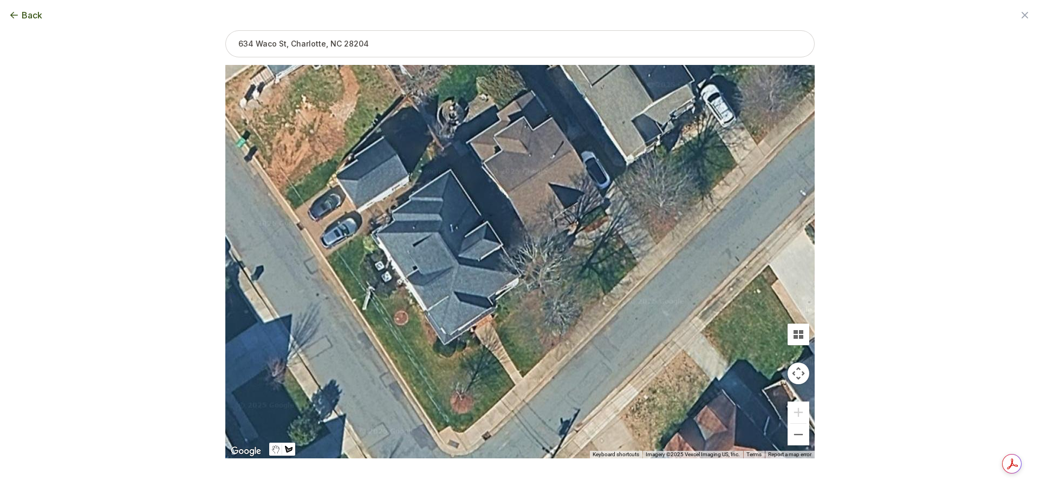
click at [485, 416] on div at bounding box center [519, 263] width 589 height 394
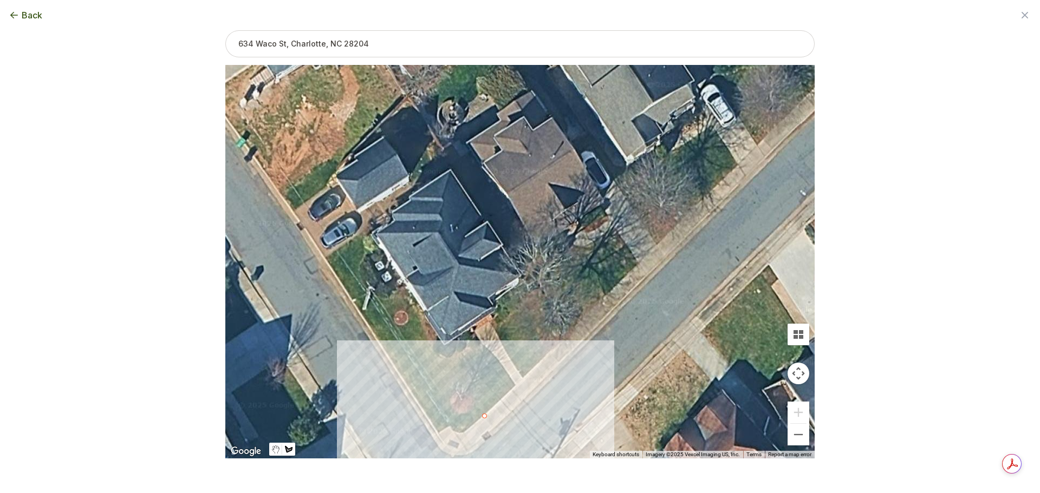
click at [451, 441] on div at bounding box center [519, 263] width 589 height 394
click at [485, 416] on div at bounding box center [519, 263] width 589 height 394
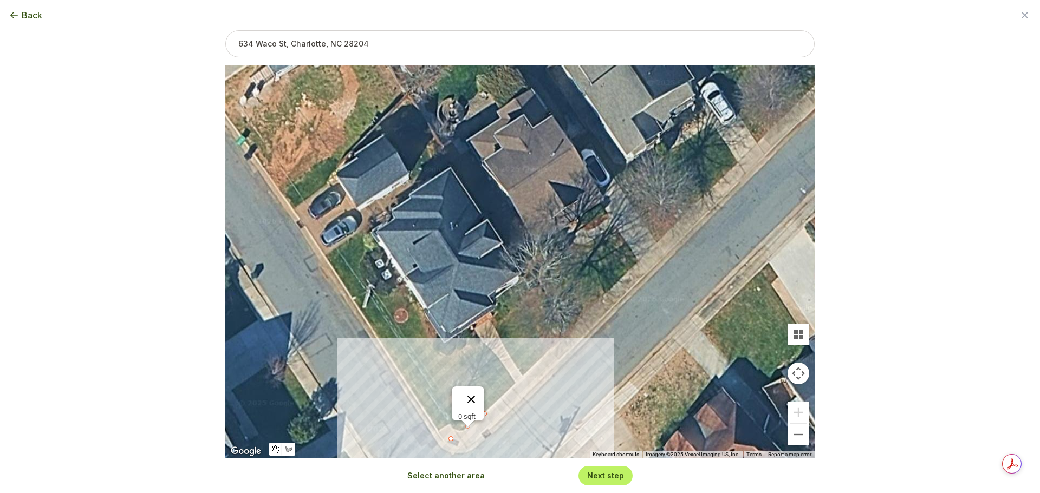
click at [471, 394] on button "Close" at bounding box center [471, 400] width 26 height 26
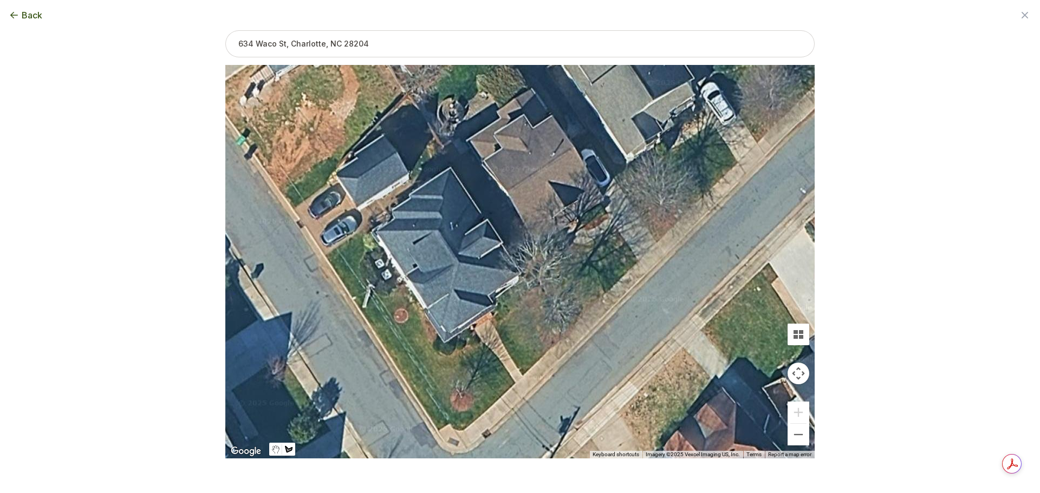
click at [486, 412] on div at bounding box center [519, 263] width 589 height 394
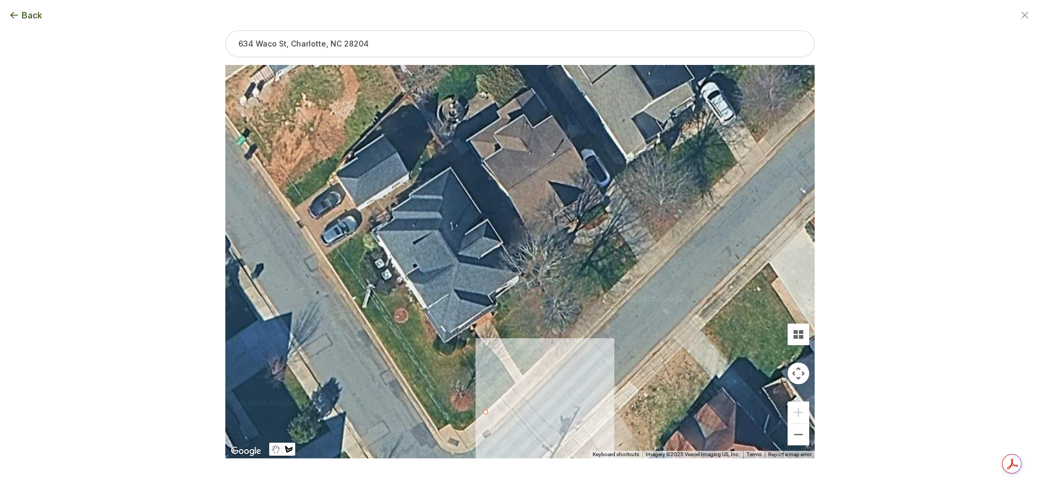
click at [515, 380] on div "Drawing your area Tap (don't drag) to start drawing your area and then tap on t…" at bounding box center [519, 227] width 589 height 394
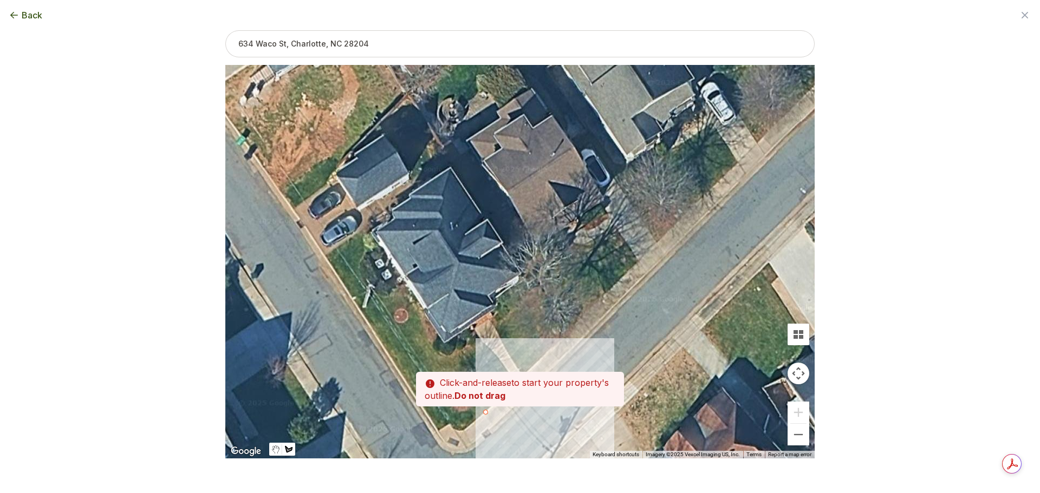
click at [495, 397] on strong "Do not drag" at bounding box center [479, 395] width 51 height 11
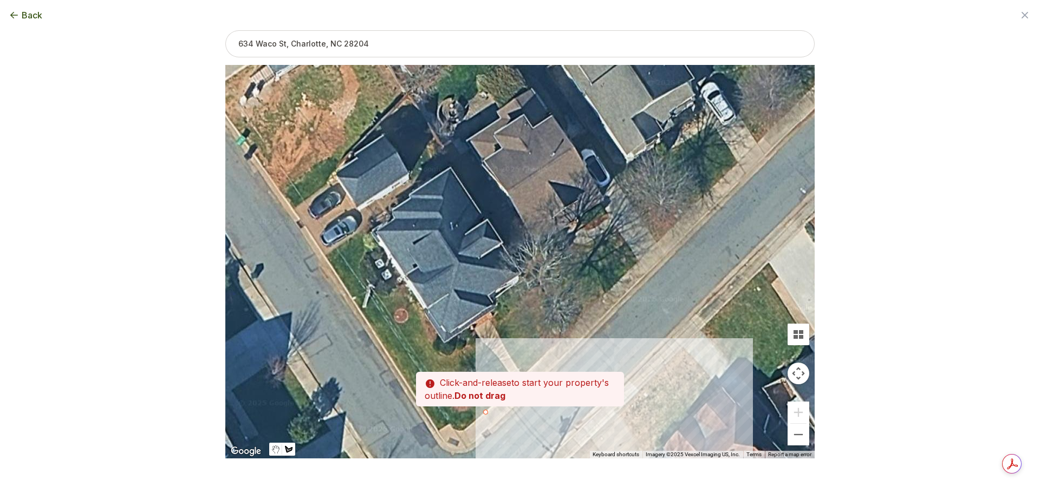
click at [635, 367] on div at bounding box center [519, 263] width 589 height 394
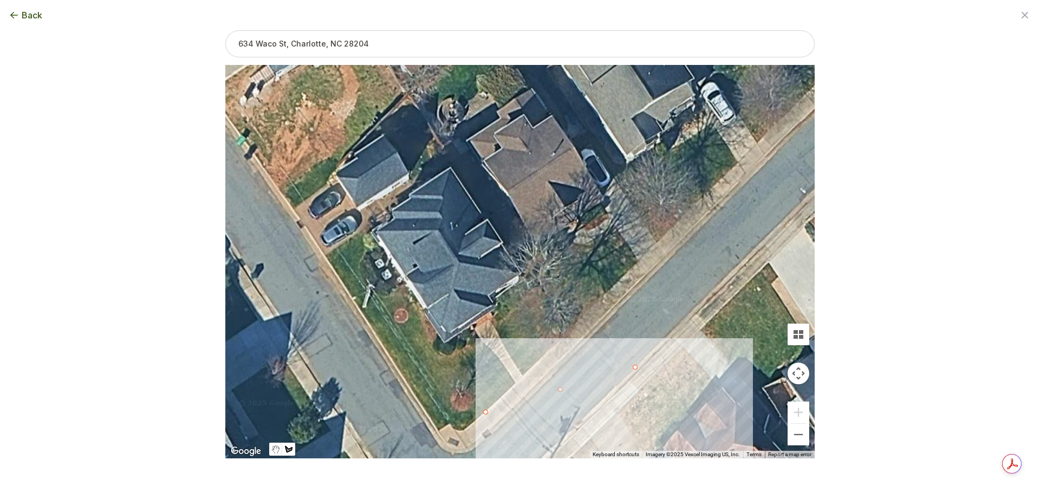
click at [635, 368] on div at bounding box center [519, 263] width 589 height 394
click at [569, 357] on button "Close" at bounding box center [564, 363] width 26 height 26
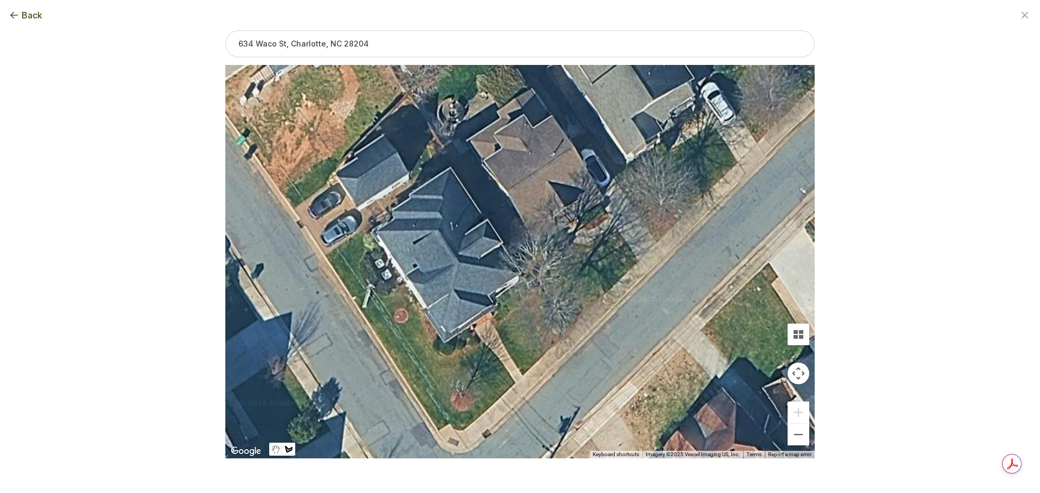
click at [485, 410] on div at bounding box center [519, 263] width 589 height 394
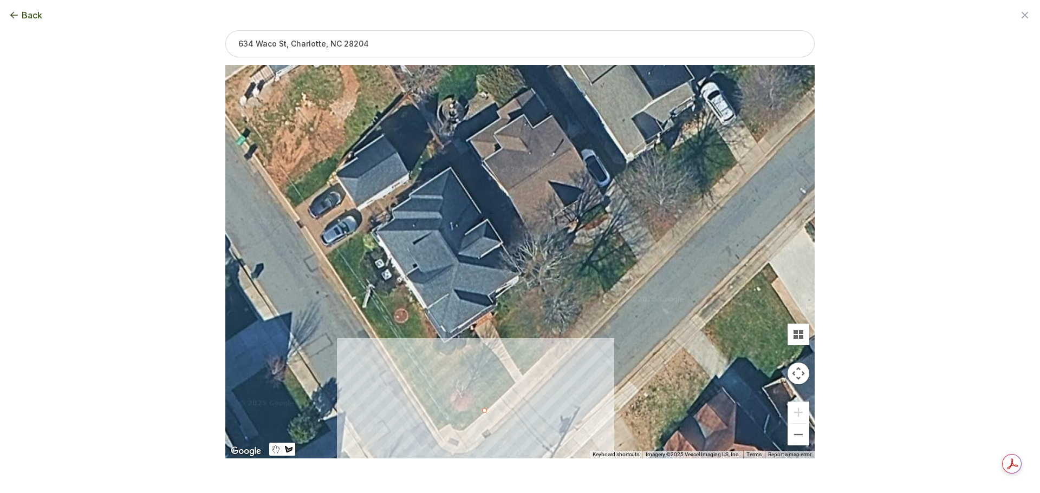
click at [451, 360] on div at bounding box center [519, 263] width 589 height 394
click at [408, 382] on div at bounding box center [519, 263] width 589 height 394
click at [448, 440] on div at bounding box center [519, 263] width 589 height 394
click at [468, 425] on div at bounding box center [519, 263] width 589 height 394
click at [485, 409] on div at bounding box center [519, 263] width 589 height 394
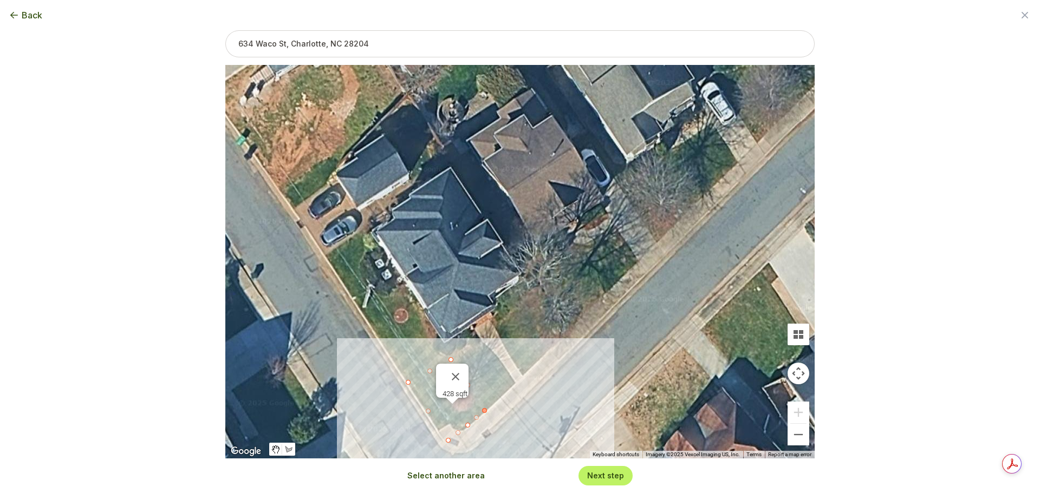
type input "428"
